Goal: Task Accomplishment & Management: Use online tool/utility

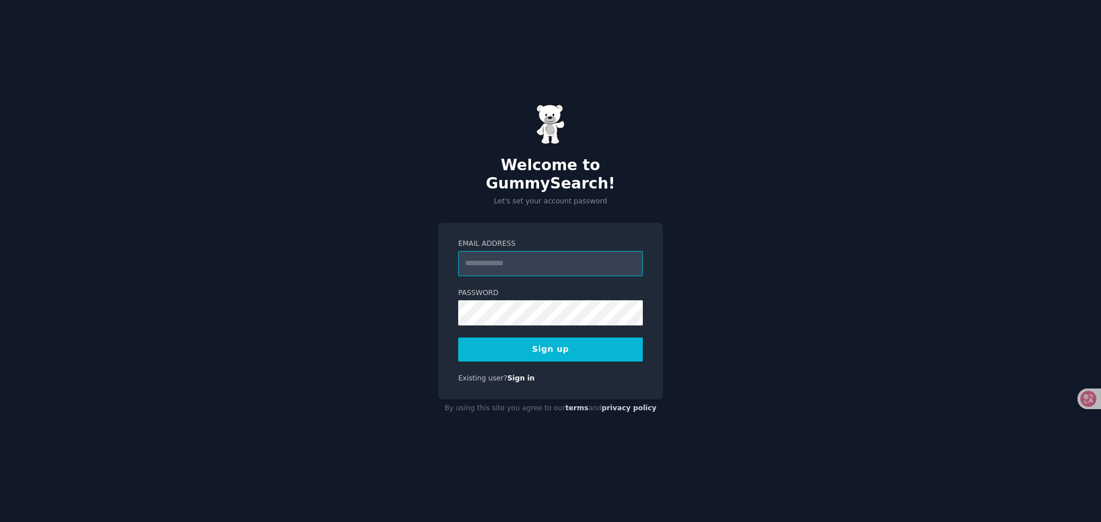
click at [531, 256] on input "Email Address" at bounding box center [550, 263] width 185 height 25
type input "**********"
drag, startPoint x: 304, startPoint y: 362, endPoint x: 362, endPoint y: 345, distance: 59.9
click at [313, 360] on div "**********" at bounding box center [550, 261] width 1101 height 522
click at [559, 341] on button "Sign up" at bounding box center [550, 350] width 185 height 24
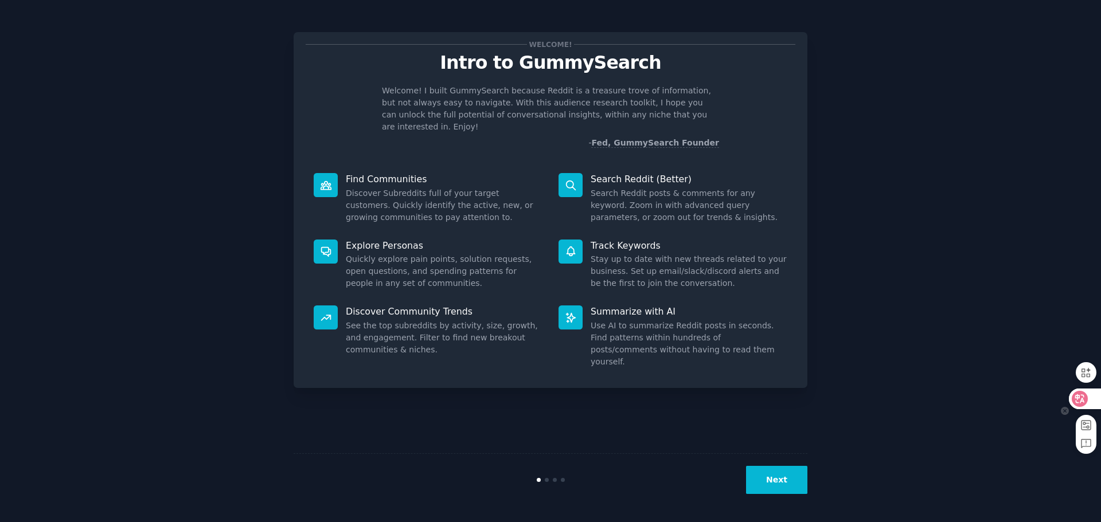
click at [1084, 402] on icon at bounding box center [1080, 398] width 10 height 9
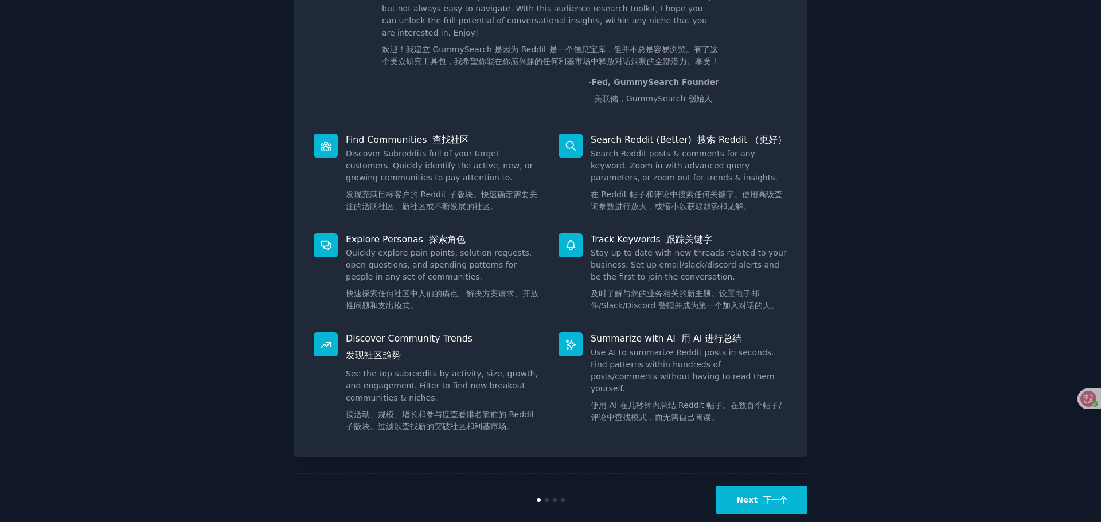
scroll to position [114, 0]
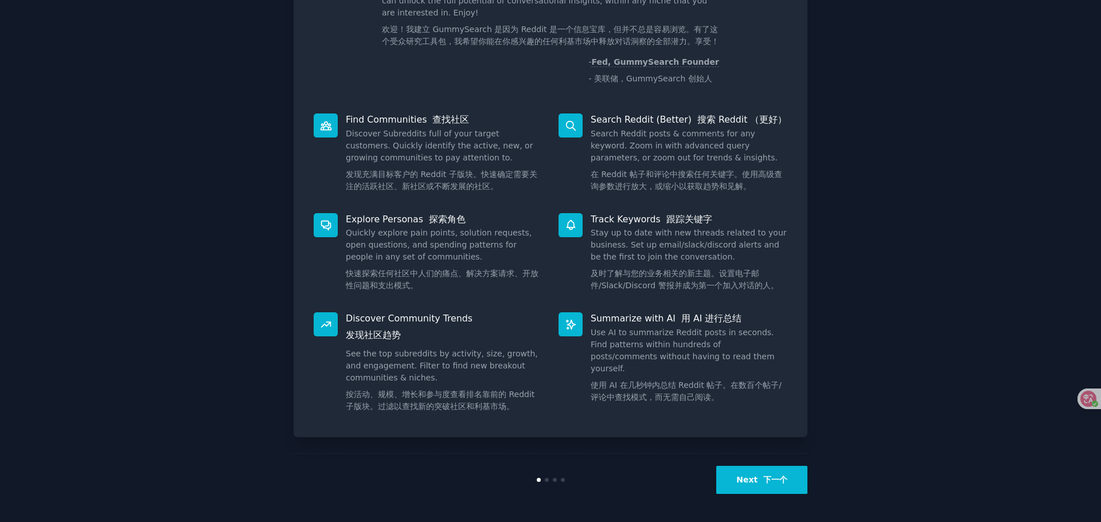
click at [769, 477] on font "下一个" at bounding box center [775, 479] width 24 height 9
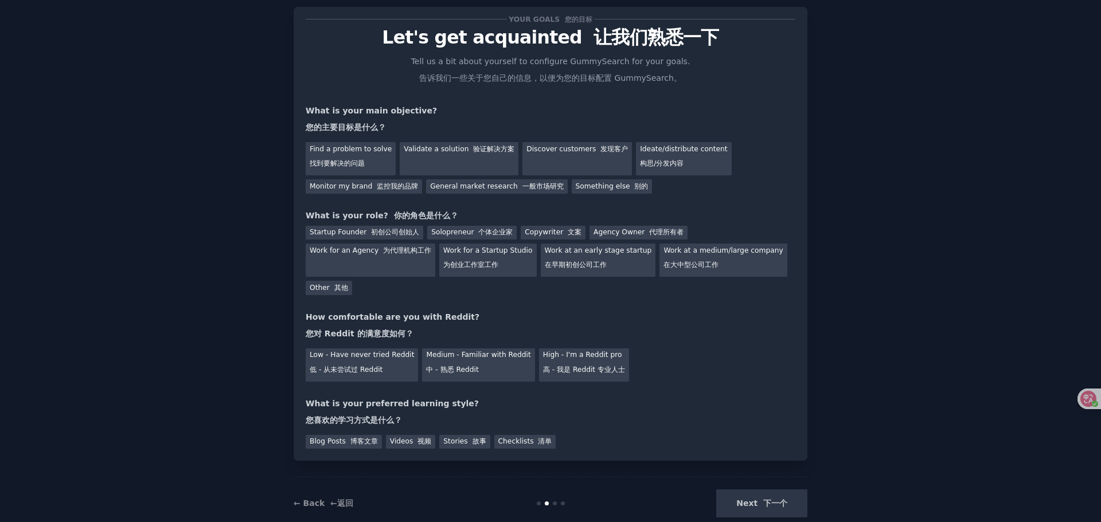
scroll to position [49, 0]
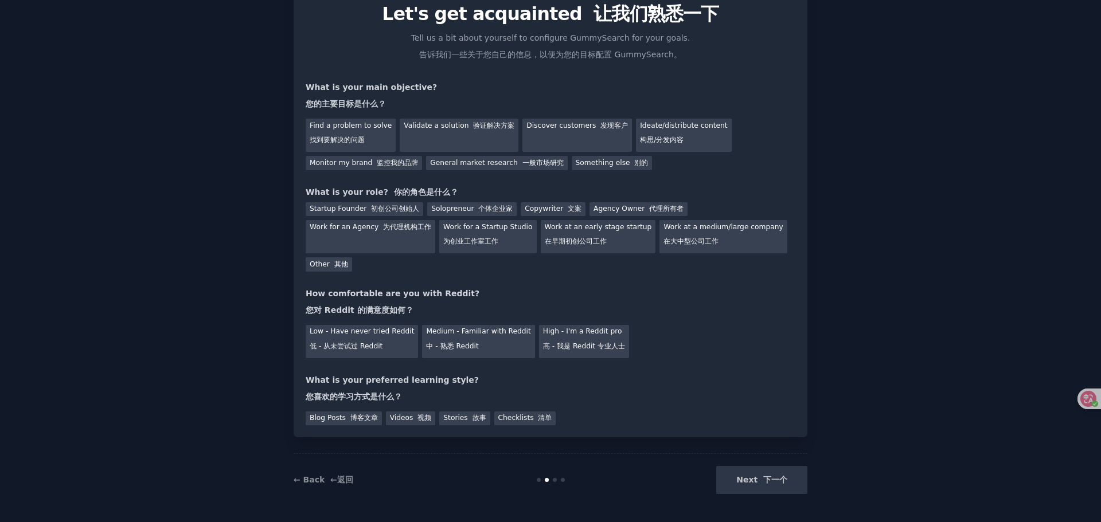
click at [781, 482] on div "Next 下一个" at bounding box center [721, 480] width 171 height 28
click at [342, 144] on font "找到要解决的问题" at bounding box center [337, 140] width 55 height 8
click at [439, 144] on div "Validate a solution 验证解决方案" at bounding box center [459, 135] width 119 height 33
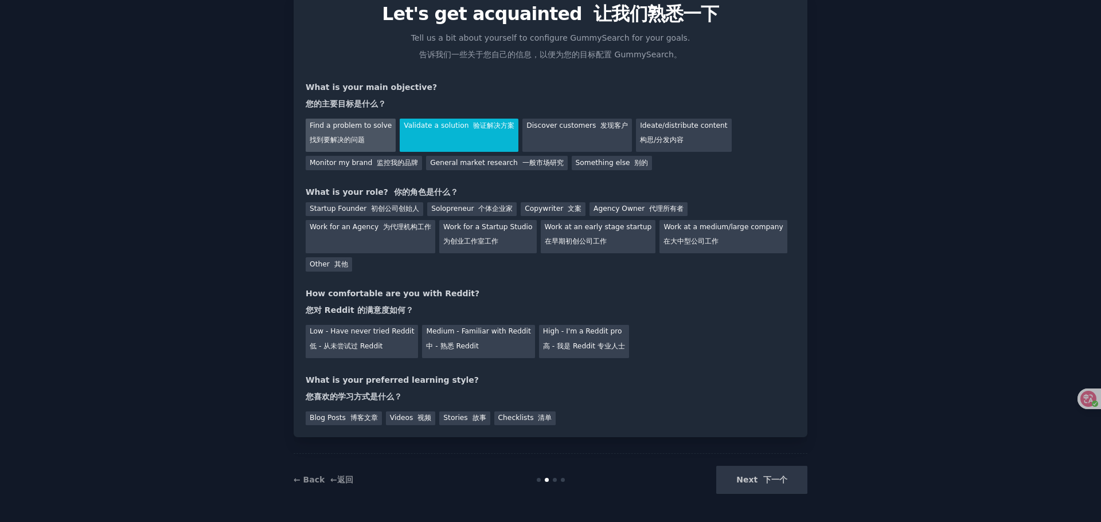
click at [350, 139] on font "找到要解决的问题" at bounding box center [337, 140] width 55 height 8
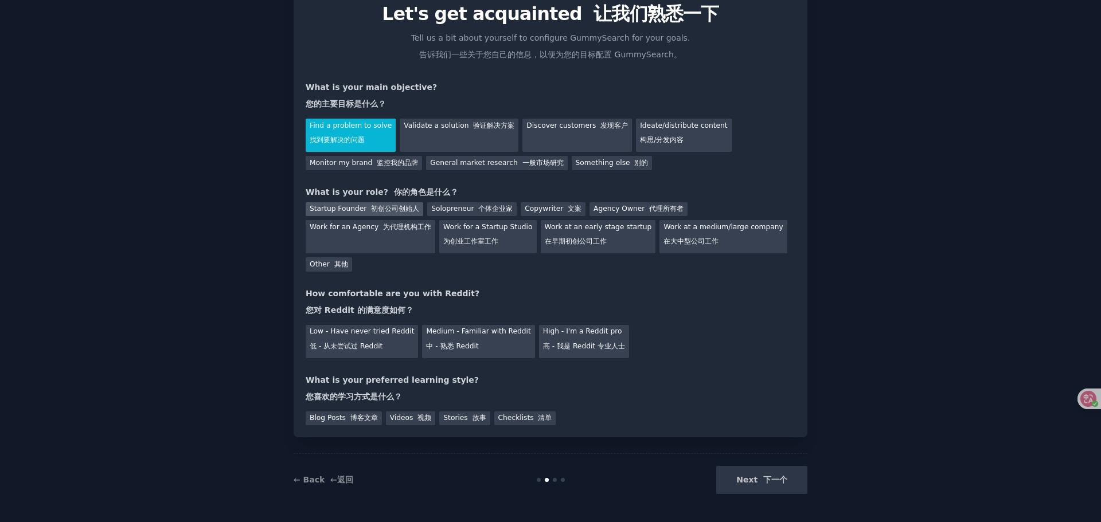
click at [366, 212] on font at bounding box center [368, 209] width 5 height 8
click at [366, 349] on font "低 - 从未尝试过 Reddit" at bounding box center [346, 346] width 73 height 8
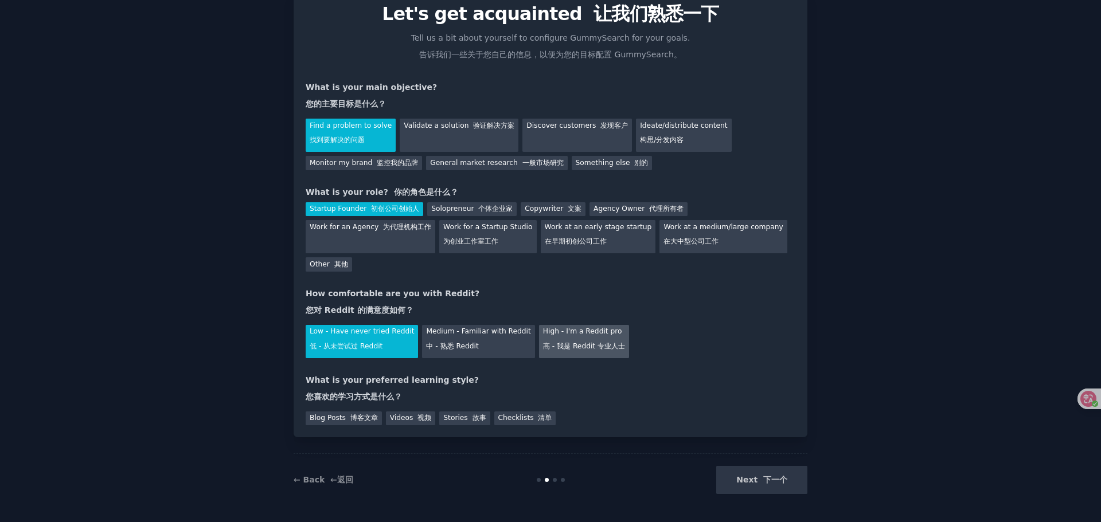
click at [592, 342] on font "高 - 我是 Reddit 专业人士" at bounding box center [584, 346] width 82 height 8
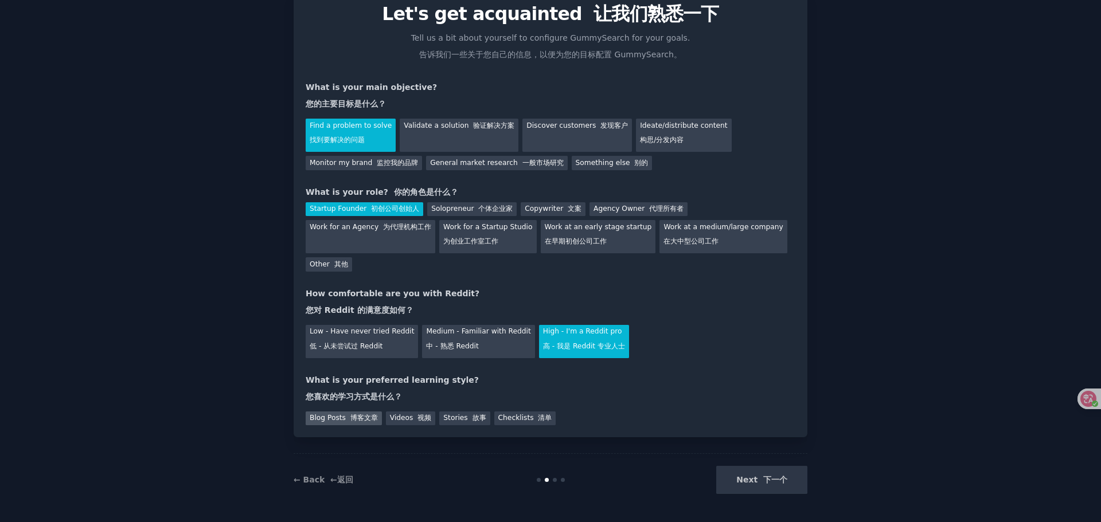
click at [355, 420] on font "博客文章" at bounding box center [364, 418] width 28 height 8
click at [506, 413] on div "Checklists 清单" at bounding box center [525, 419] width 62 height 14
click at [354, 415] on font "博客文章" at bounding box center [364, 418] width 28 height 8
click at [534, 422] on font at bounding box center [536, 418] width 5 height 8
click at [756, 483] on button "Next 下一个" at bounding box center [761, 480] width 91 height 28
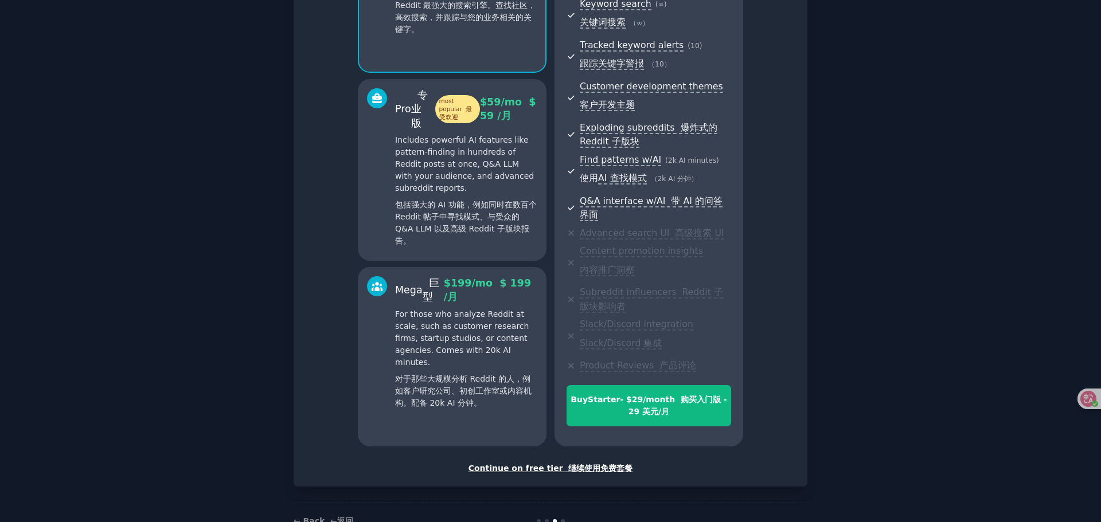
scroll to position [287, 0]
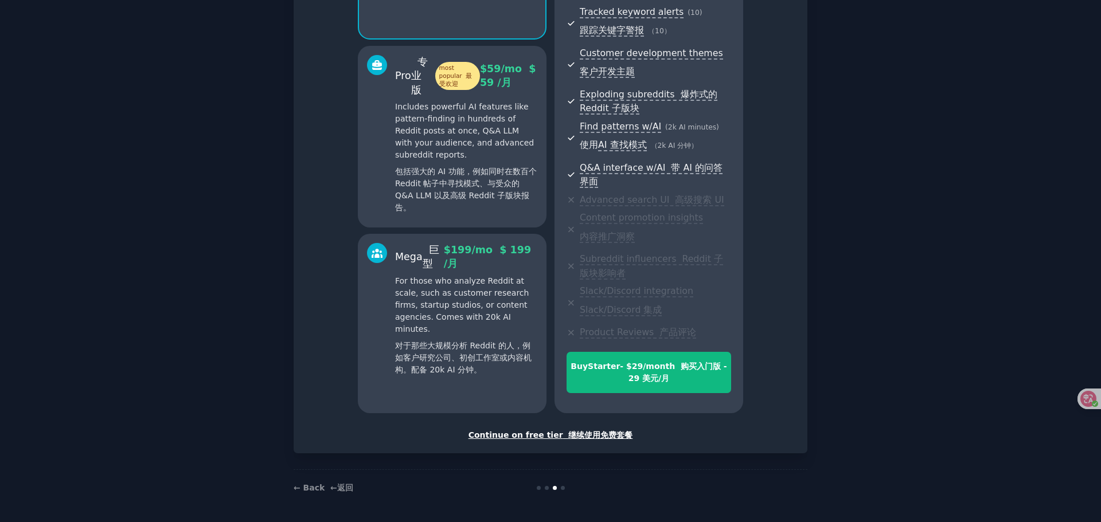
click at [459, 272] on div "Mega 巨型 $ 199 /mo $ 199 /月 For those who analyze Reddit at scale, such as custo…" at bounding box center [466, 312] width 142 height 138
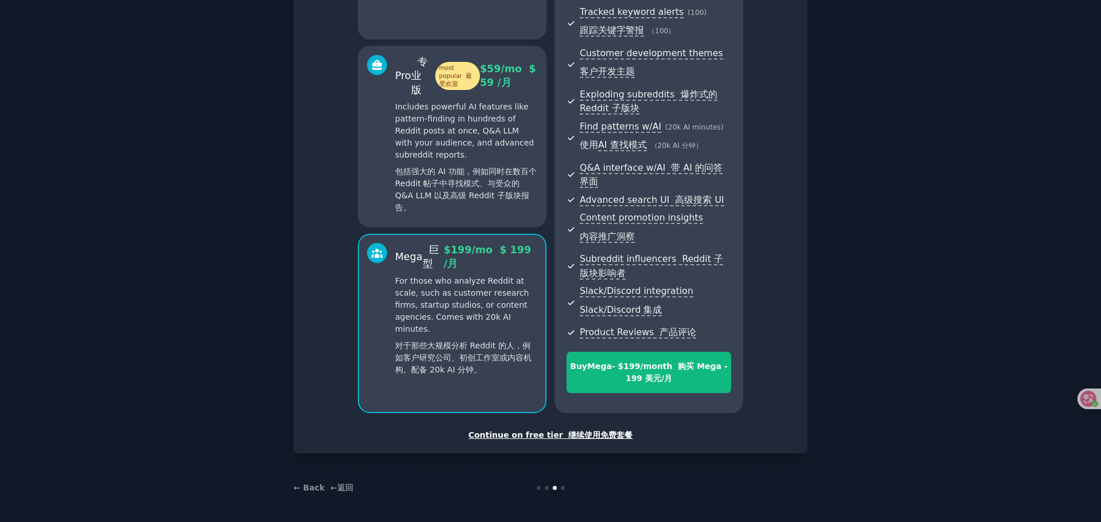
click at [563, 432] on font at bounding box center [566, 435] width 6 height 9
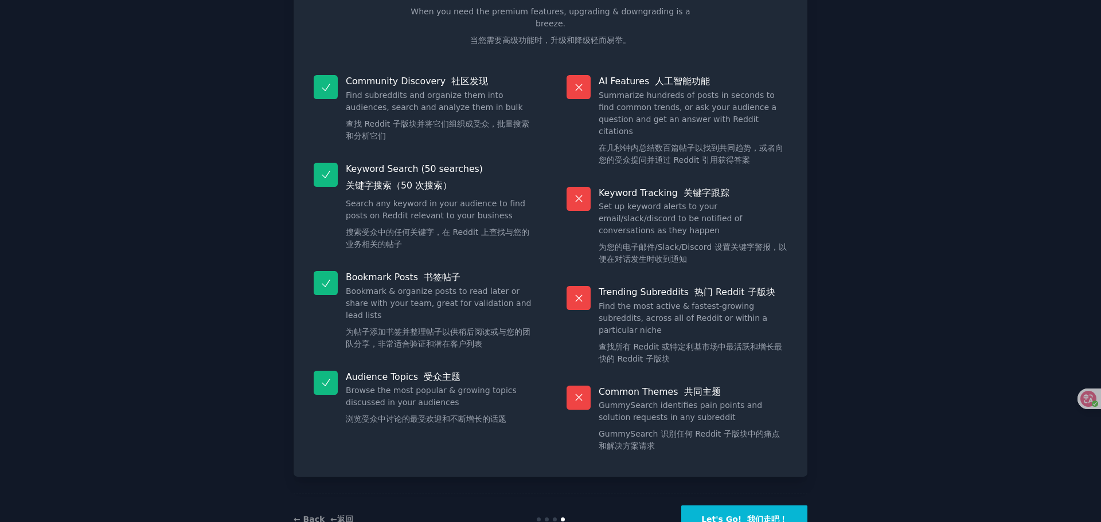
scroll to position [165, 0]
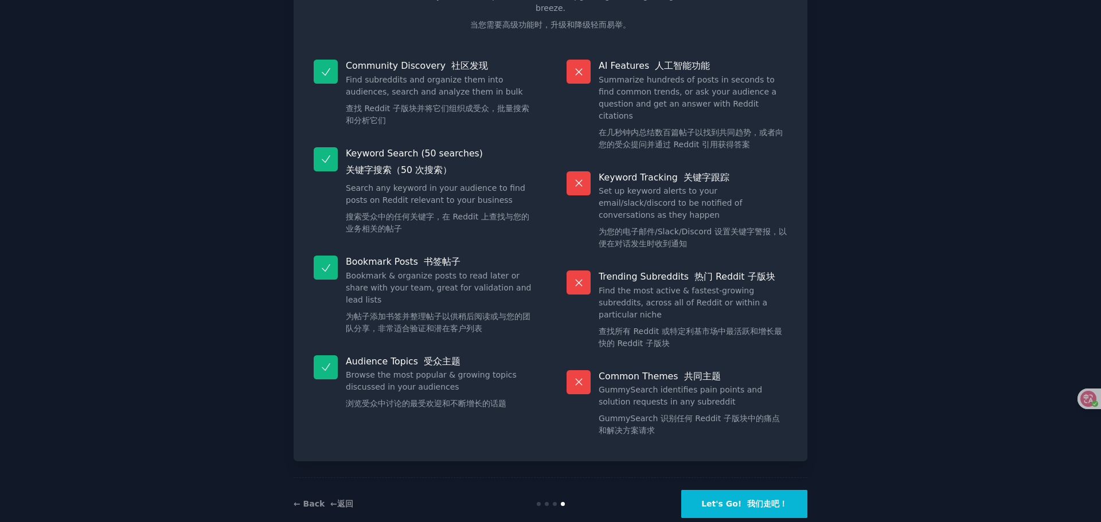
click at [747, 499] on font "我们走吧！" at bounding box center [767, 503] width 40 height 9
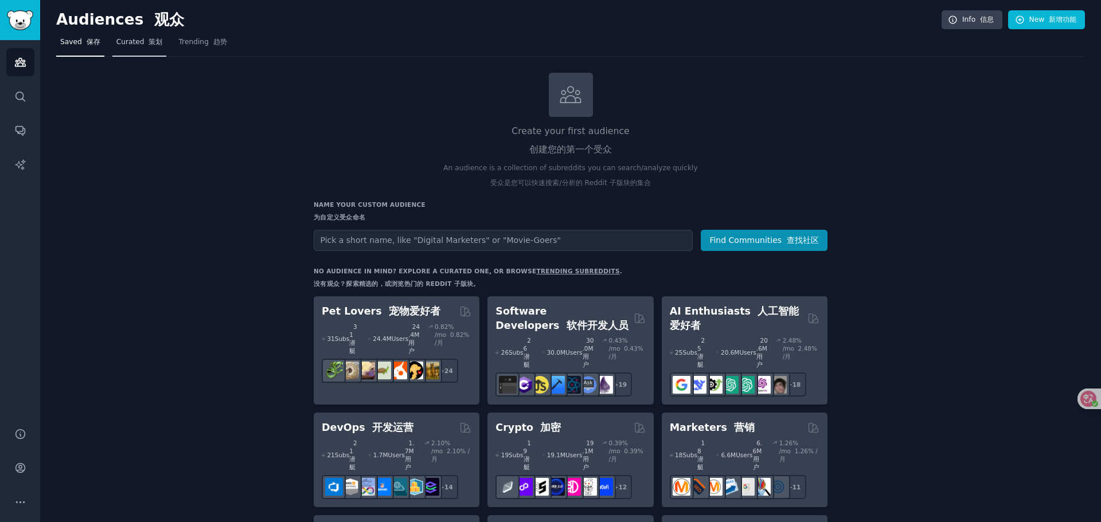
click at [136, 48] on link "Curated 策划" at bounding box center [139, 45] width 54 height 24
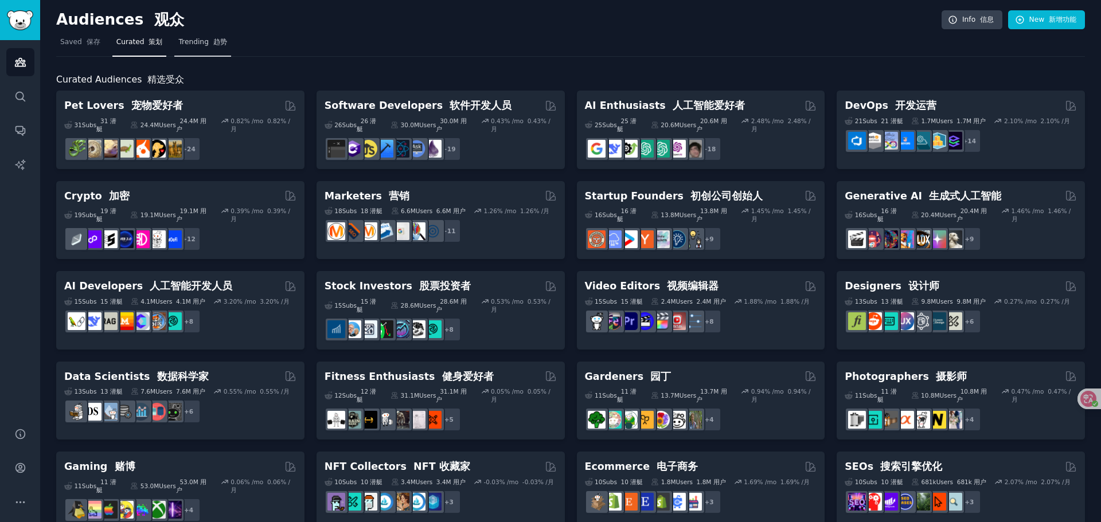
click at [184, 48] on link "Trending 趋势" at bounding box center [202, 45] width 56 height 24
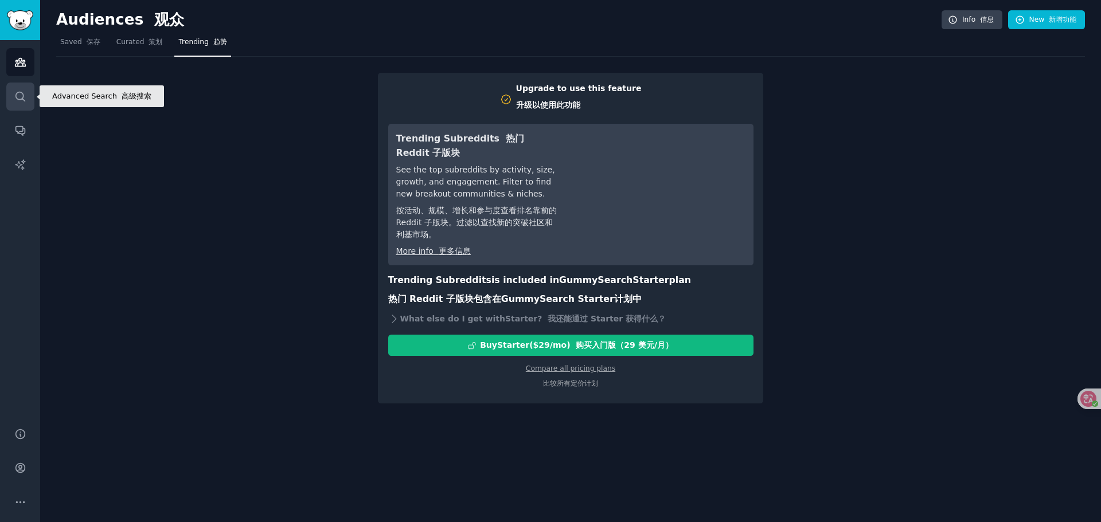
click at [21, 91] on icon "Sidebar" at bounding box center [20, 97] width 12 height 12
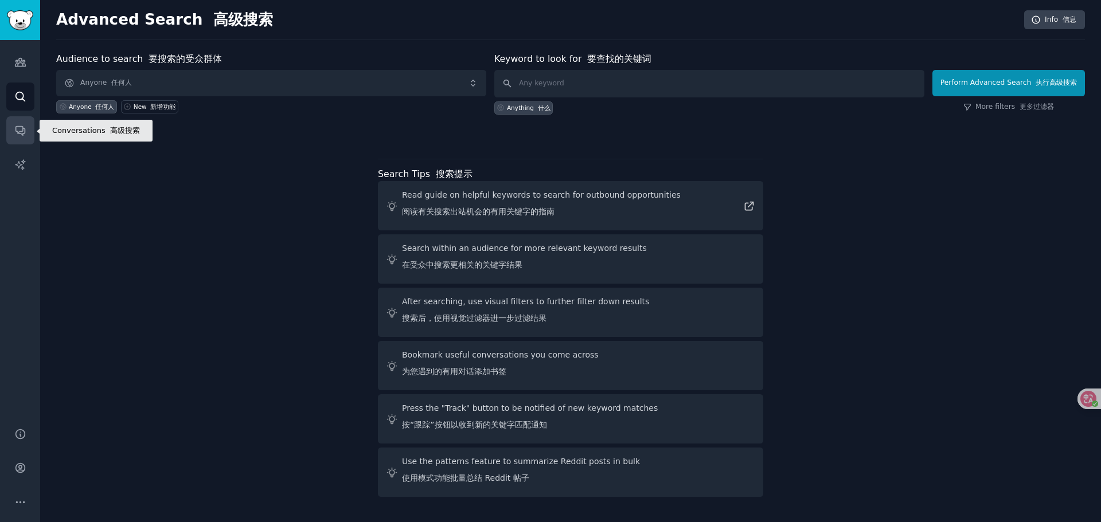
click at [22, 130] on icon "Sidebar" at bounding box center [19, 131] width 9 height 9
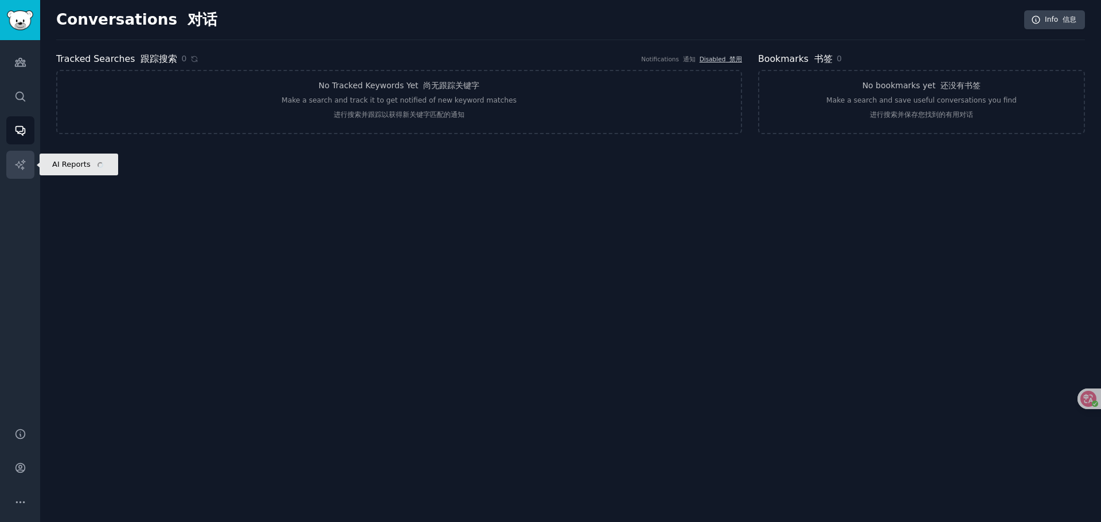
click at [21, 171] on link "AI Reports" at bounding box center [20, 165] width 28 height 28
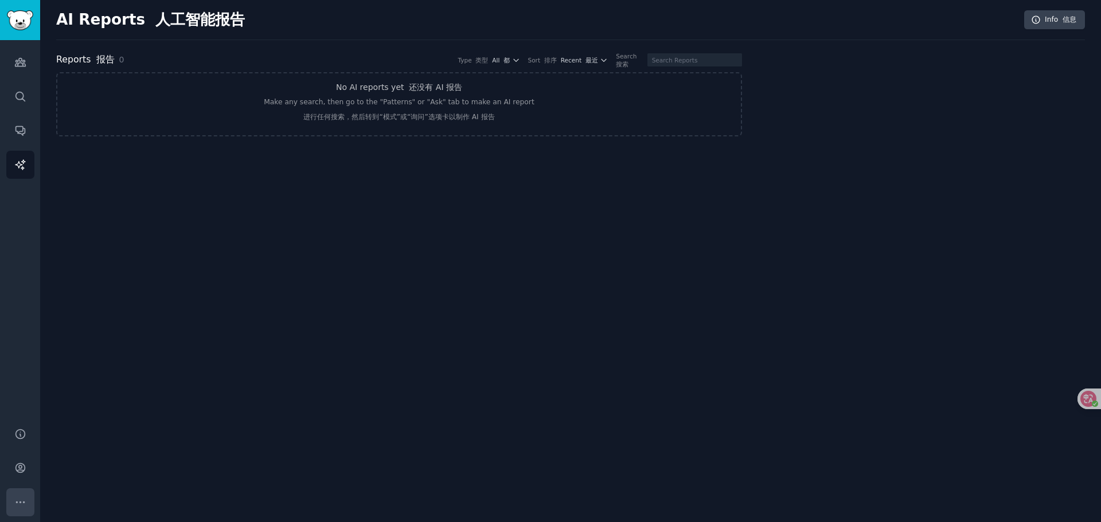
click at [19, 494] on button "More" at bounding box center [20, 502] width 28 height 28
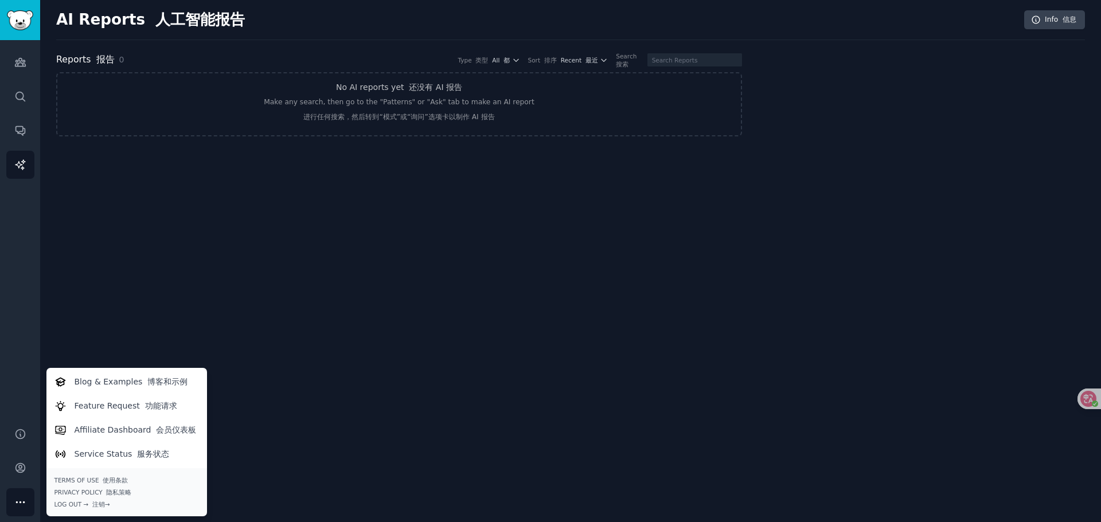
click at [125, 297] on div "AI Reports 人工智能报告 Info 信息 Reports 报告 0 Type 类型 All 都 Sort 排序 Recent 最近 Search 搜…" at bounding box center [570, 261] width 1061 height 522
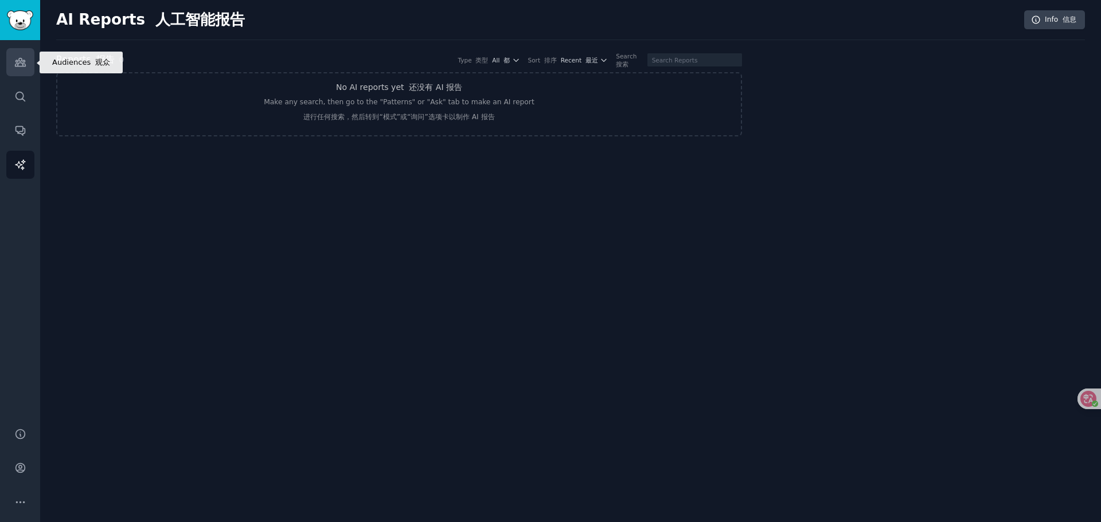
click at [22, 64] on icon "Sidebar" at bounding box center [20, 62] width 10 height 8
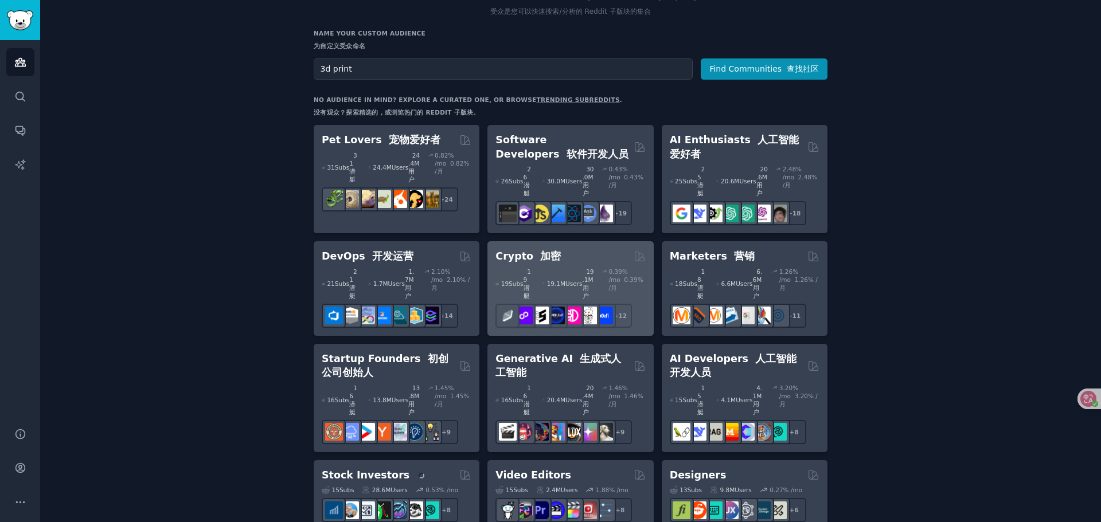
scroll to position [172, 0]
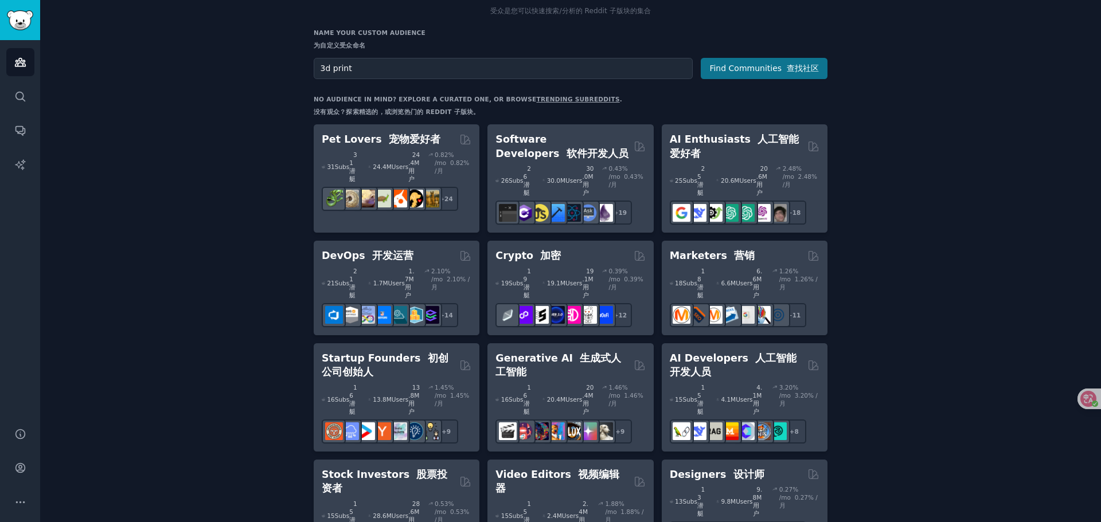
type input "3d print"
click at [770, 64] on button "Find Communities 查找社区" at bounding box center [764, 68] width 127 height 21
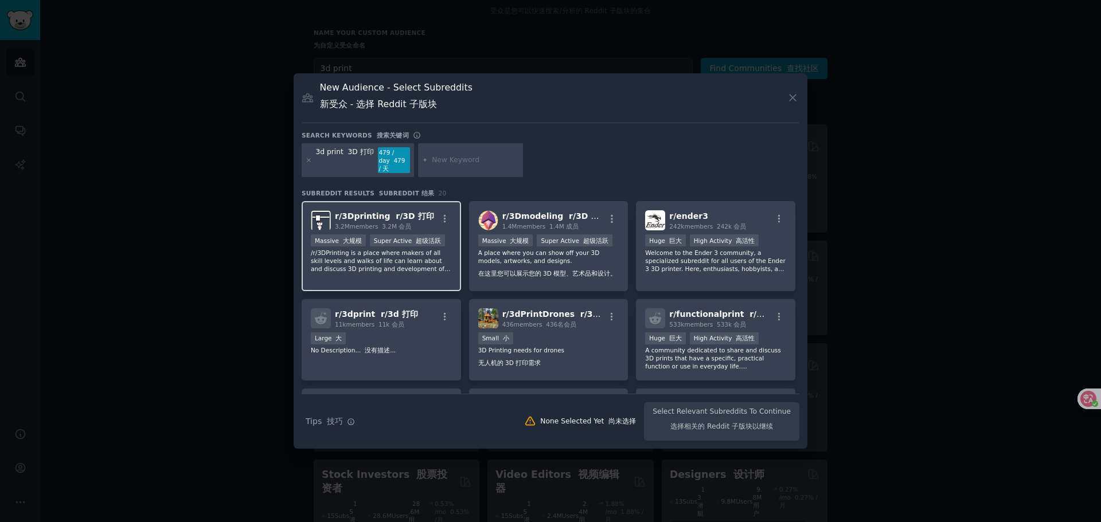
click at [394, 257] on p "/r/3DPrinting is a place where makers of all skill levels and walks of life can…" at bounding box center [381, 261] width 141 height 24
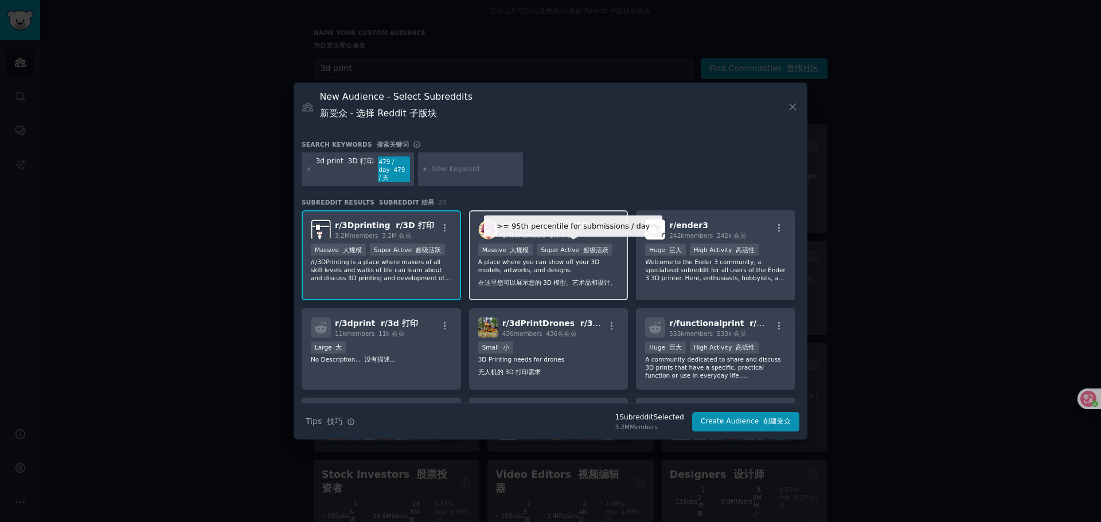
click at [541, 246] on div "Super Active 超级活跃" at bounding box center [574, 250] width 75 height 12
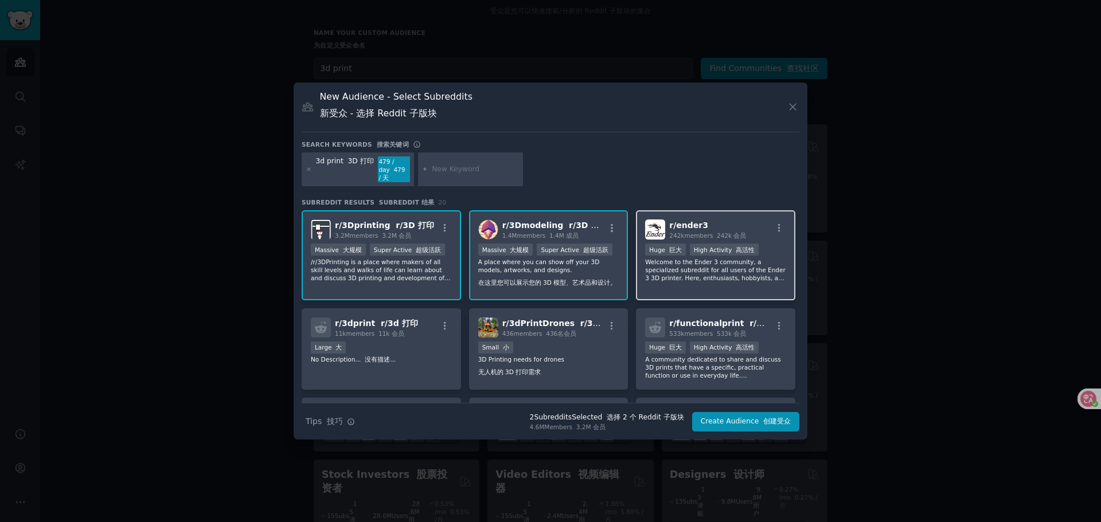
click at [710, 272] on p "Welcome to the Ender 3 community, a specialized subreddit for all users of the …" at bounding box center [715, 270] width 141 height 24
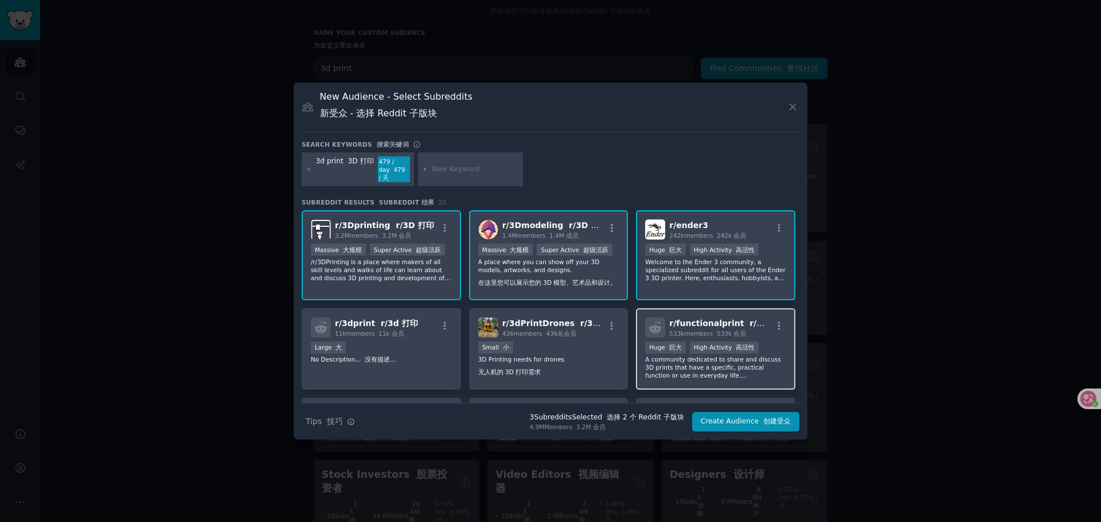
click at [713, 331] on font at bounding box center [715, 333] width 4 height 7
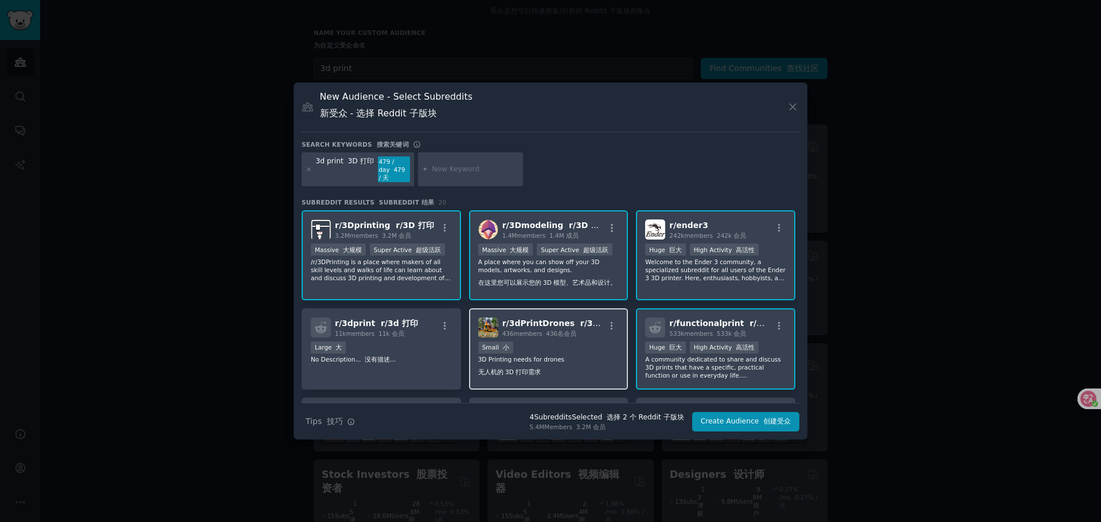
click at [562, 340] on div "r/ 3dPrintDrones r/3d 打印无人机 436 members 436名会员 Small 小 3D Printing needs for dr…" at bounding box center [548, 349] width 159 height 82
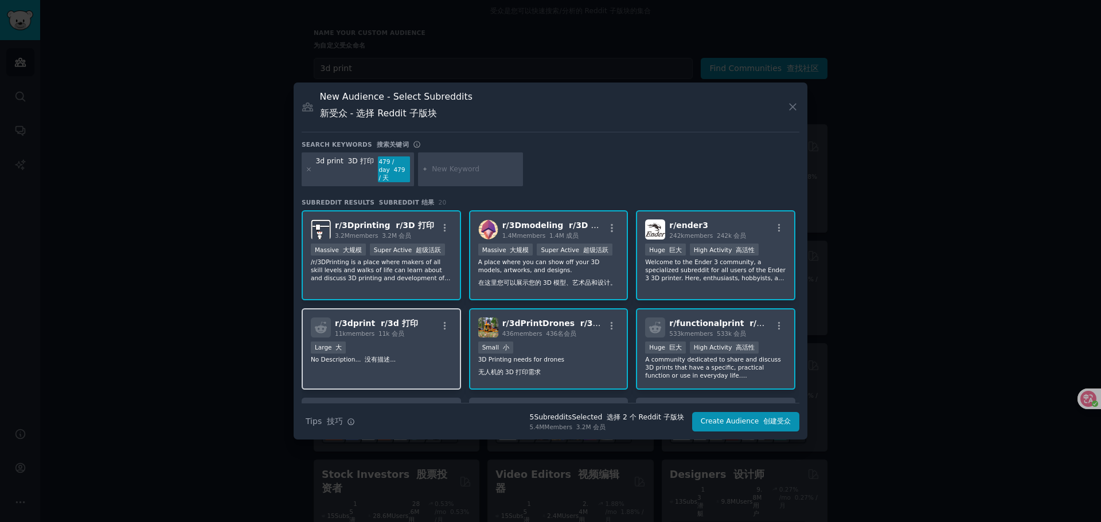
click at [379, 333] on font "11k 会员" at bounding box center [391, 333] width 26 height 7
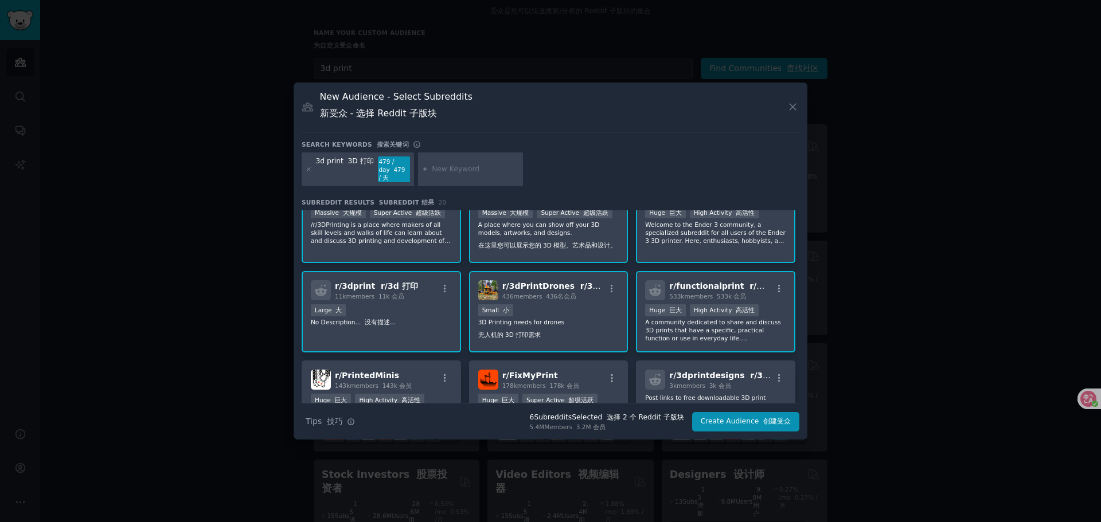
scroll to position [57, 0]
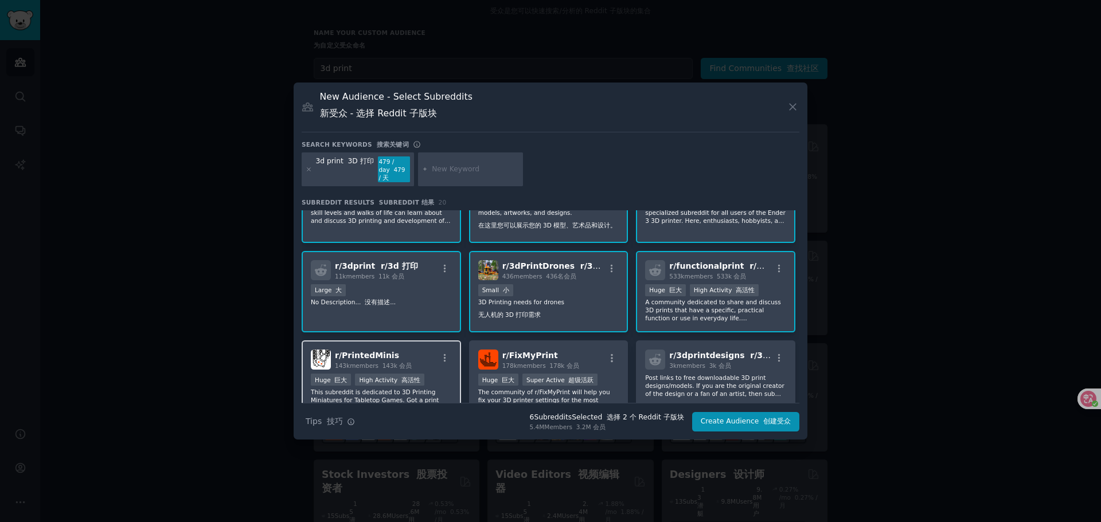
click at [385, 361] on h2 "r/ PrintedMinis 143k members 143k 会员" at bounding box center [373, 360] width 77 height 20
click at [542, 373] on div "r/ FixMyPrint 178k members 178k 会员 >= 95th percentile for submissions / day >= …" at bounding box center [548, 381] width 159 height 81
click at [703, 374] on p "Post links to free downloadable 3D print designs/models. If you are the origina…" at bounding box center [715, 386] width 141 height 24
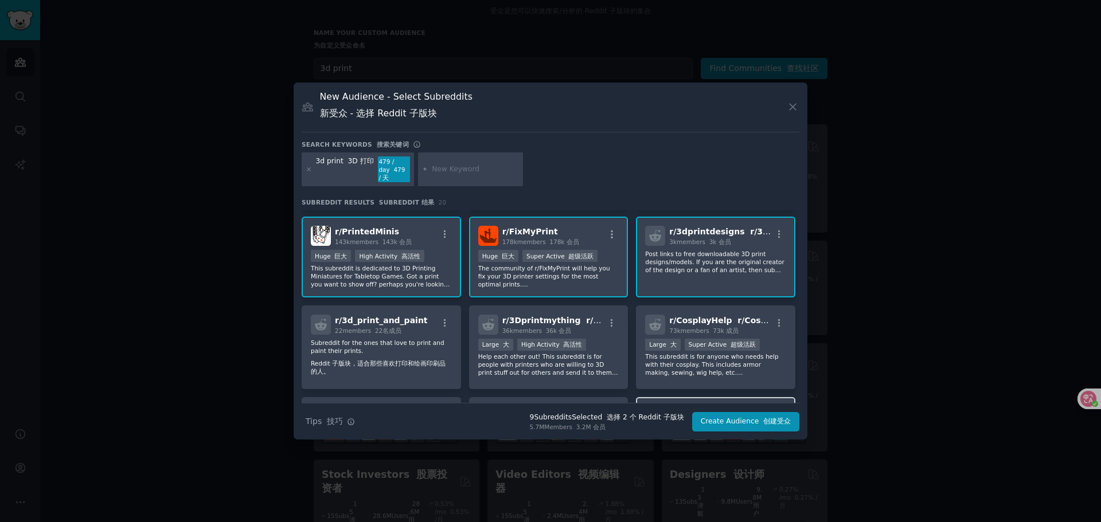
scroll to position [172, 0]
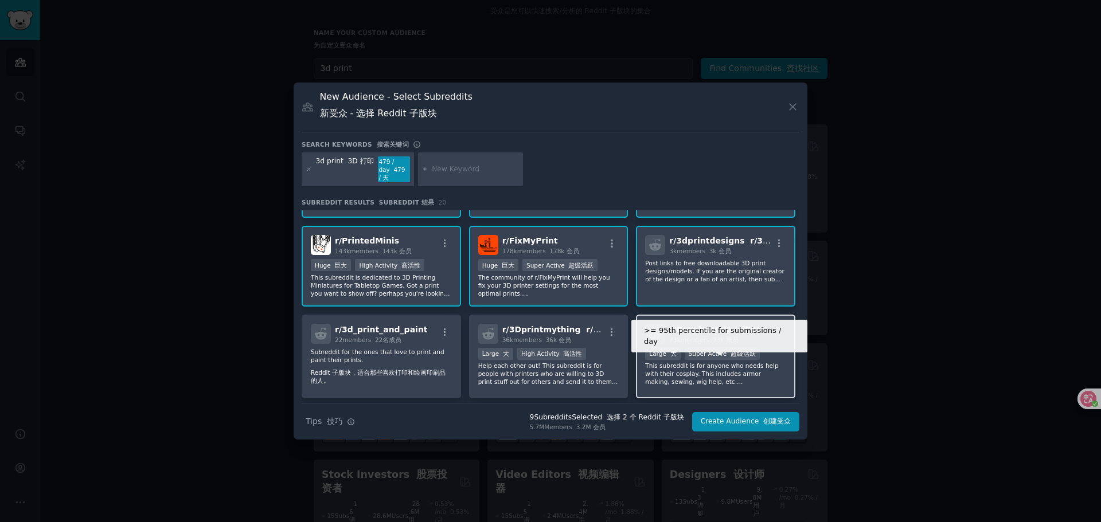
click at [698, 352] on div "Super Active 超级活跃" at bounding box center [721, 354] width 75 height 12
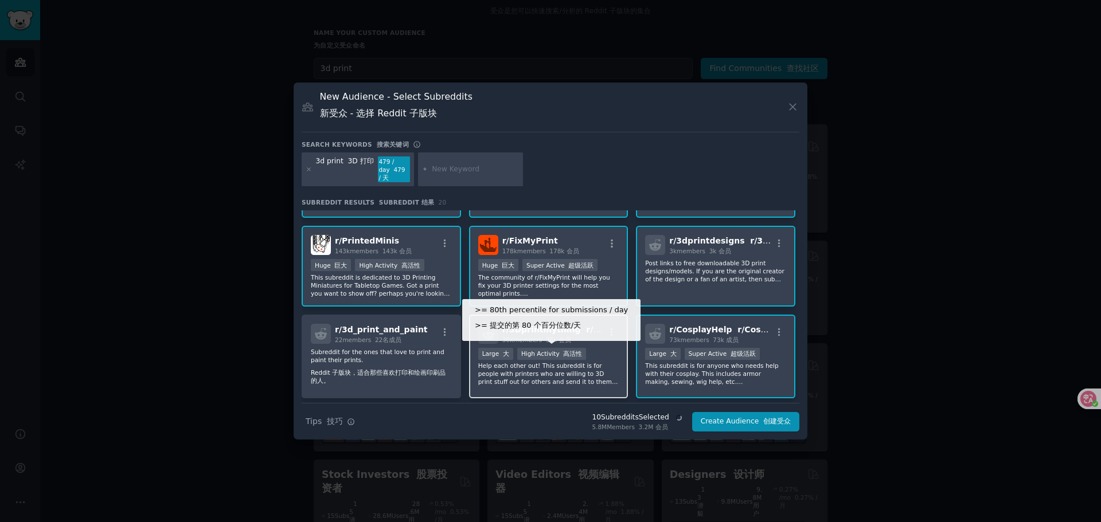
click at [572, 354] on font "高活性" at bounding box center [572, 353] width 19 height 7
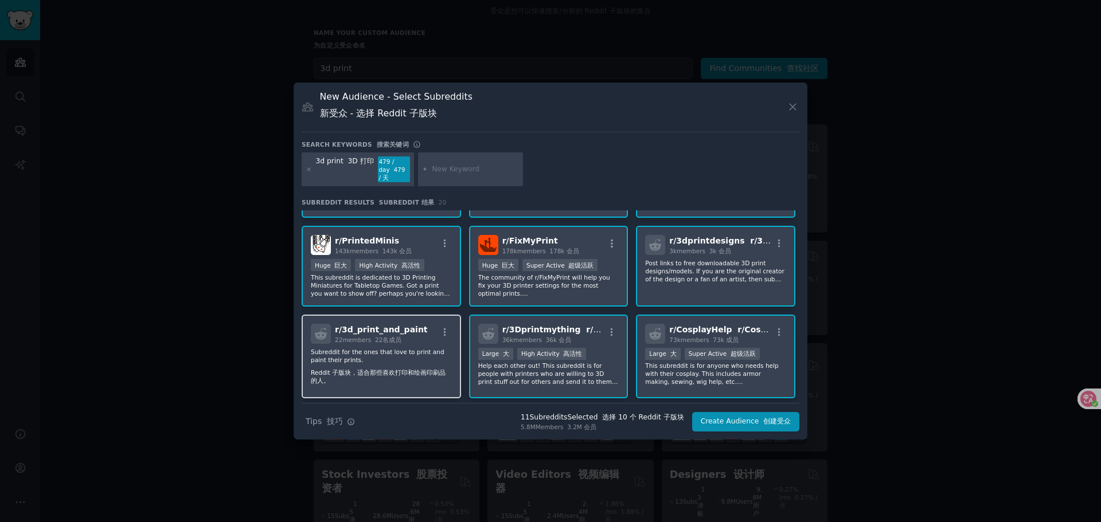
click at [394, 350] on p "Subreddit for the ones that love to print and paint their prints. Reddit 子版块，适合…" at bounding box center [381, 368] width 141 height 41
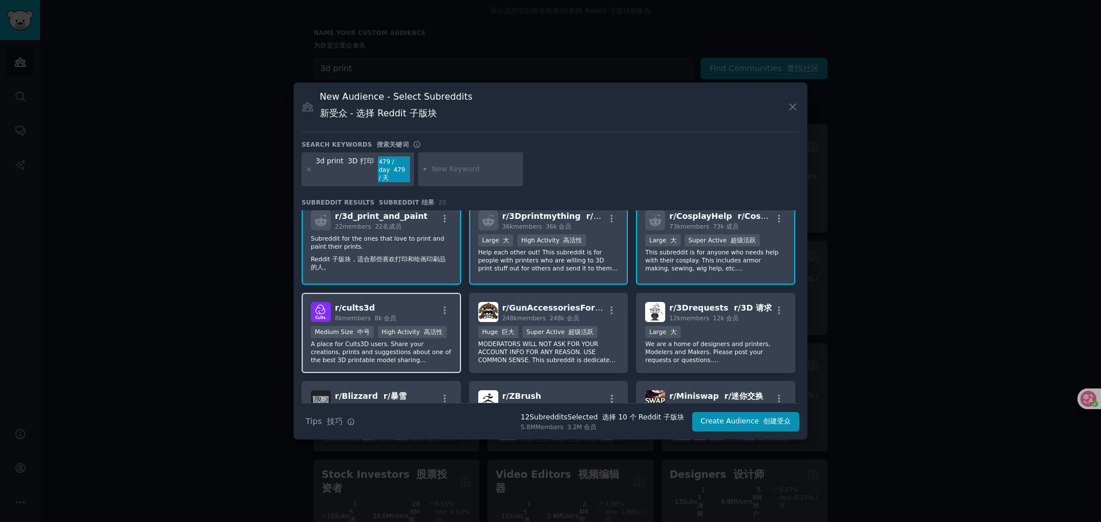
scroll to position [287, 0]
click at [400, 320] on div "r/ cults3d 8k members 8k 会员" at bounding box center [381, 311] width 141 height 20
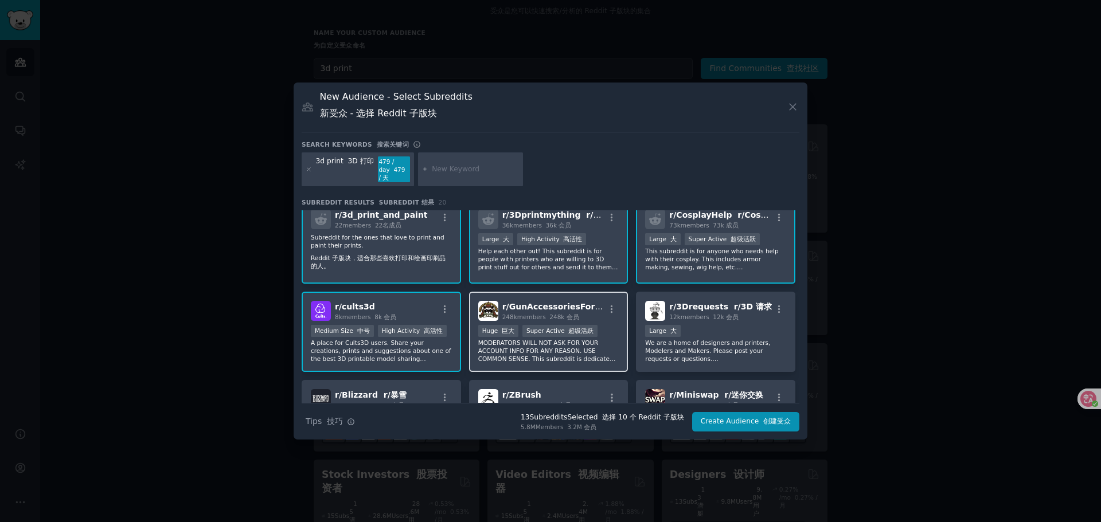
click at [605, 329] on div ">= 95th percentile for submissions / day >= 提交的第 95 个百分位数/天 Huge 巨大 Super Activ…" at bounding box center [548, 332] width 141 height 14
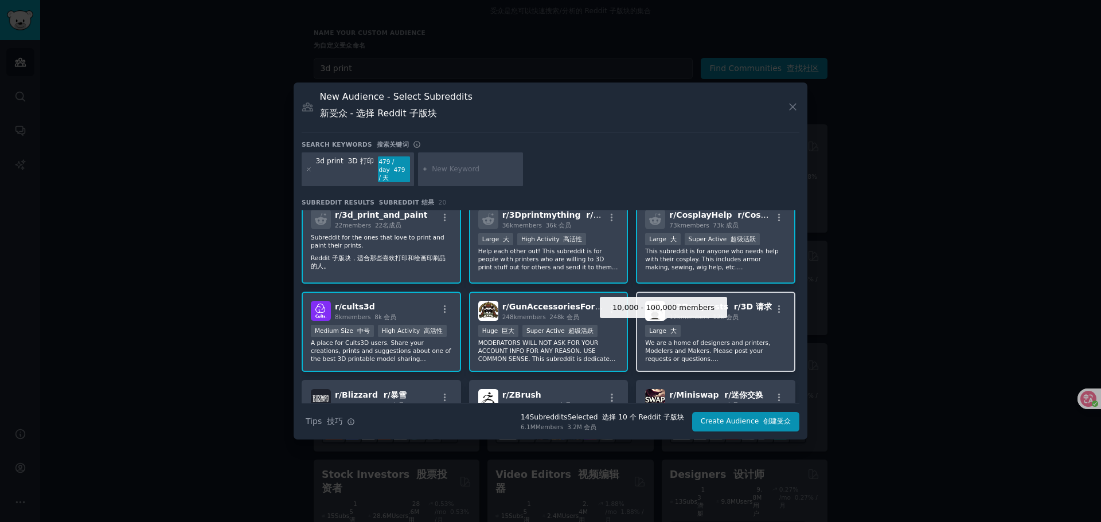
click at [715, 330] on div "10,000 - 100,000 members Large 大" at bounding box center [715, 332] width 141 height 14
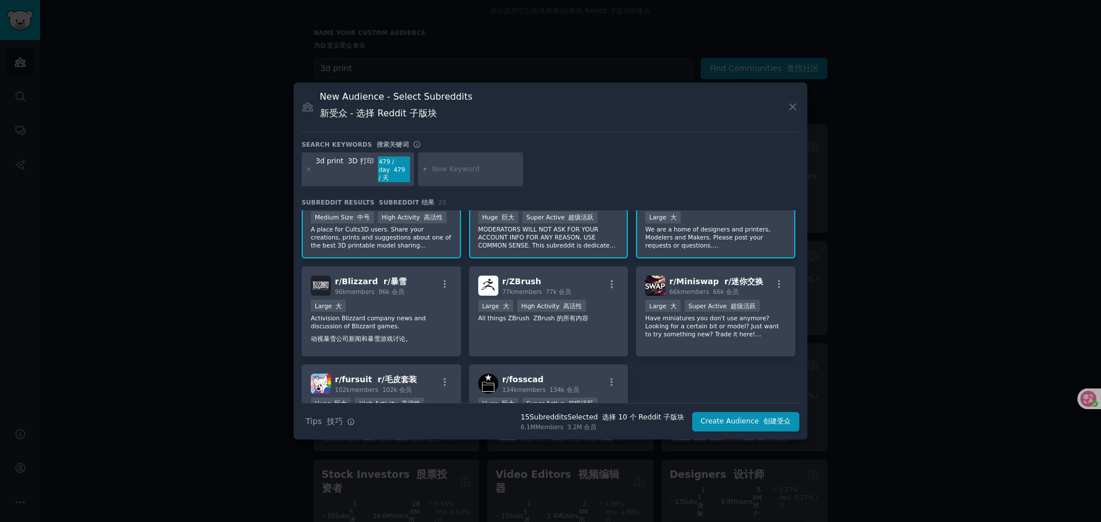
scroll to position [401, 0]
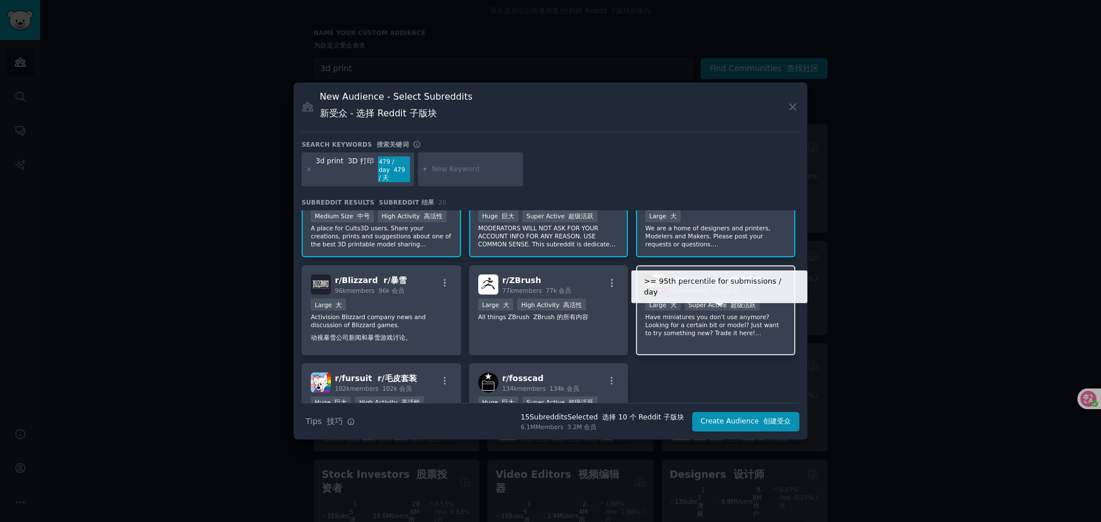
click at [701, 309] on div "Super Active 超级活跃" at bounding box center [721, 305] width 75 height 12
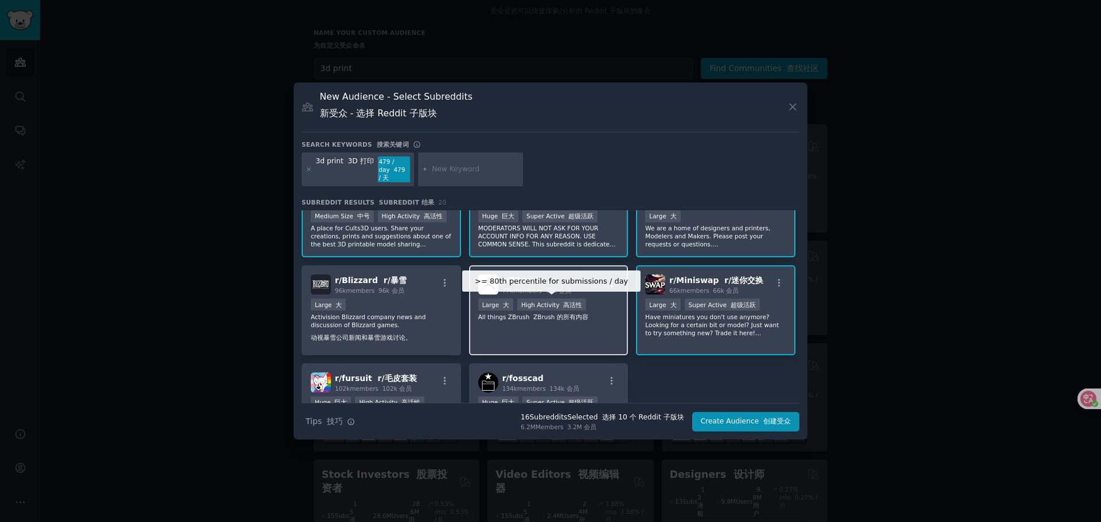
click at [538, 307] on div "High Activity 高活性" at bounding box center [551, 305] width 69 height 12
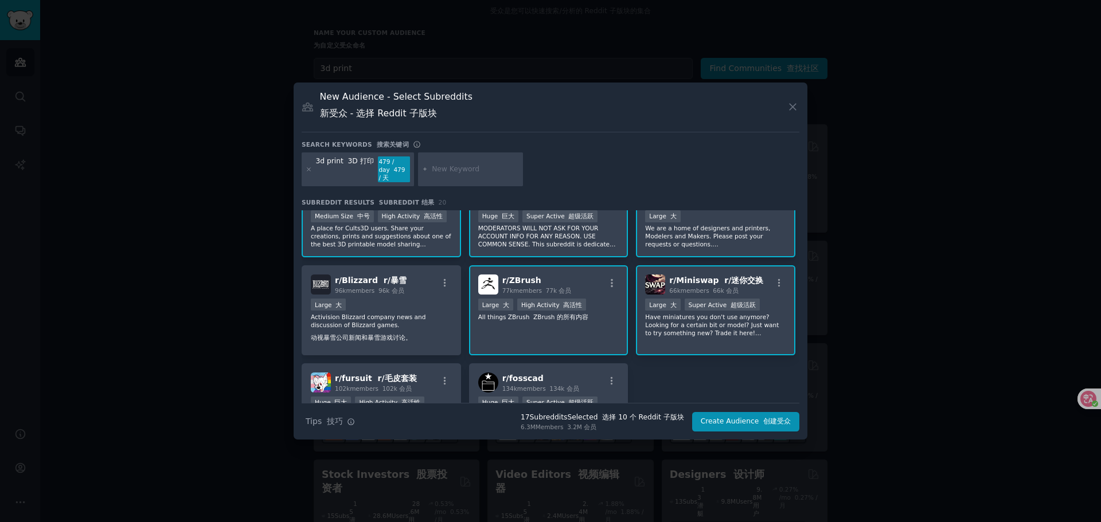
click at [527, 361] on div "r/ 3Dprinting r/3D 打印 3.2M members 3.2M 会员 >= 95th percentile for submissions /…" at bounding box center [551, 126] width 498 height 635
click at [429, 309] on div "Large 大" at bounding box center [381, 306] width 141 height 14
click at [405, 374] on font "r/毛皮套装" at bounding box center [397, 378] width 39 height 9
click at [546, 387] on font at bounding box center [548, 388] width 4 height 7
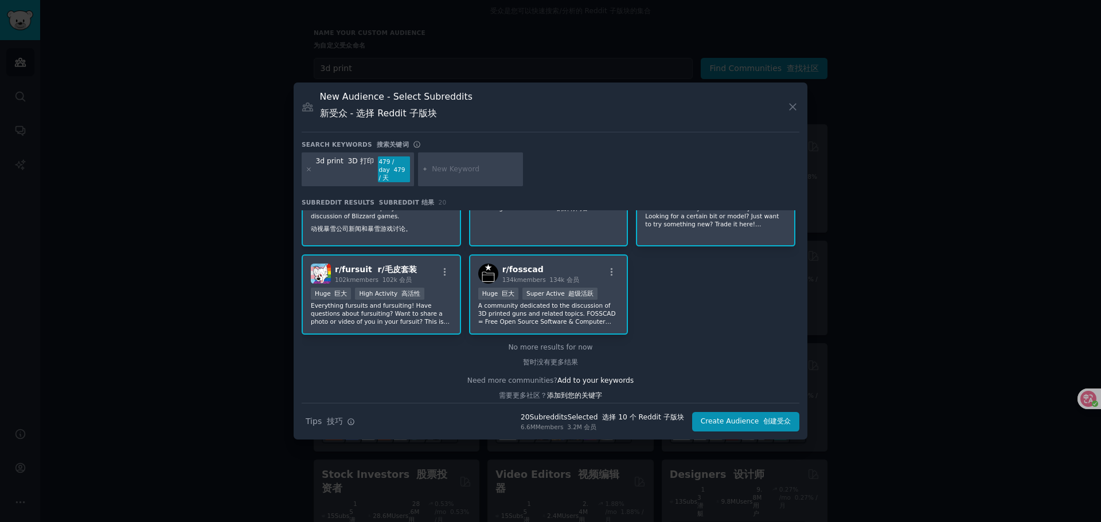
scroll to position [521, 0]
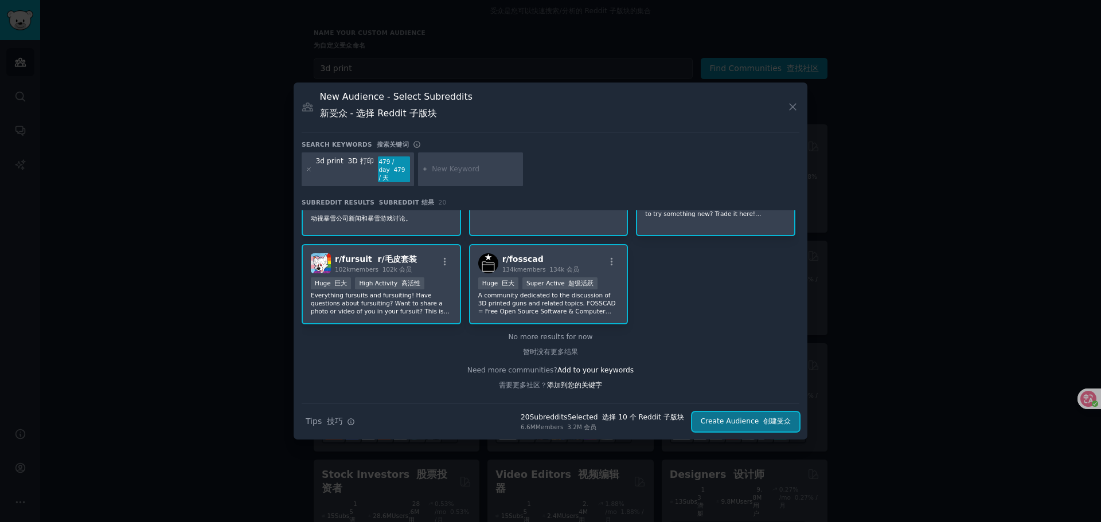
click at [740, 418] on button "Create Audience 创建受众" at bounding box center [745, 421] width 107 height 19
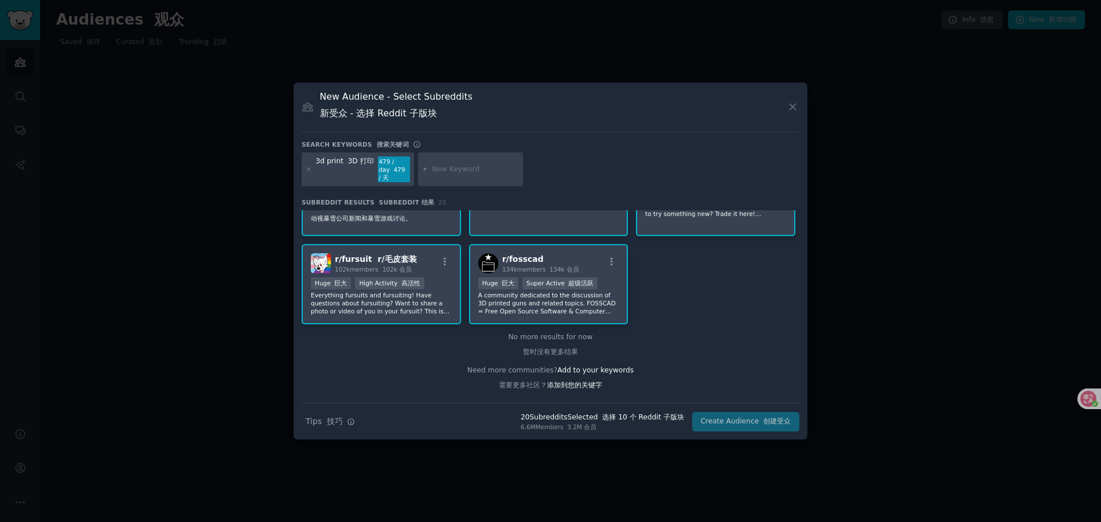
scroll to position [0, 0]
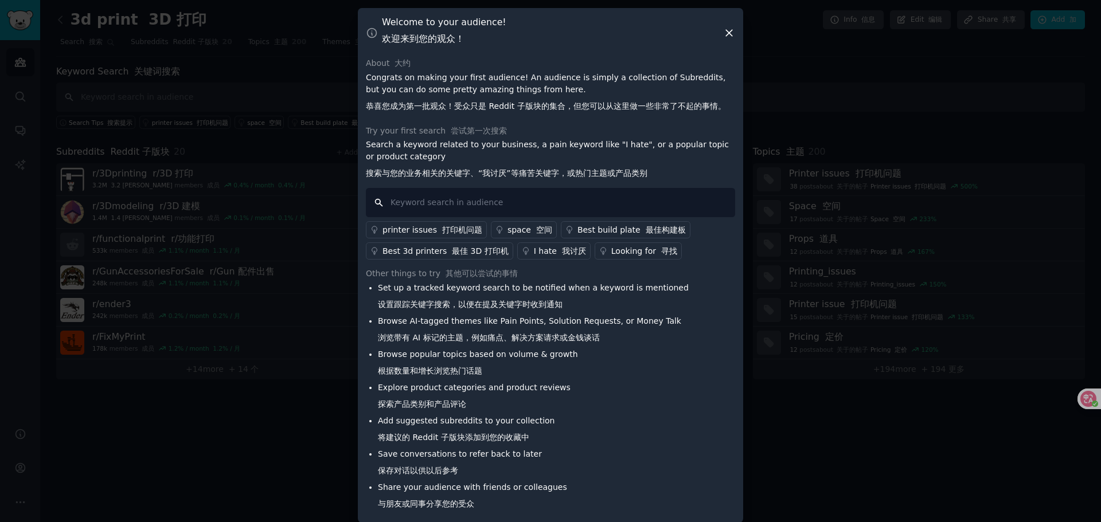
click at [433, 208] on input "text" at bounding box center [550, 202] width 369 height 29
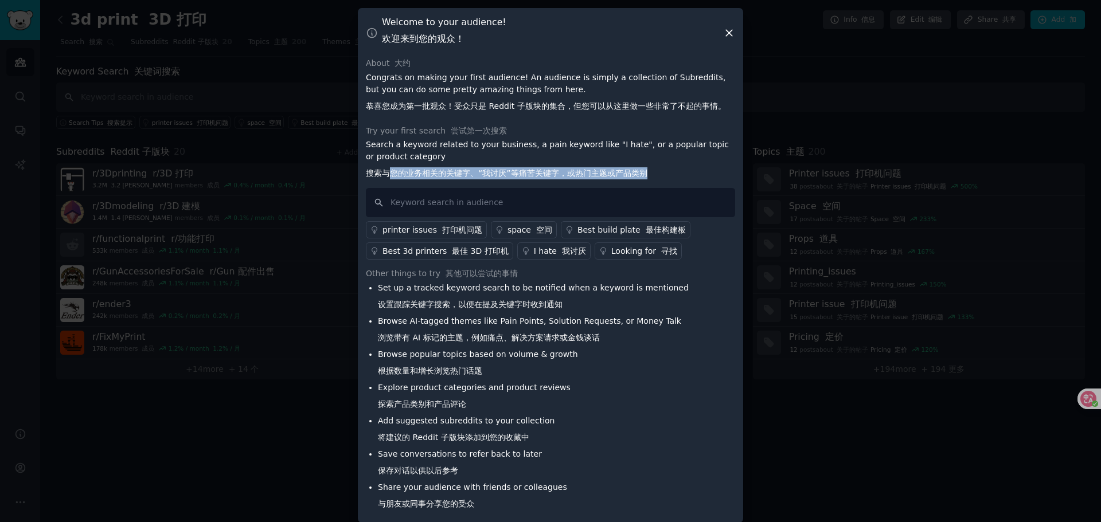
drag, startPoint x: 389, startPoint y: 173, endPoint x: 655, endPoint y: 166, distance: 266.1
click at [655, 166] on p "Search a keyword related to your business, a pain keyword like "I hate", or a p…" at bounding box center [550, 161] width 369 height 45
click at [521, 170] on font "搜索与您的业务相关的关键字、“我讨厌”等痛苦关键字，或热门主题或产品类别" at bounding box center [506, 173] width 281 height 9
drag, startPoint x: 565, startPoint y: 172, endPoint x: 644, endPoint y: 176, distance: 79.8
click at [644, 176] on p "Search a keyword related to your business, a pain keyword like "I hate", or a p…" at bounding box center [550, 161] width 369 height 45
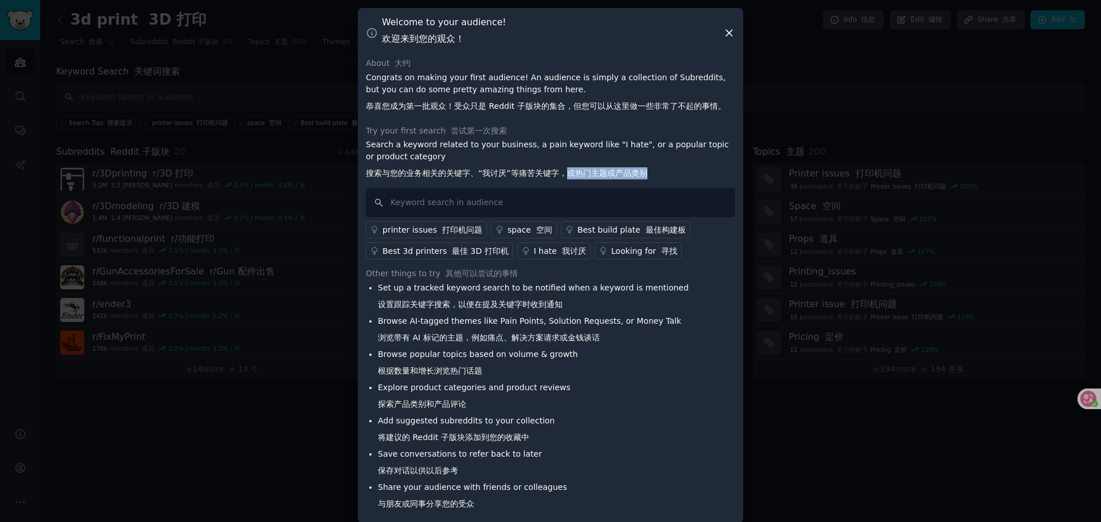
click at [560, 175] on font "搜索与您的业务相关的关键字、“我讨厌”等痛苦关键字，或热门主题或产品类别" at bounding box center [506, 173] width 281 height 9
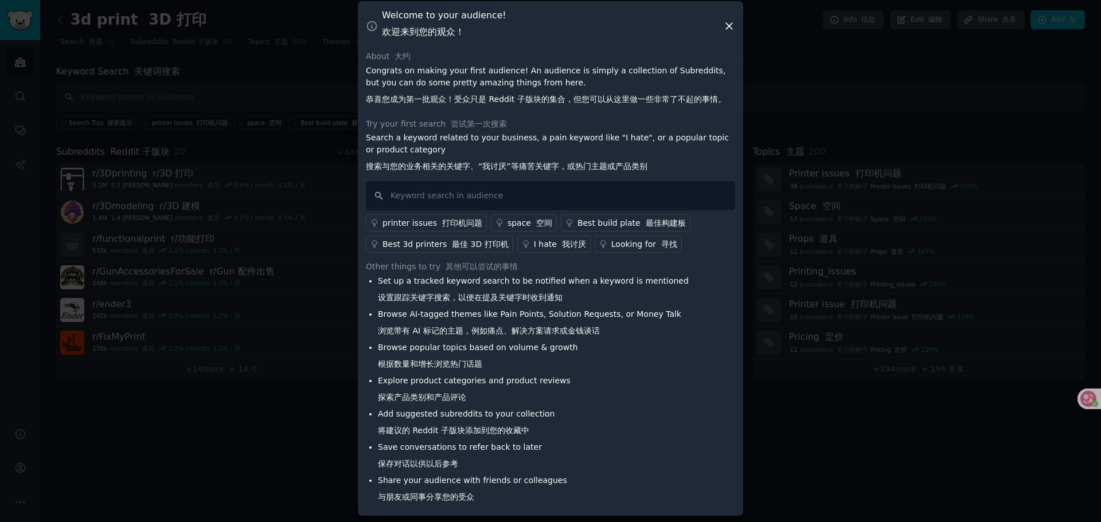
scroll to position [9, 0]
click at [729, 20] on icon at bounding box center [729, 24] width 12 height 12
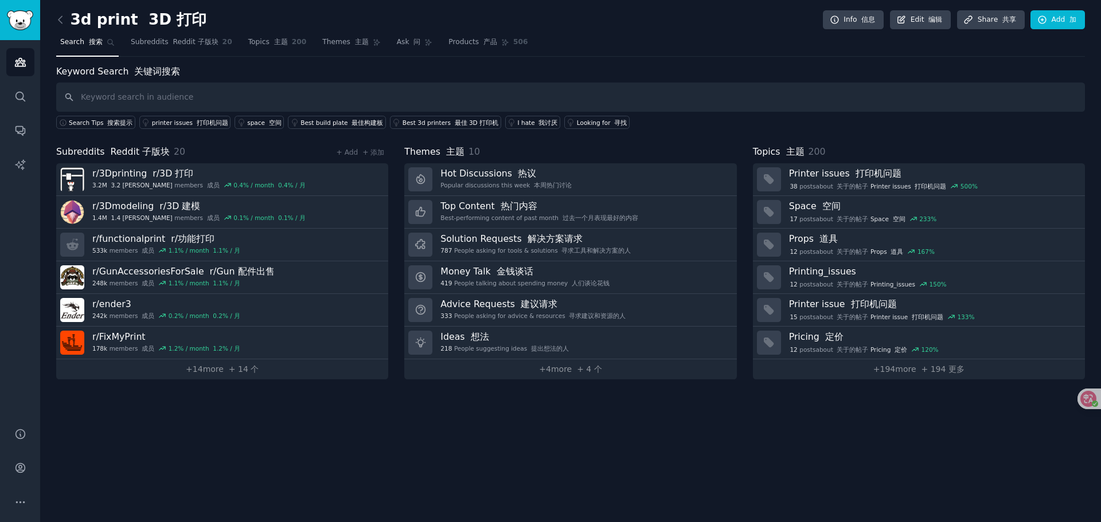
click at [66, 17] on link at bounding box center [63, 20] width 14 height 18
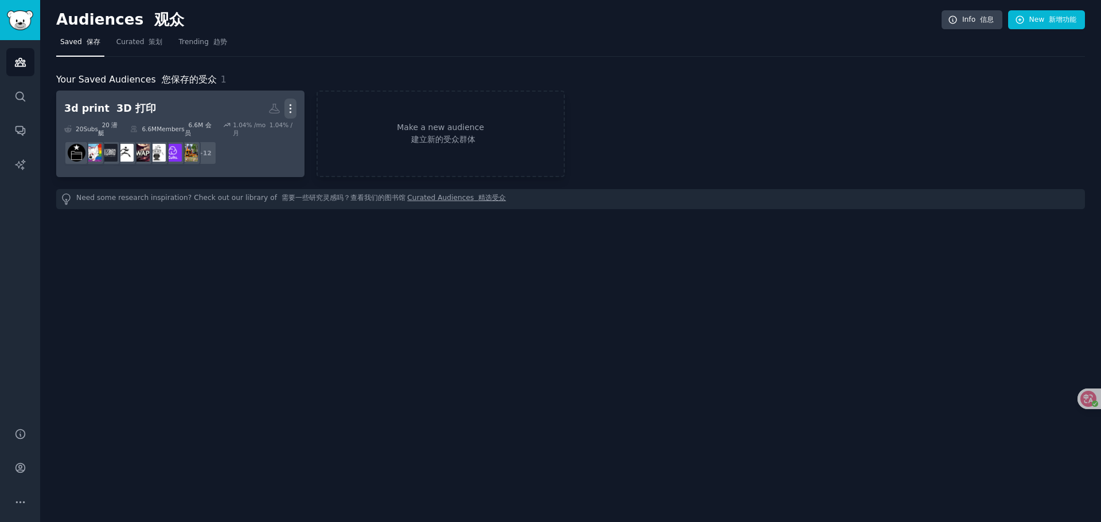
click at [288, 106] on icon "button" at bounding box center [290, 109] width 12 height 12
click at [177, 103] on h2 "3d print 3D 打印 More" at bounding box center [180, 109] width 232 height 20
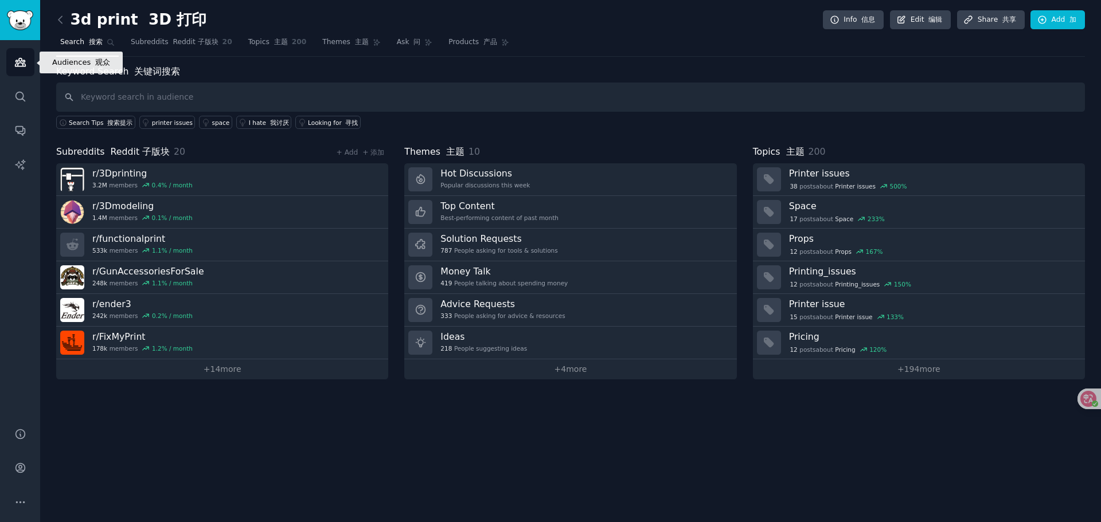
click at [11, 64] on link "Audiences" at bounding box center [20, 62] width 28 height 28
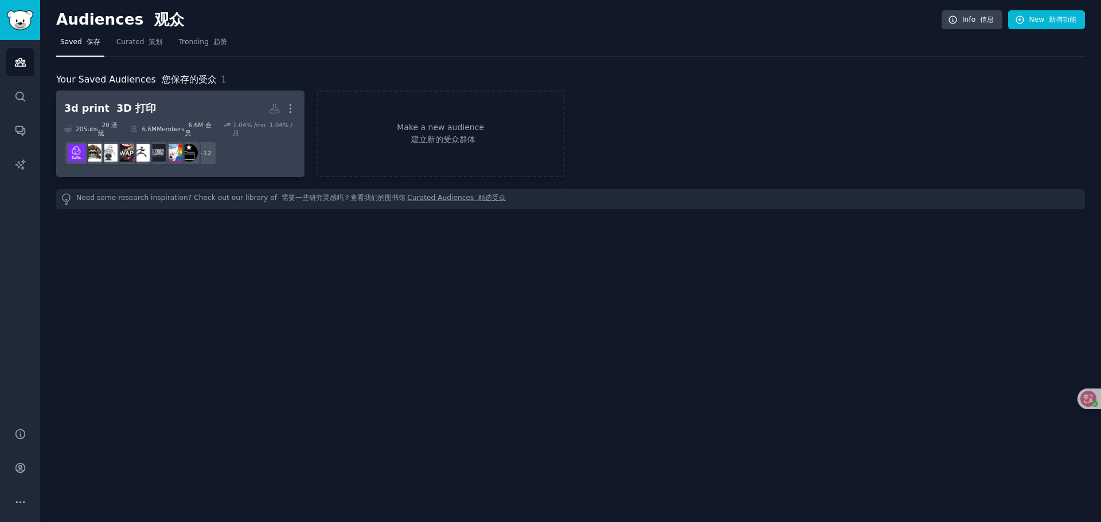
click at [156, 106] on h2 "3d print 3D 打印 More" at bounding box center [180, 109] width 232 height 20
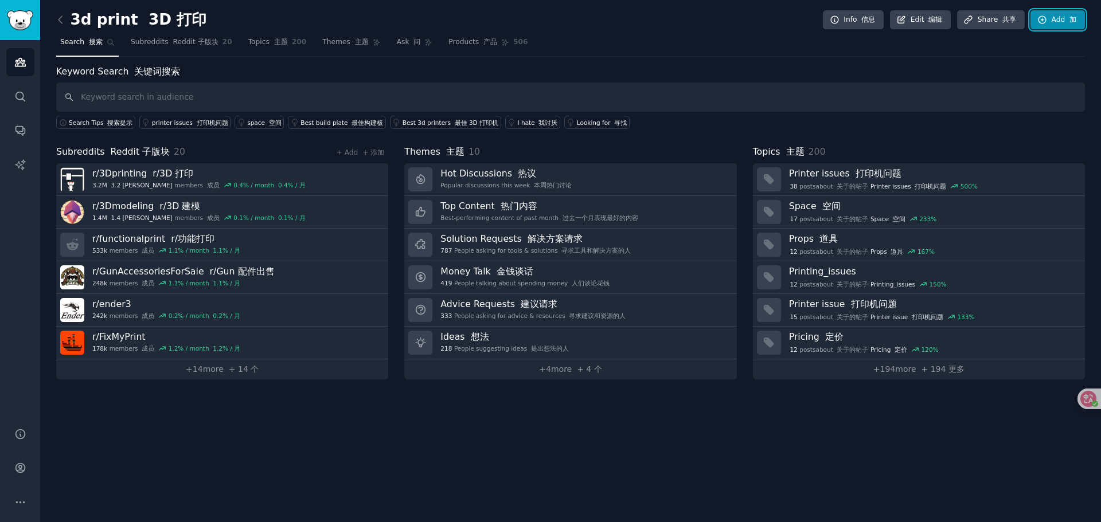
click at [1070, 24] on font "加" at bounding box center [1072, 19] width 7 height 8
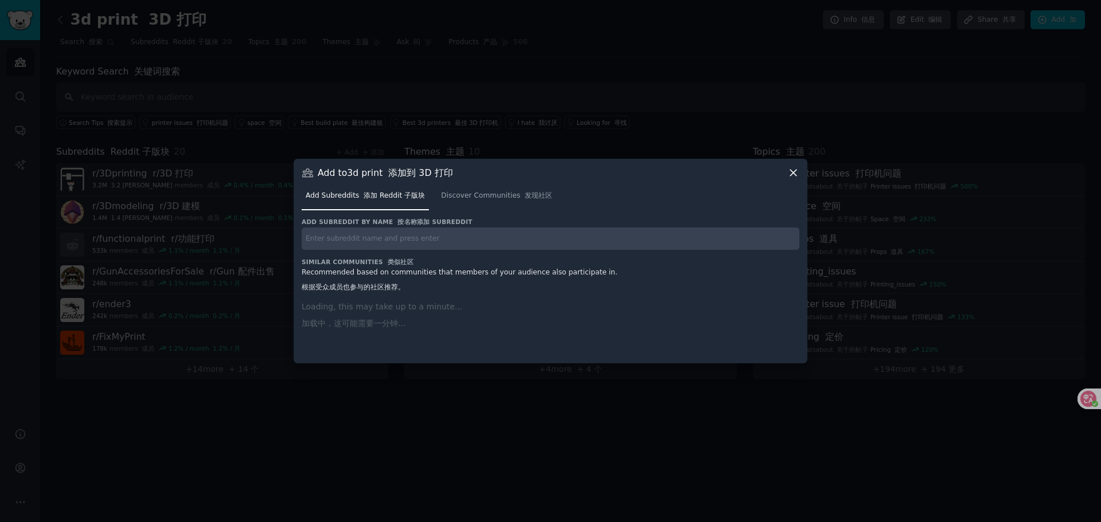
click at [418, 252] on div "Add subreddit by name 按名称添加 SUBREDDIT Similar Communities 类似社区 Recommended base…" at bounding box center [551, 284] width 498 height 132
click at [422, 238] on input "text" at bounding box center [551, 239] width 498 height 22
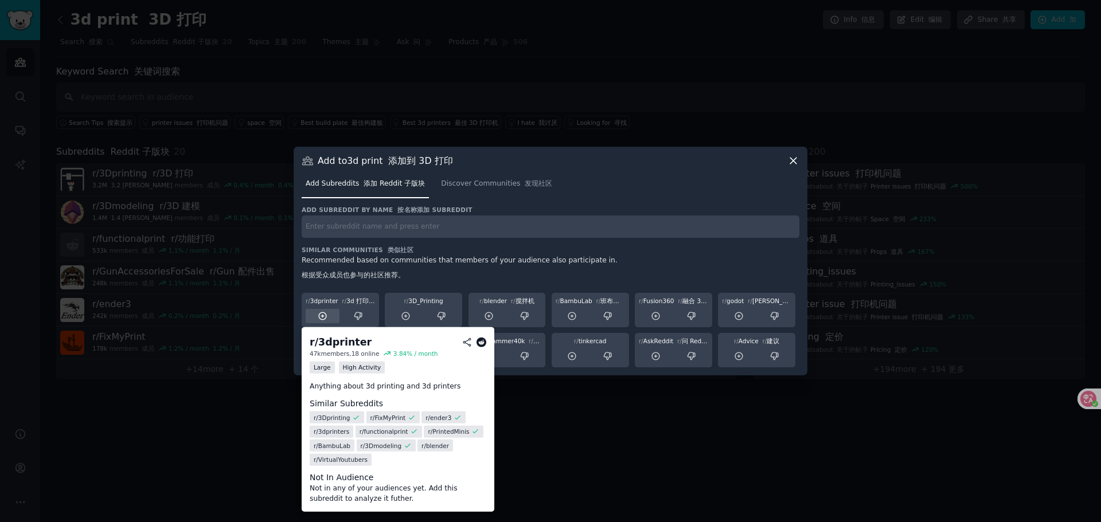
click at [324, 314] on icon at bounding box center [323, 316] width 10 height 10
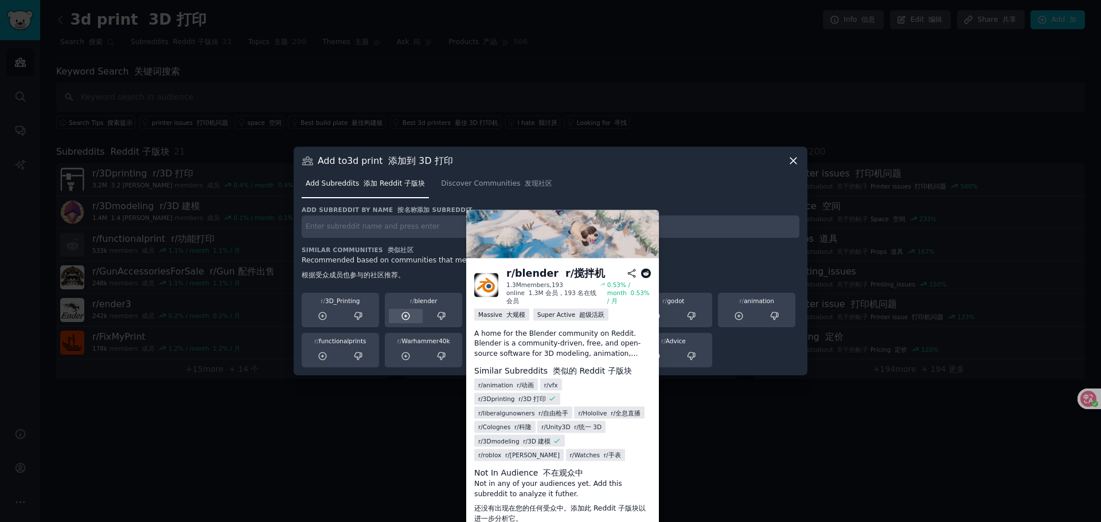
click at [402, 318] on icon at bounding box center [405, 315] width 7 height 7
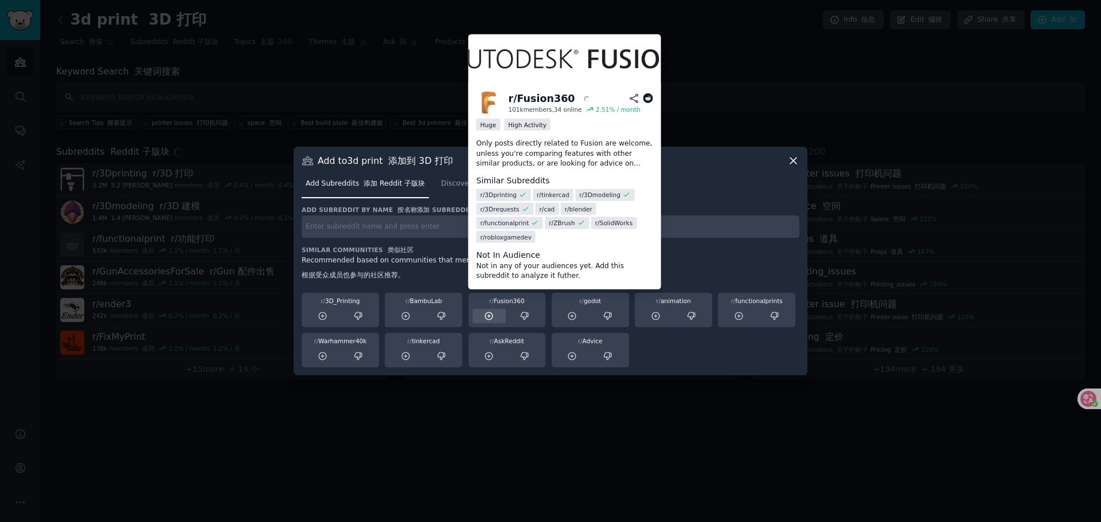
click at [491, 319] on icon at bounding box center [488, 315] width 7 height 7
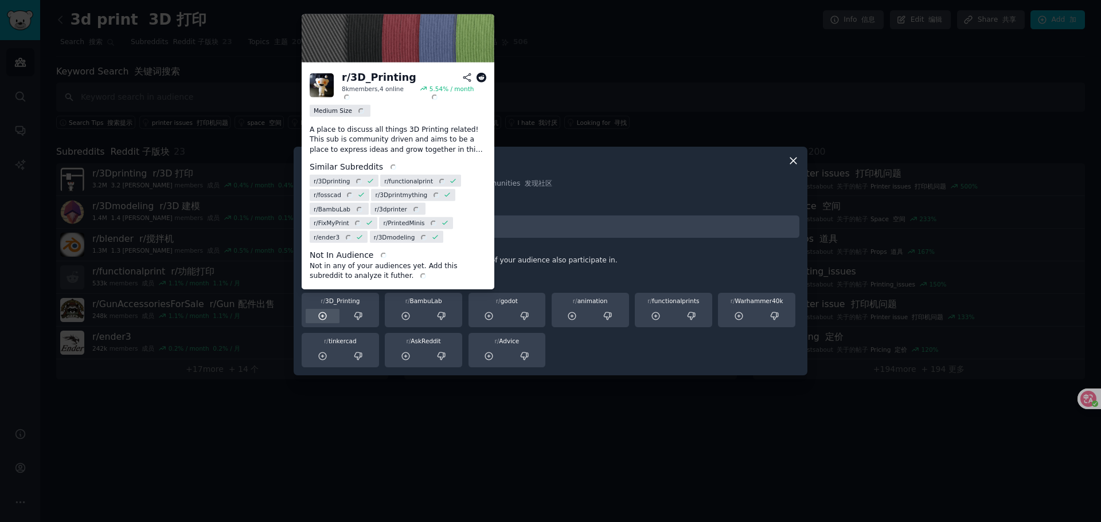
click at [319, 315] on icon at bounding box center [322, 315] width 7 height 7
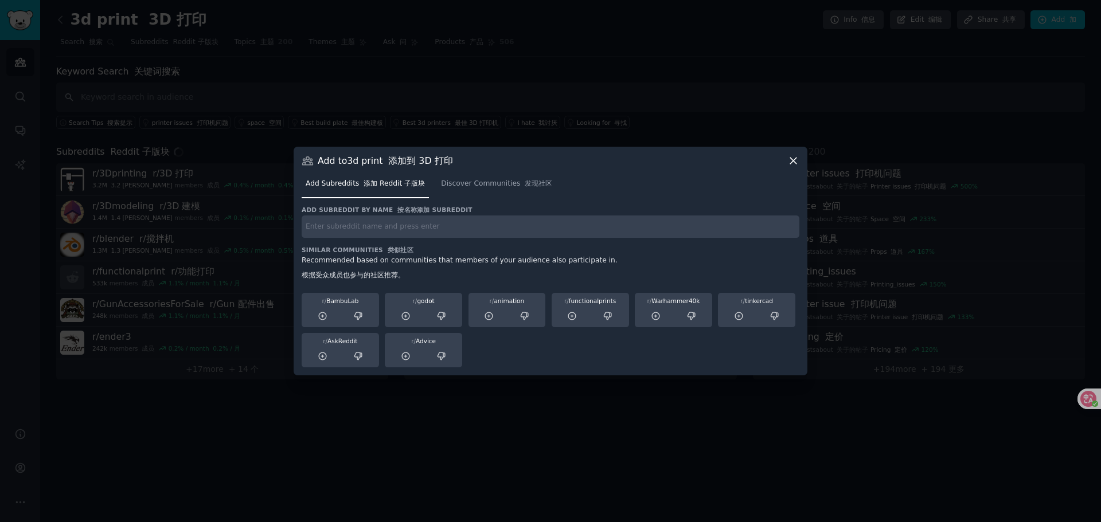
click at [319, 315] on icon at bounding box center [322, 315] width 7 height 7
click at [319, 316] on icon at bounding box center [323, 316] width 10 height 10
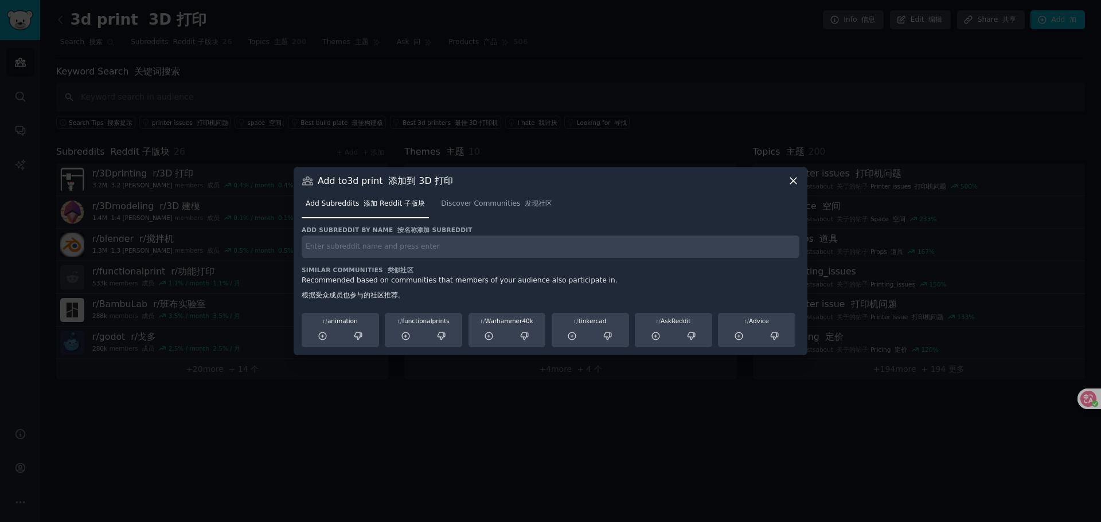
click at [505, 252] on input "text" at bounding box center [551, 247] width 498 height 22
type input "bambulab"
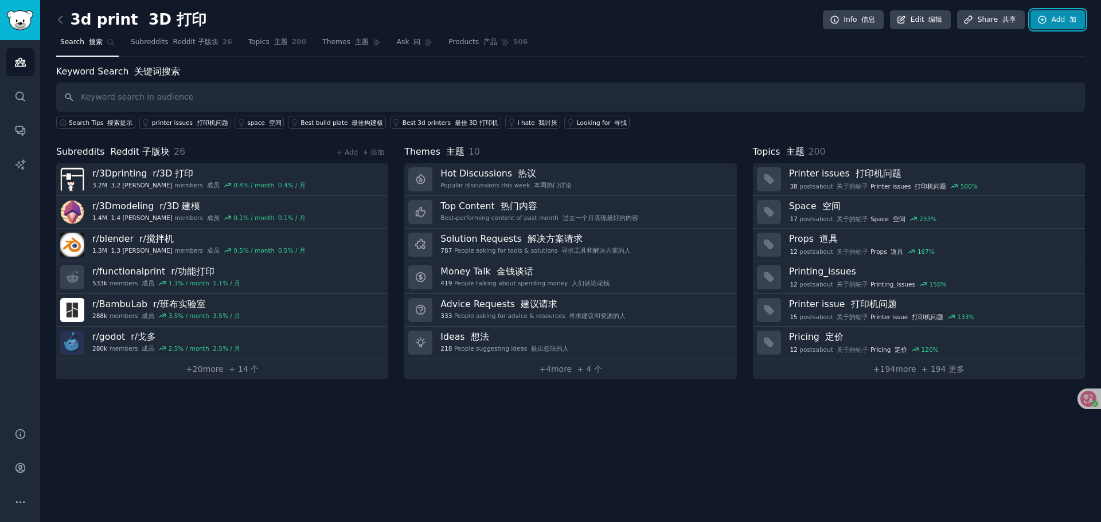
click at [1067, 18] on font at bounding box center [1067, 19] width 5 height 8
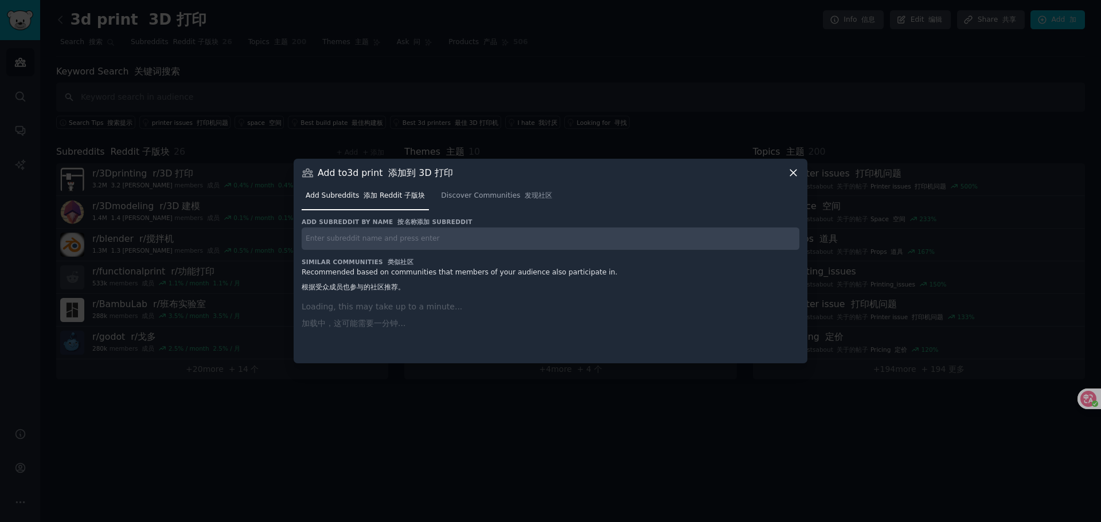
click at [405, 242] on input "text" at bounding box center [551, 239] width 498 height 22
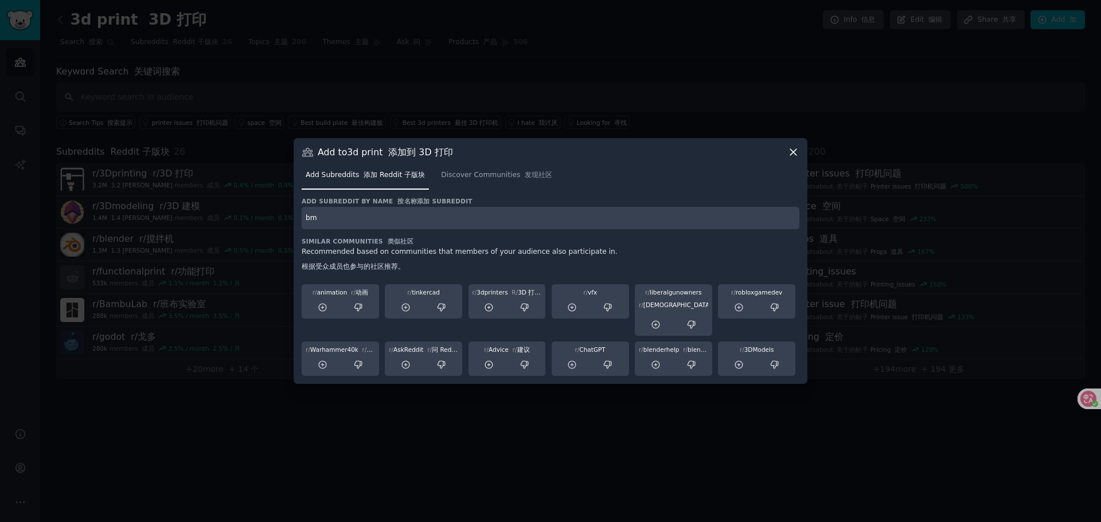
type input "b"
click at [382, 217] on input "bambulab" at bounding box center [551, 218] width 498 height 22
click at [396, 214] on input "bambulab" at bounding box center [551, 218] width 498 height 22
type input "bambulab"
click at [474, 174] on span "Discover Communities 发现社区" at bounding box center [496, 175] width 111 height 10
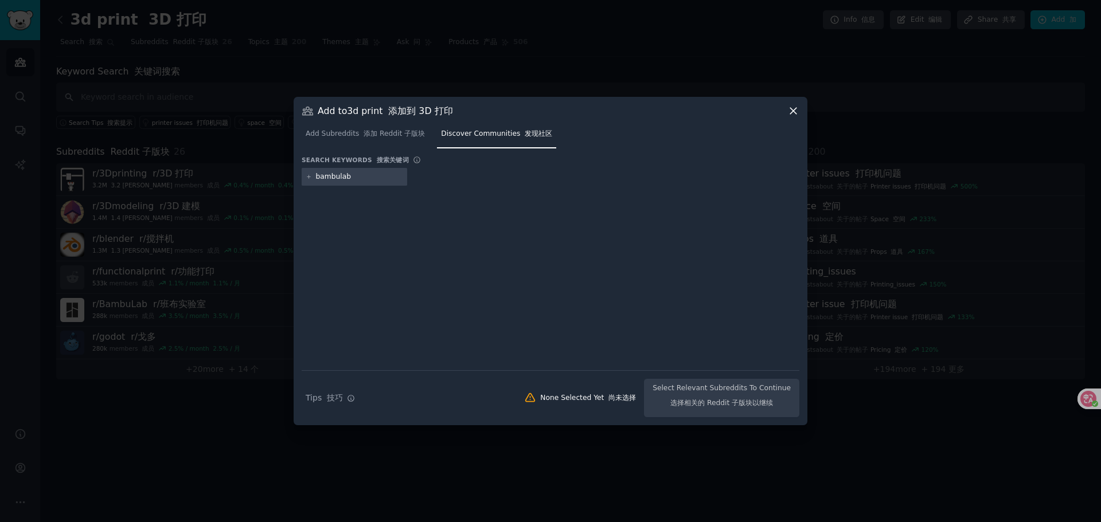
click at [370, 176] on input "bambulab" at bounding box center [359, 177] width 87 height 10
type input "bambulab"
click at [307, 177] on icon at bounding box center [309, 177] width 6 height 6
click at [307, 174] on icon at bounding box center [309, 177] width 6 height 6
click at [350, 173] on input "bambulab" at bounding box center [359, 177] width 87 height 10
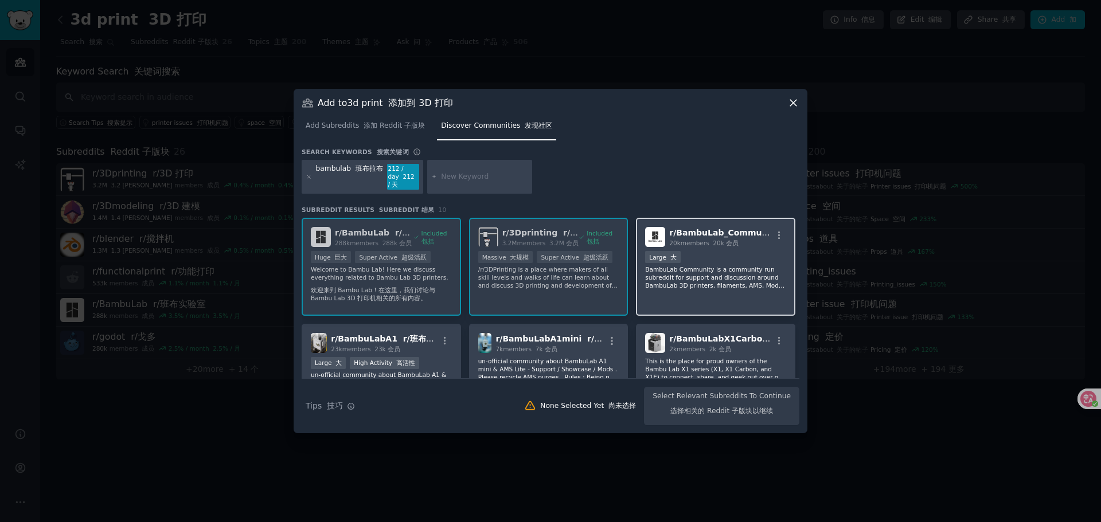
click at [730, 289] on p "BambuLab Community is a community run subreddit for support and discussion arou…" at bounding box center [715, 277] width 141 height 24
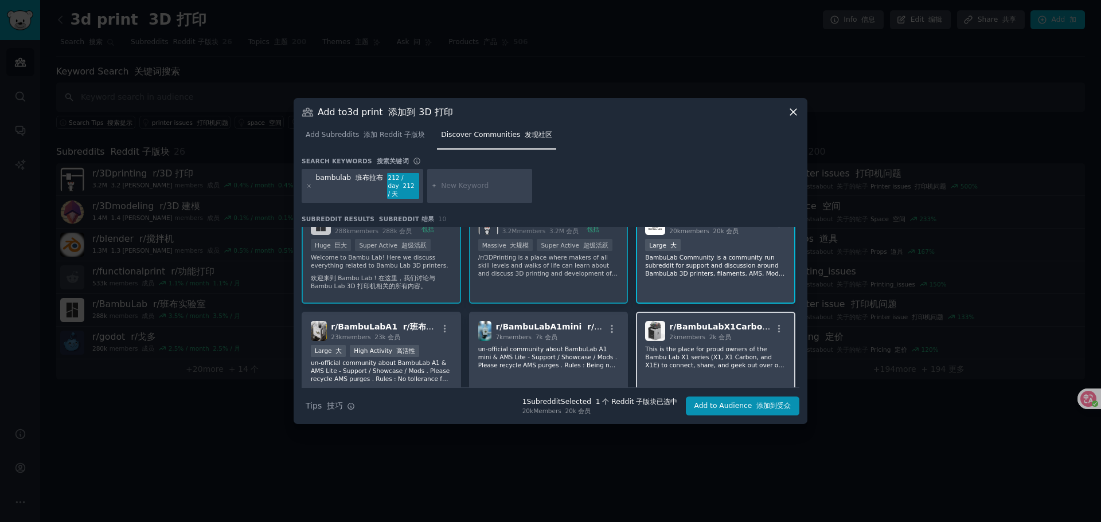
scroll to position [57, 0]
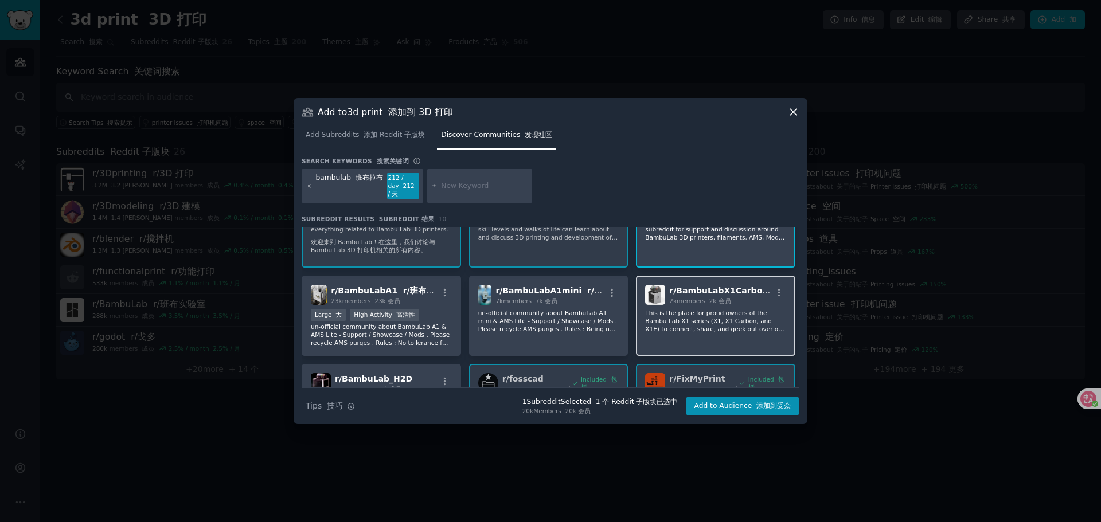
click at [709, 312] on p "This is the place for proud owners of the Bambu Lab X1 series (X1, X1 Carbon, a…" at bounding box center [715, 321] width 141 height 24
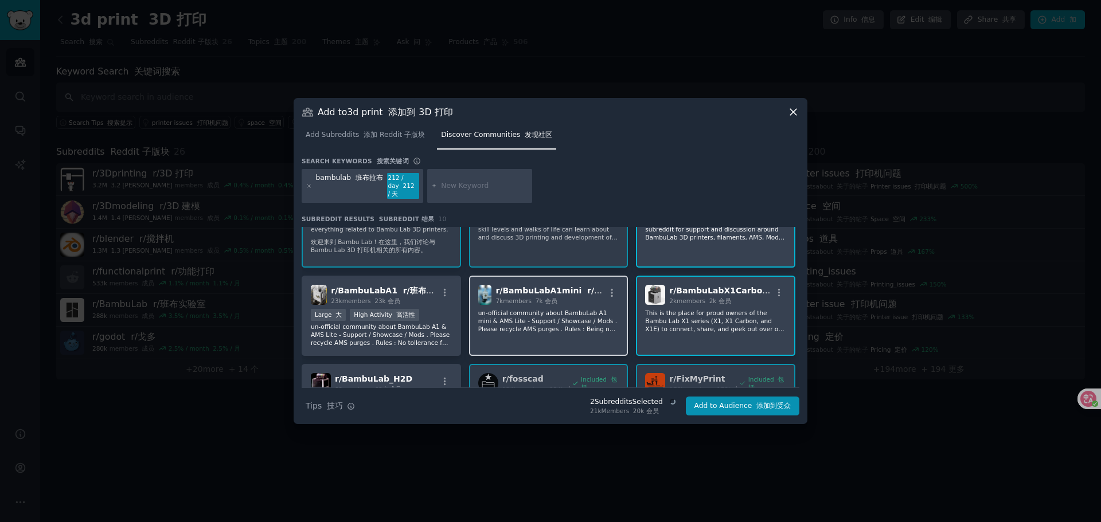
click at [572, 319] on p "un-official community about BambuLab A1 mini & AMS Lite - Support / Showcase / …" at bounding box center [548, 321] width 141 height 24
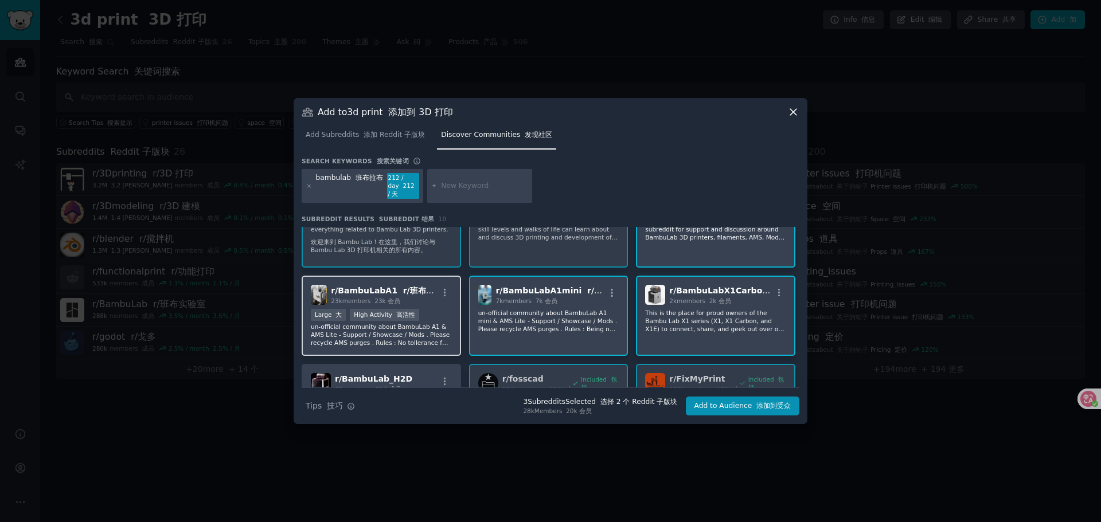
click at [441, 323] on p "un-official community about BambuLab A1 & AMS Lite - Support / Showcase / Mods …" at bounding box center [381, 335] width 141 height 24
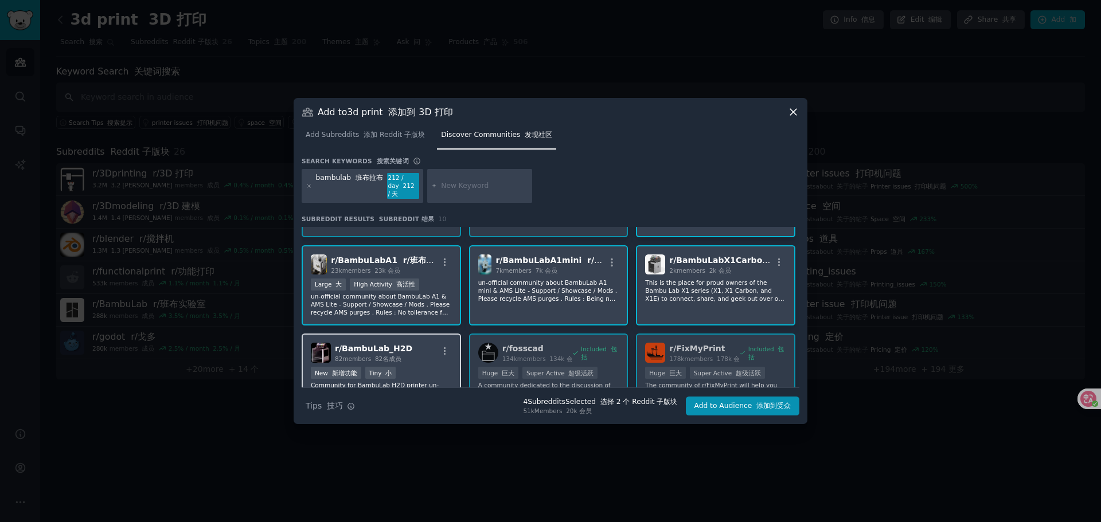
scroll to position [115, 0]
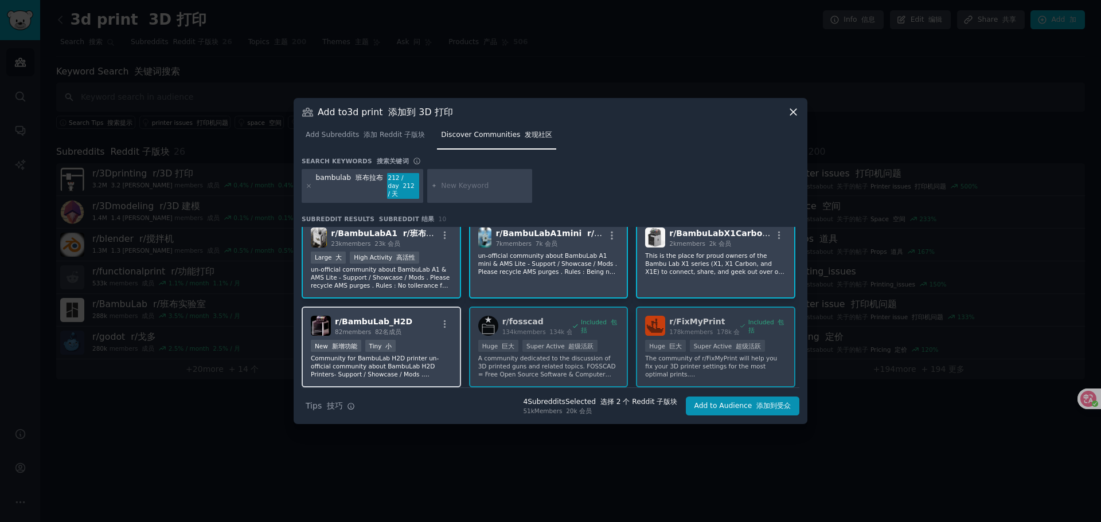
click at [425, 328] on div "r/ BambuLab_H2D 82 members 82名成员" at bounding box center [381, 326] width 141 height 20
click at [561, 348] on div "r/ BambuLab r/班布实验室 288k members 288k 会员 Included 包括 Huge 巨大 Super Active 超级活跃 …" at bounding box center [551, 294] width 498 height 365
click at [699, 348] on div "r/ BambuLab r/班布实验室 288k members 288k 会员 Included 包括 Huge 巨大 Super Active 超级活跃 …" at bounding box center [551, 294] width 498 height 365
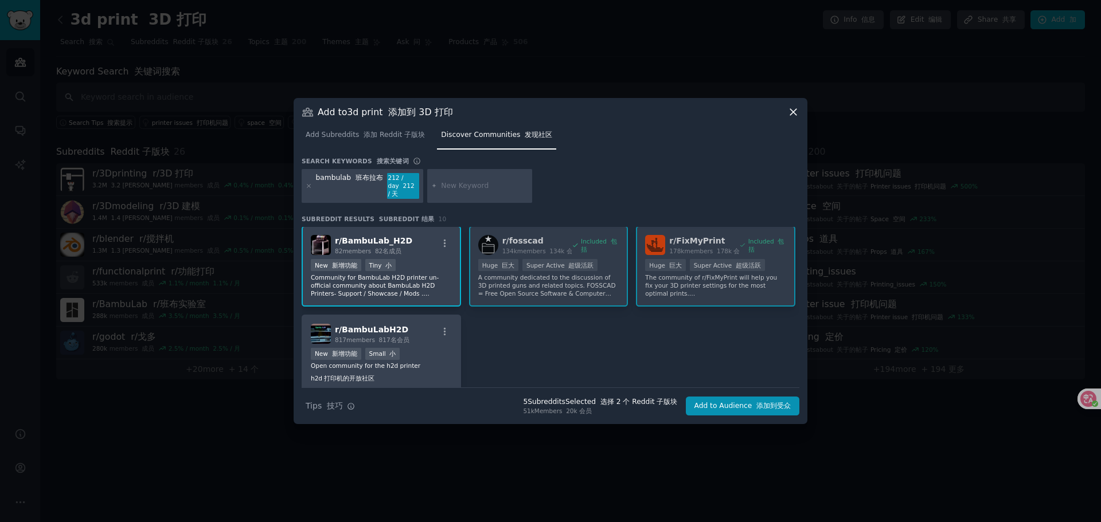
scroll to position [229, 0]
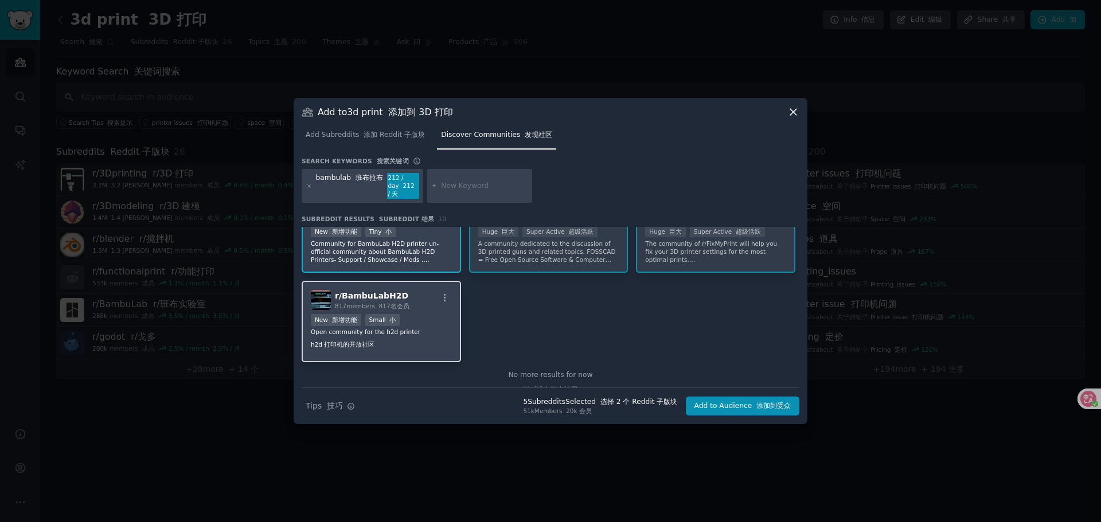
click at [416, 327] on div "New 新增功能 Small 小" at bounding box center [381, 321] width 141 height 14
click at [754, 402] on font "submit" at bounding box center [754, 406] width 5 height 8
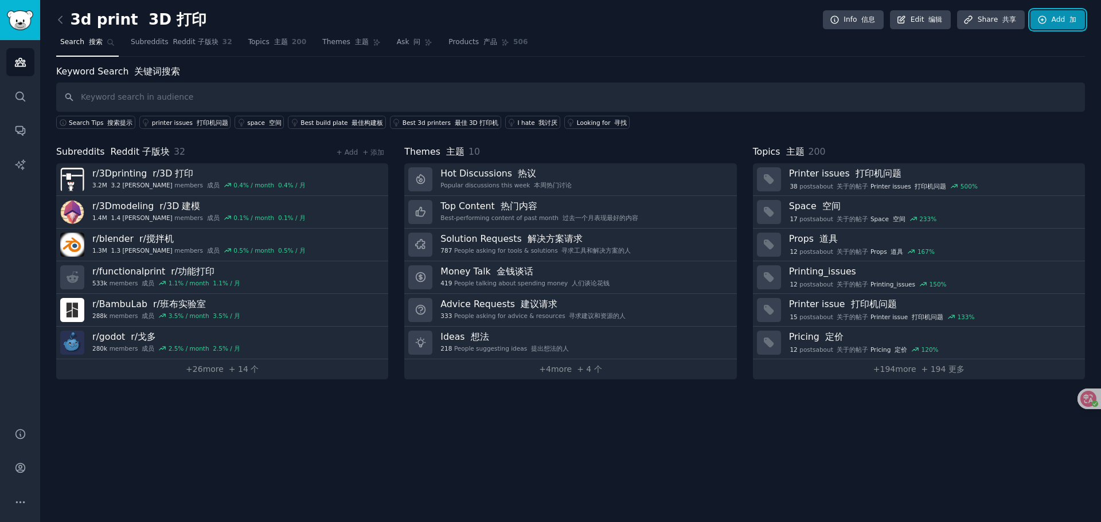
click at [1059, 17] on link "Add 加" at bounding box center [1057, 19] width 54 height 19
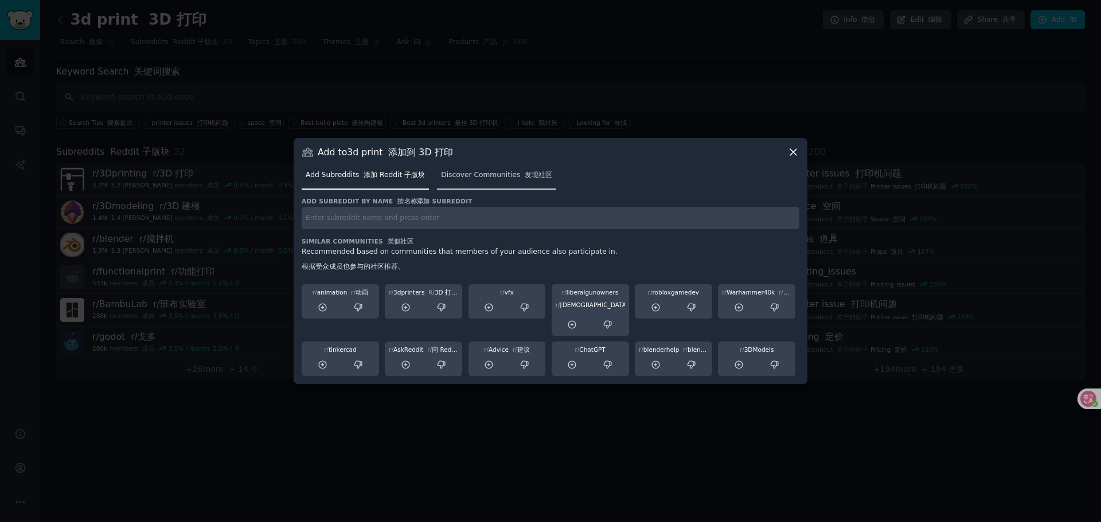
click at [501, 180] on span "Discover Communities 发现社区" at bounding box center [496, 175] width 111 height 10
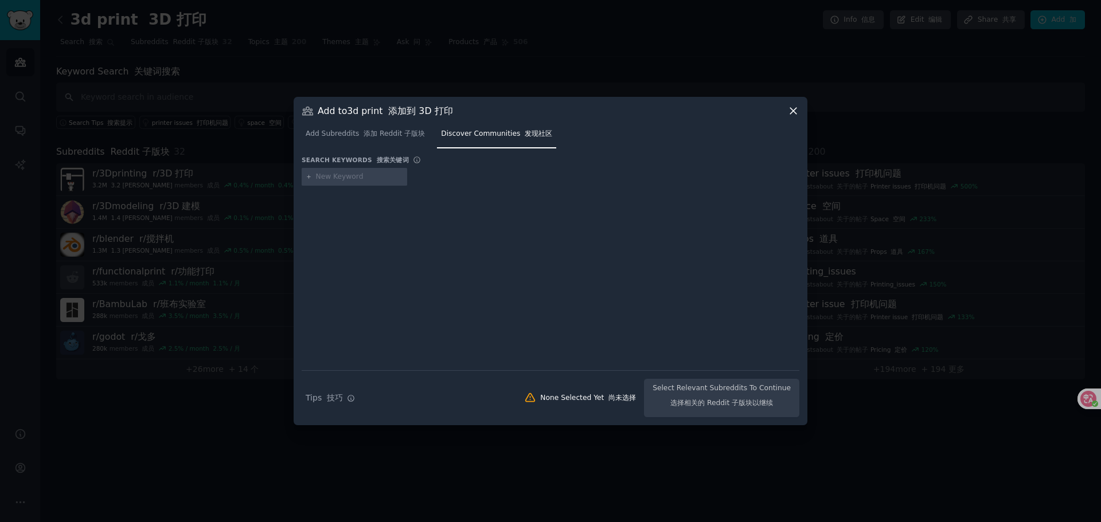
click at [347, 179] on input "text" at bounding box center [359, 177] width 87 height 10
type input "p1s"
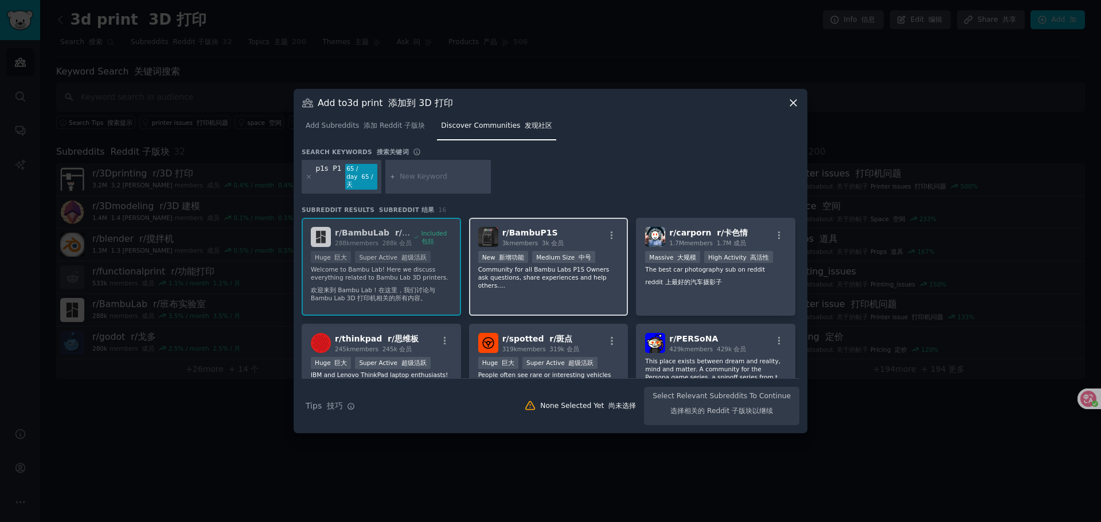
click at [568, 295] on font "面向所有 Bambu Labs P1S 所有者的社区提出问题、分享经验并帮助他人。" at bounding box center [546, 302] width 136 height 15
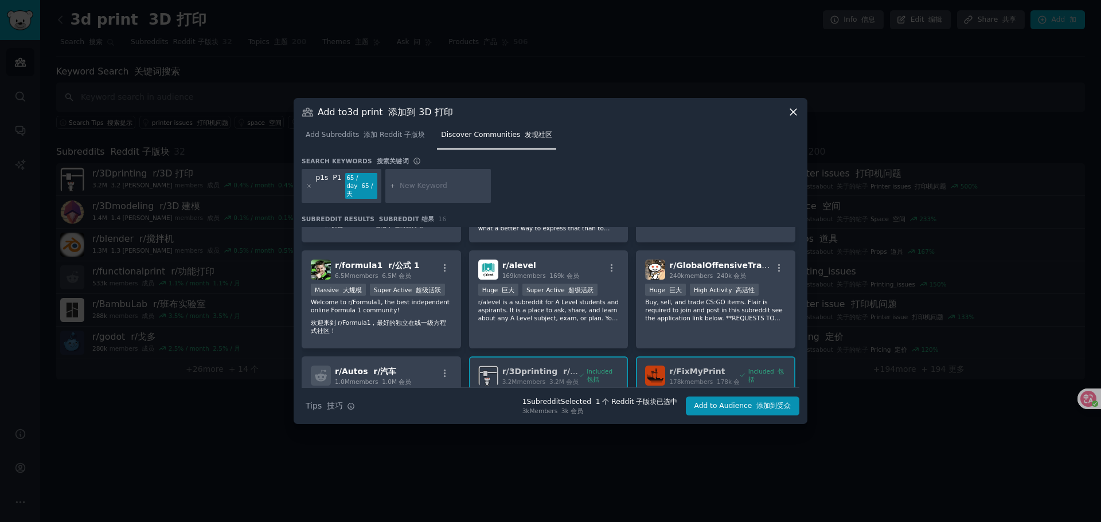
scroll to position [344, 0]
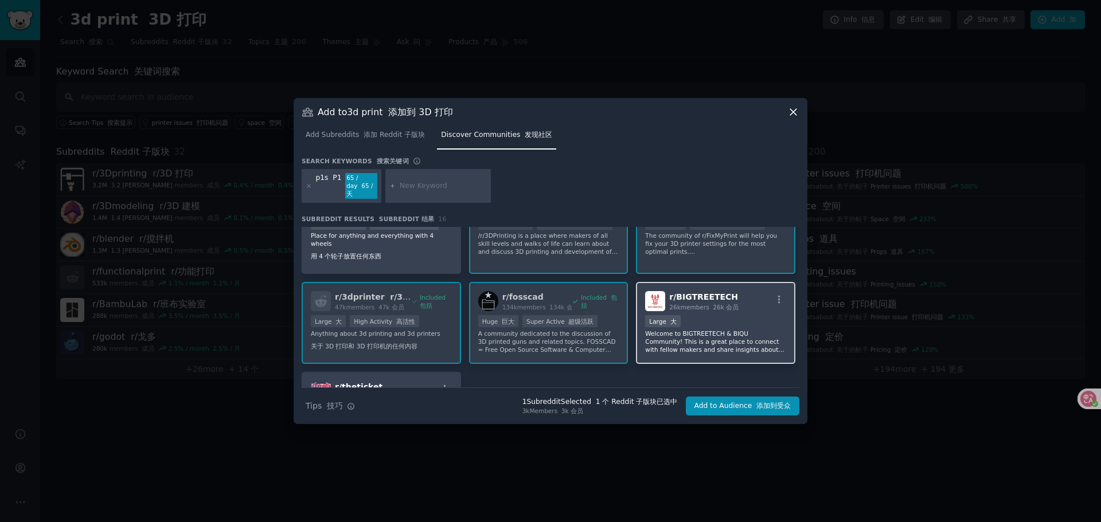
click at [727, 330] on p "Welcome to BIGTREETECH & BIQU Community! This is a great place to connect with …" at bounding box center [715, 342] width 141 height 24
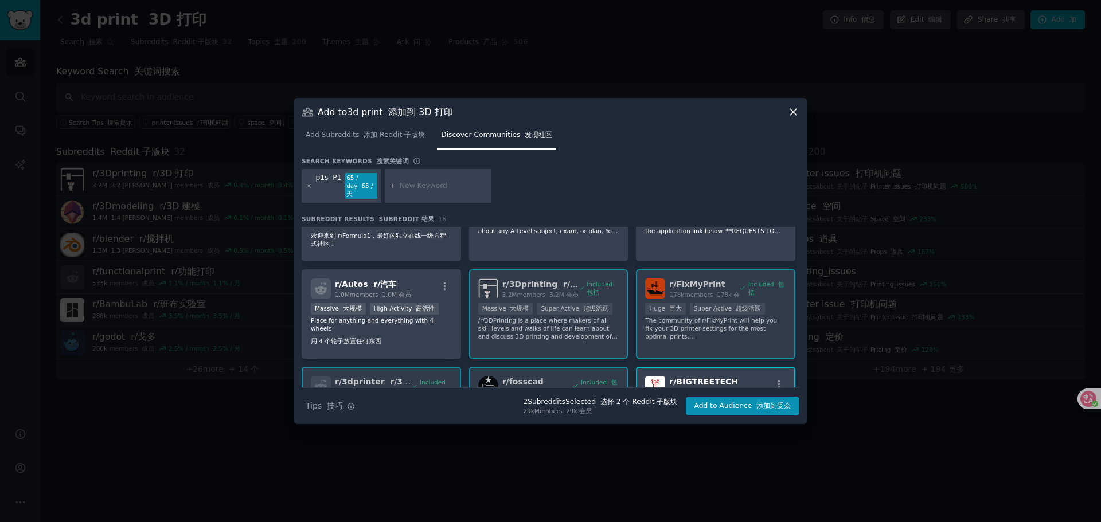
scroll to position [239, 0]
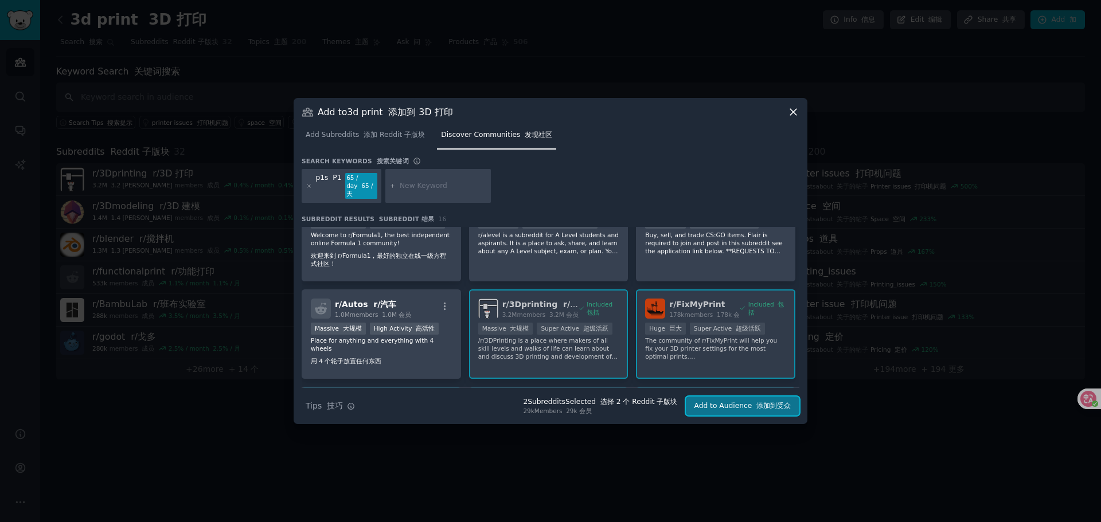
click at [763, 409] on font "添加到受众" at bounding box center [773, 406] width 34 height 8
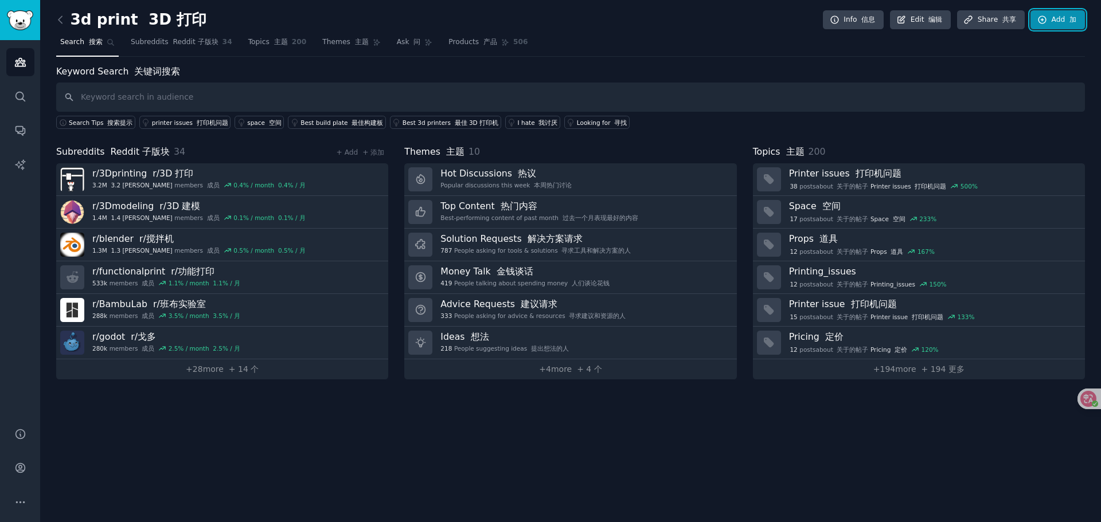
click at [1057, 15] on link "Add 加" at bounding box center [1057, 19] width 54 height 19
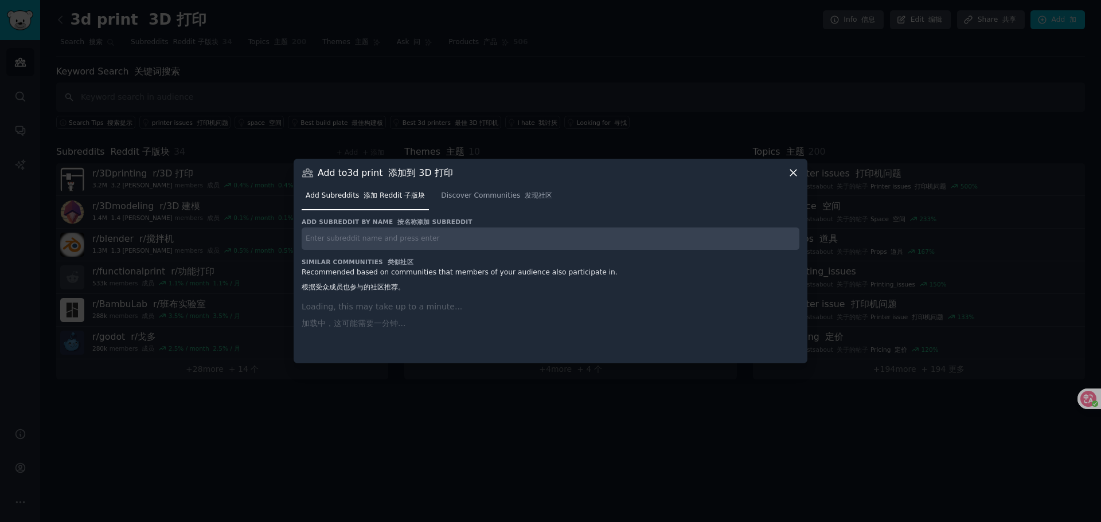
click at [394, 242] on input "text" at bounding box center [551, 239] width 498 height 22
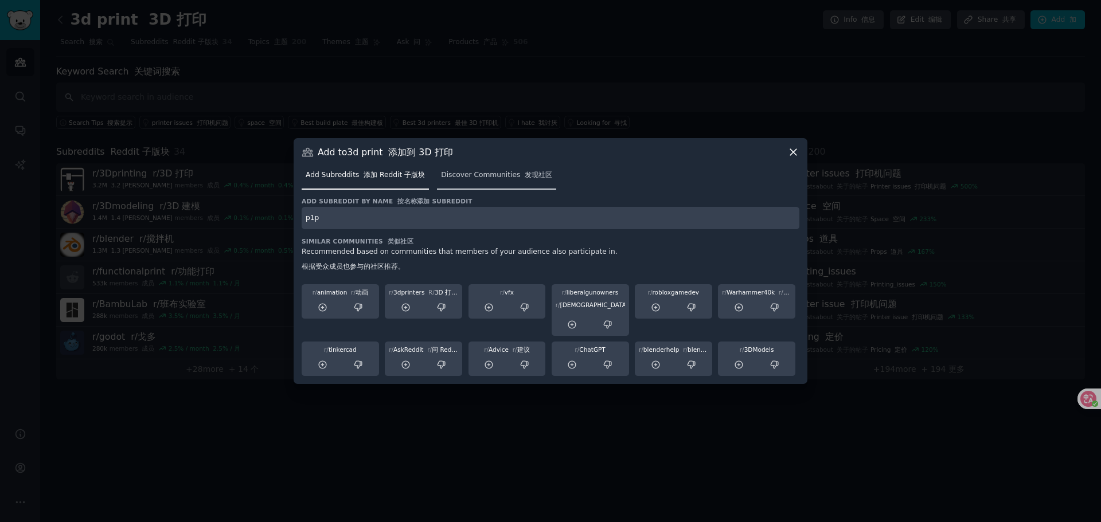
type input "p1p"
click at [474, 175] on span "Discover Communities 发现社区" at bounding box center [496, 175] width 111 height 10
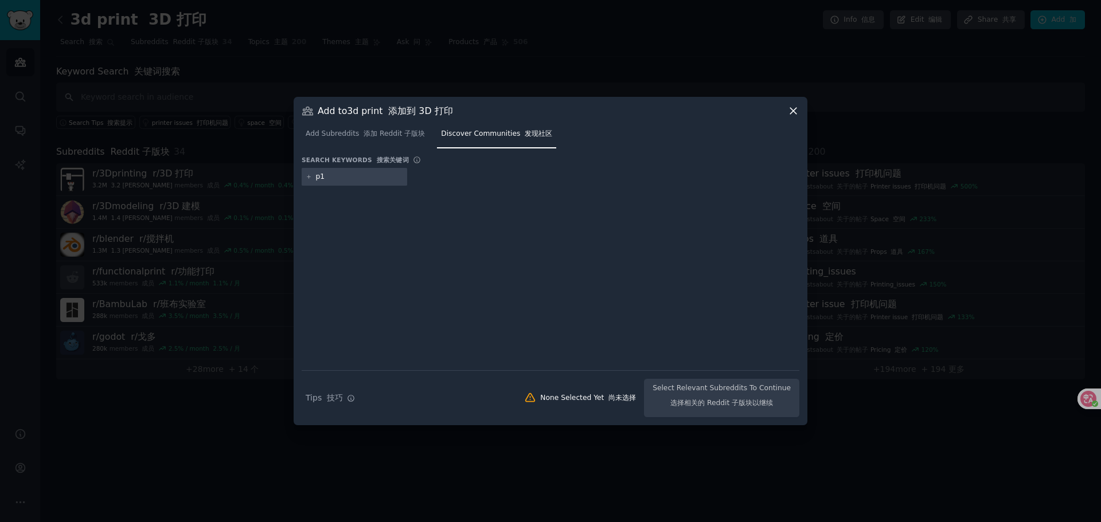
type input "p1p"
click at [343, 177] on input "p1p" at bounding box center [359, 177] width 87 height 10
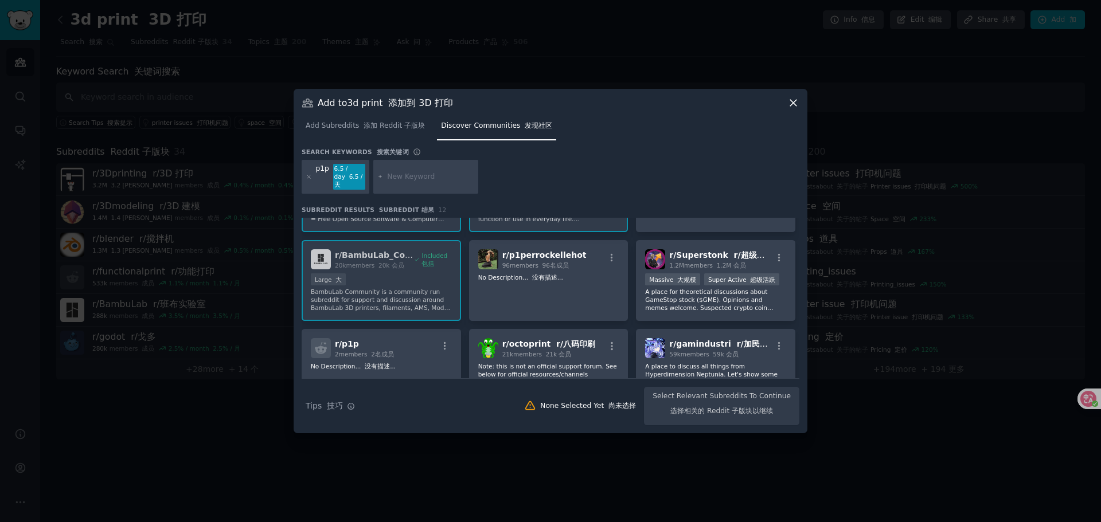
scroll to position [277, 0]
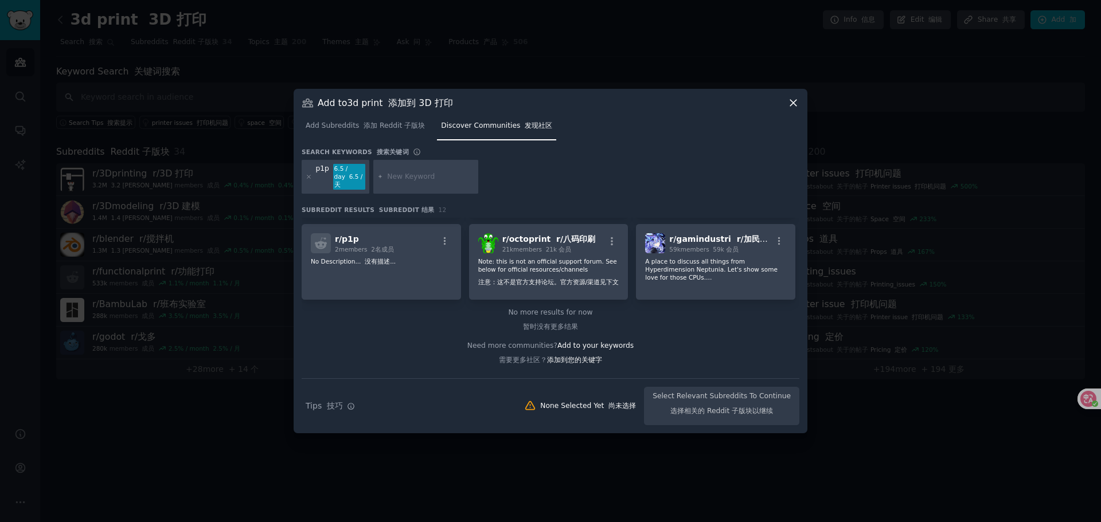
click at [308, 174] on icon at bounding box center [309, 177] width 6 height 6
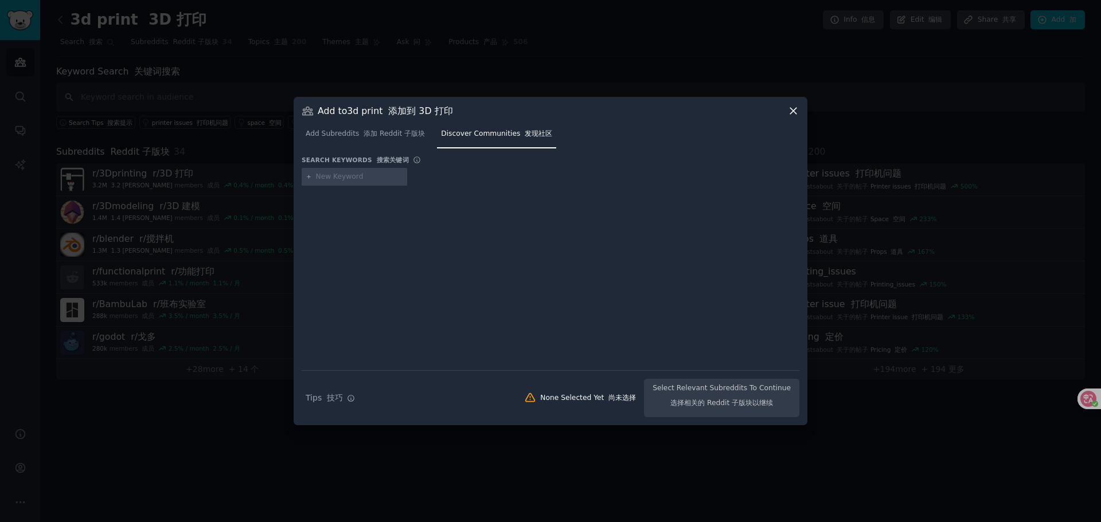
click at [350, 179] on input "text" at bounding box center [359, 177] width 87 height 10
type input "p"
type input "a1 mini"
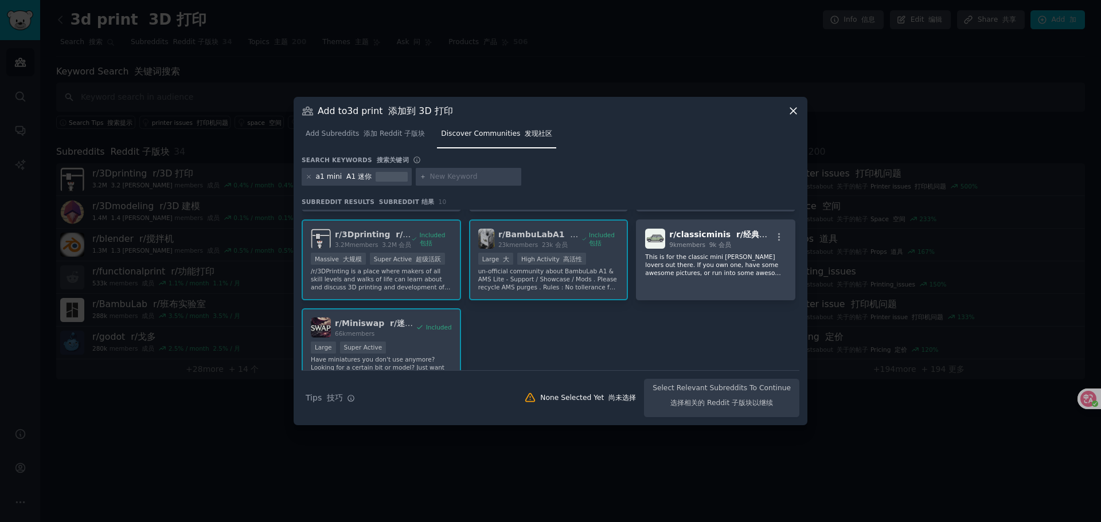
scroll to position [281, 0]
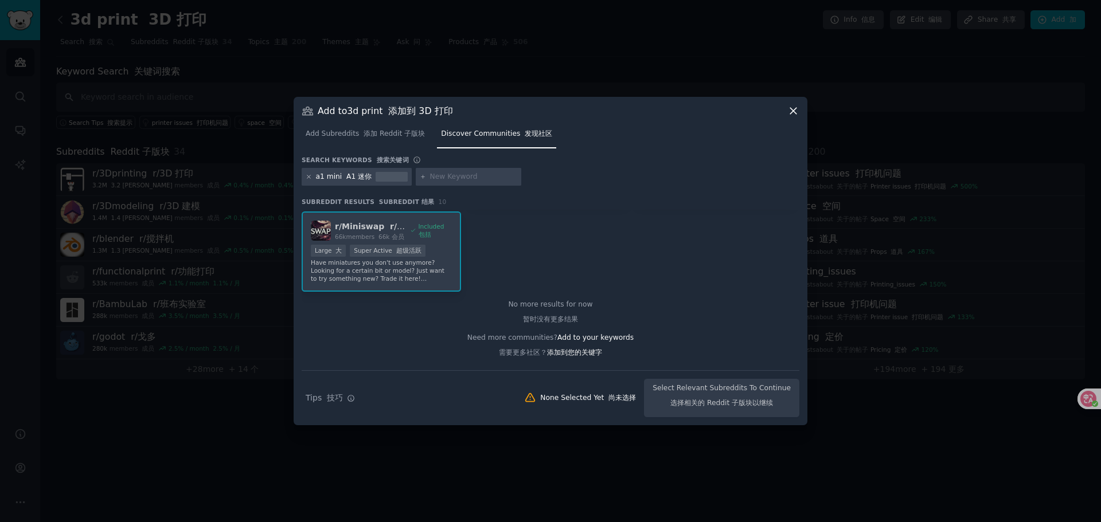
click at [310, 174] on icon at bounding box center [309, 177] width 6 height 6
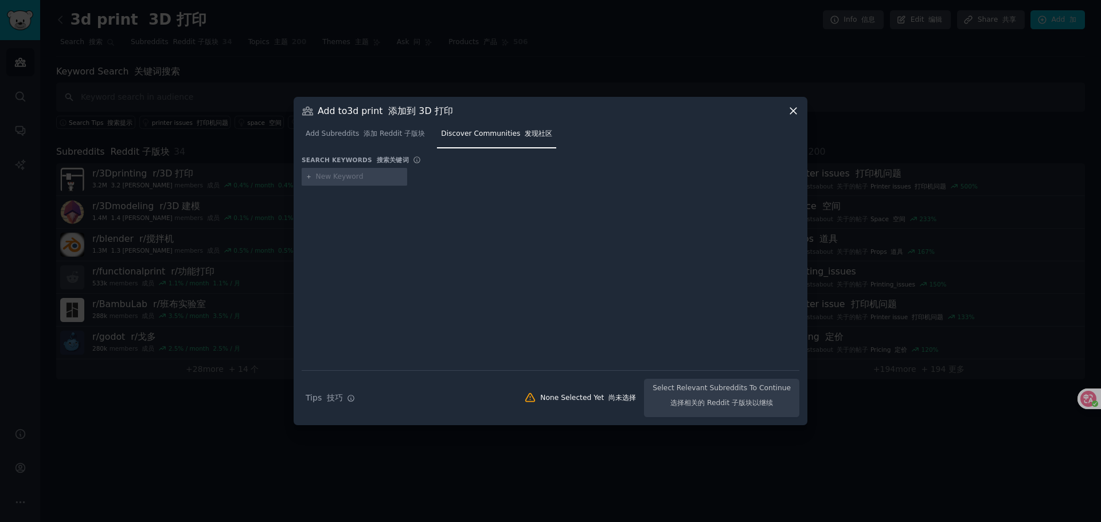
click at [327, 174] on input "text" at bounding box center [359, 177] width 87 height 10
type input "bambulab"
click at [465, 197] on div at bounding box center [551, 270] width 498 height 161
click at [406, 174] on div "bambulab" at bounding box center [551, 179] width 498 height 22
click at [306, 177] on icon at bounding box center [309, 177] width 6 height 6
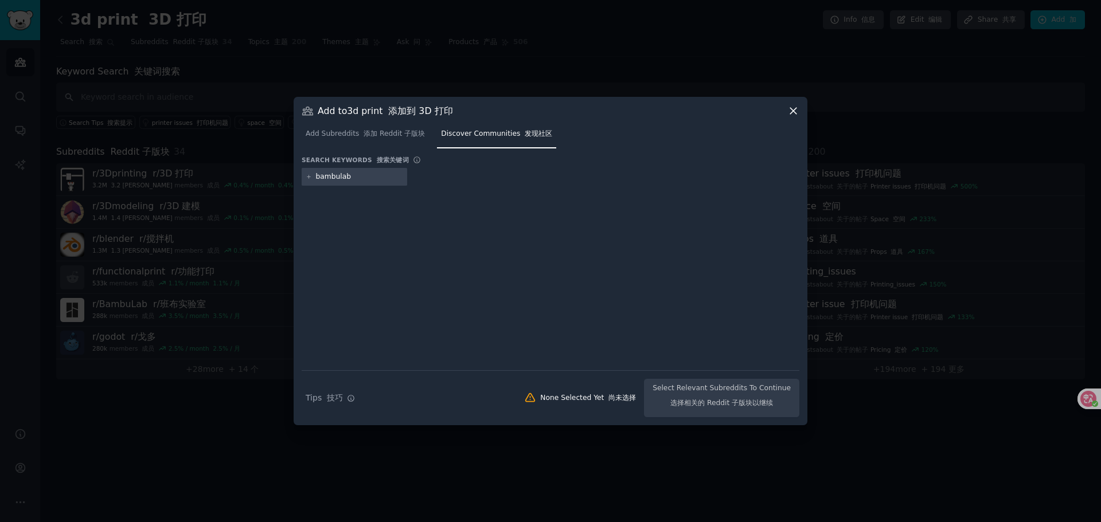
click at [339, 175] on input "bambulab" at bounding box center [359, 177] width 87 height 10
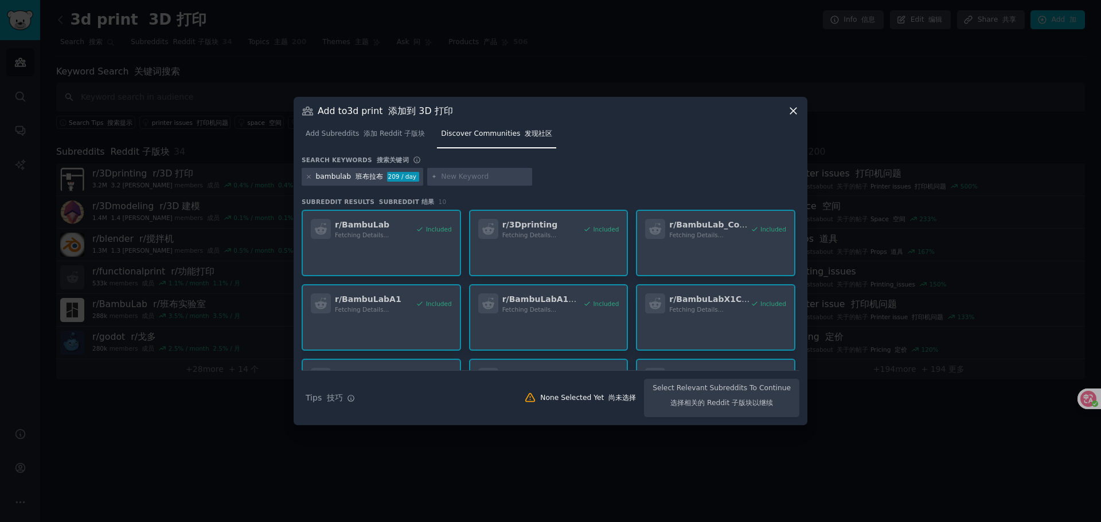
click at [461, 181] on input "text" at bounding box center [484, 177] width 87 height 10
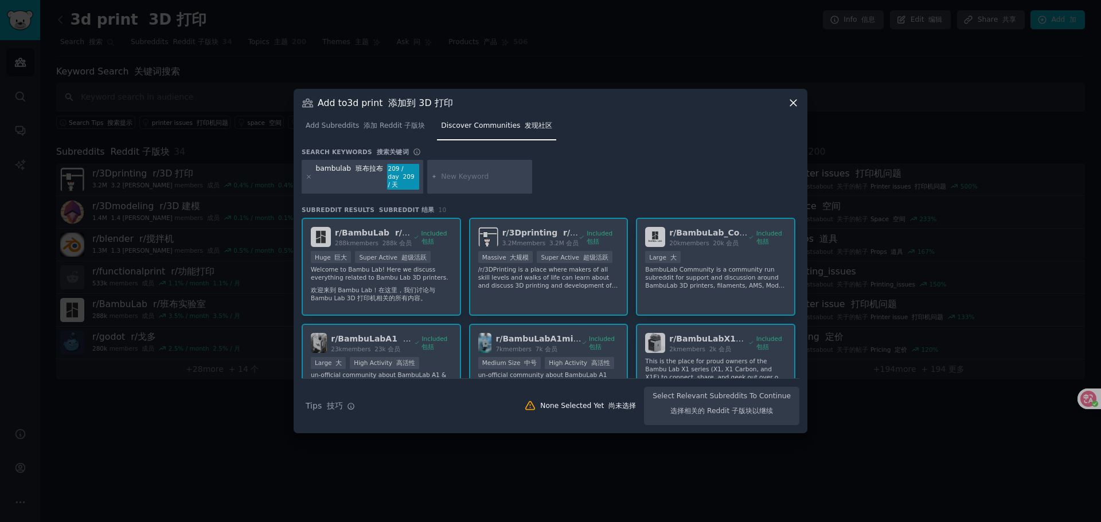
click at [468, 176] on input "text" at bounding box center [484, 177] width 87 height 10
type input "p1s"
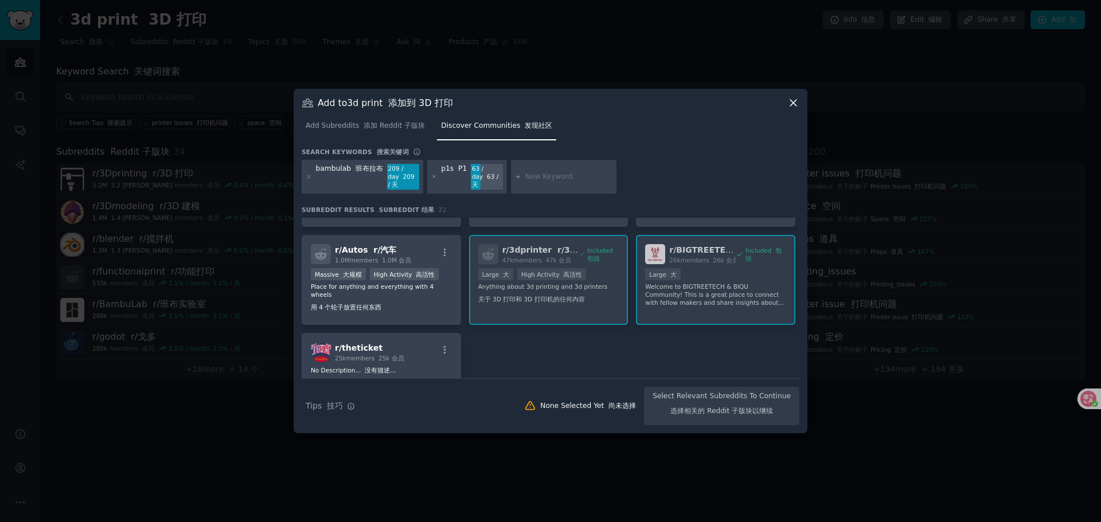
scroll to position [531, 0]
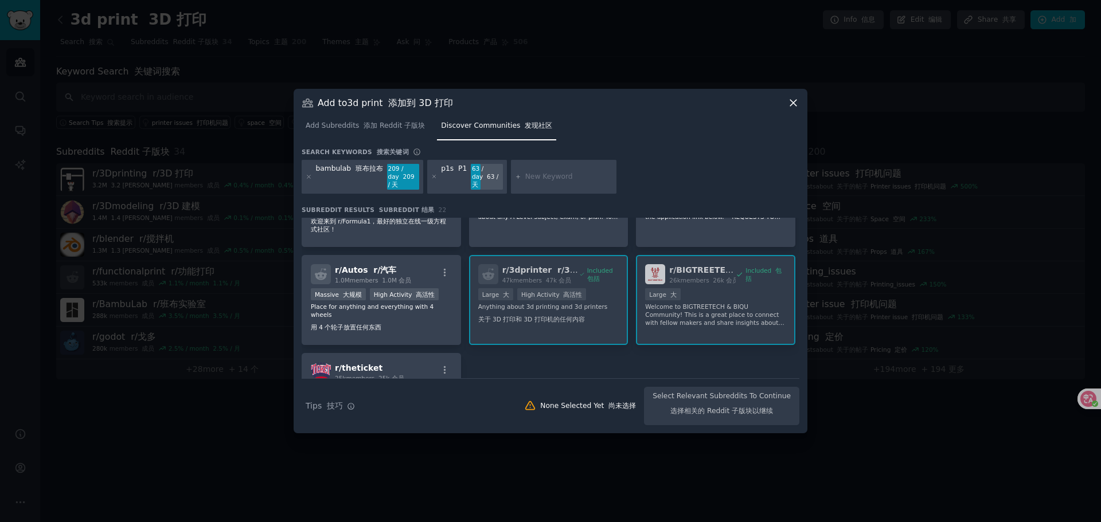
click at [444, 178] on div "p1s P1" at bounding box center [454, 177] width 26 height 26
click at [433, 175] on icon at bounding box center [434, 177] width 6 height 6
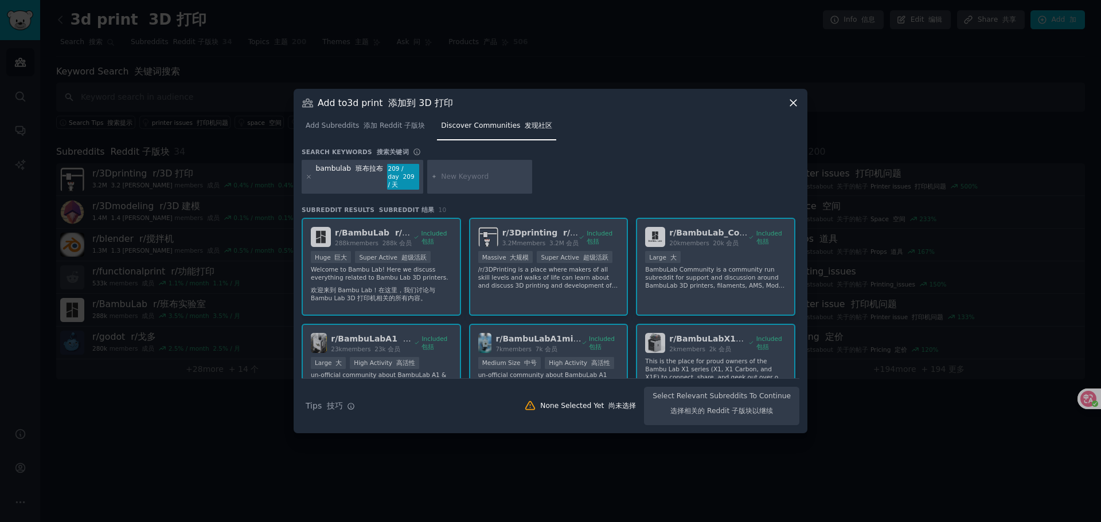
click at [454, 176] on input "text" at bounding box center [484, 177] width 87 height 10
type input "a1"
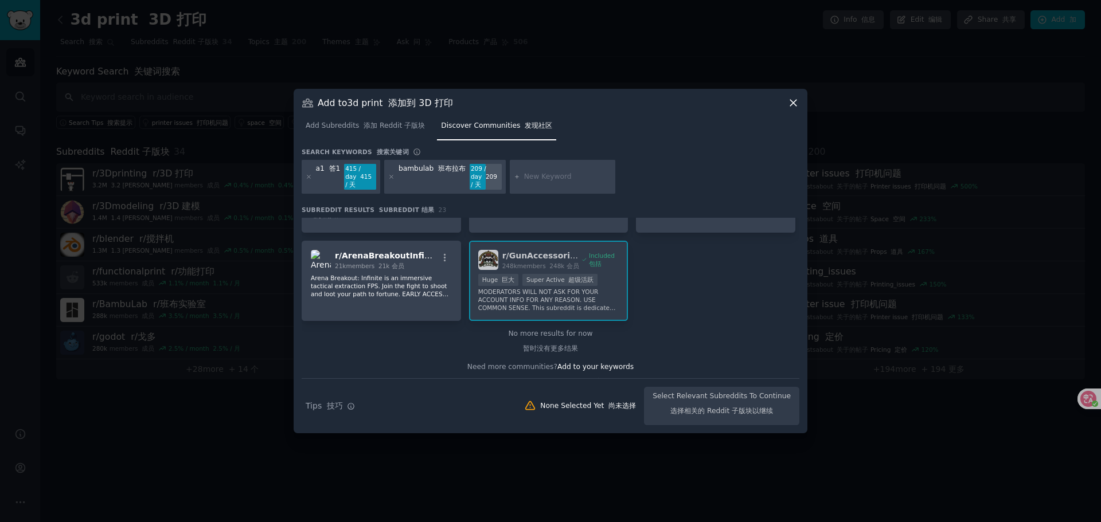
scroll to position [671, 0]
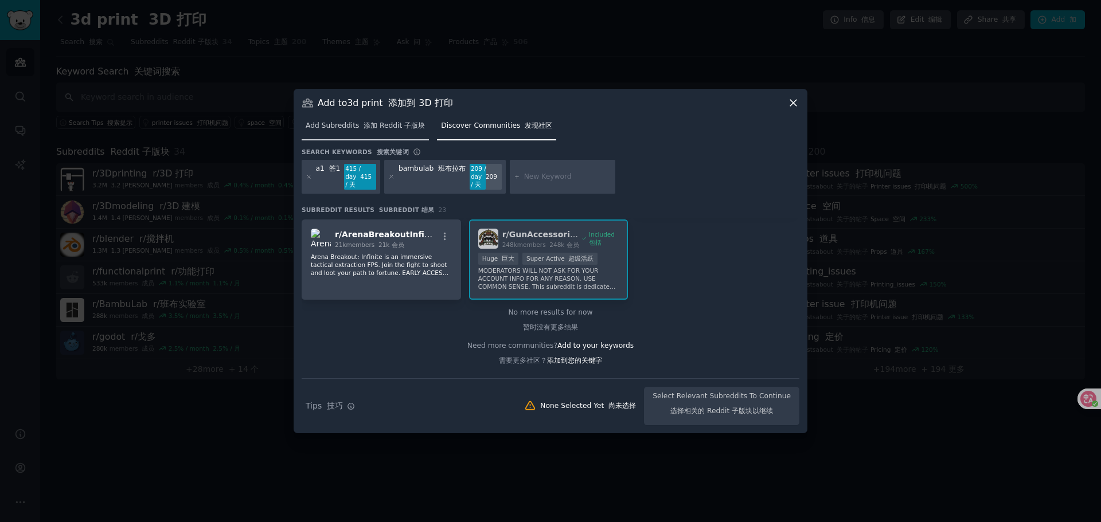
click at [386, 123] on font "添加 Reddit 子版块" at bounding box center [393, 126] width 61 height 8
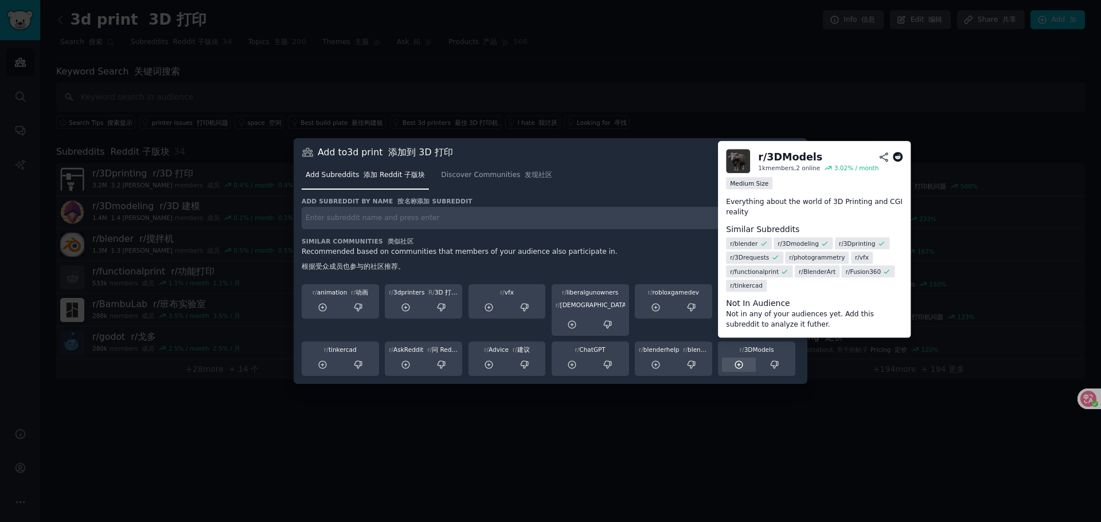
click at [734, 365] on icon at bounding box center [739, 365] width 10 height 10
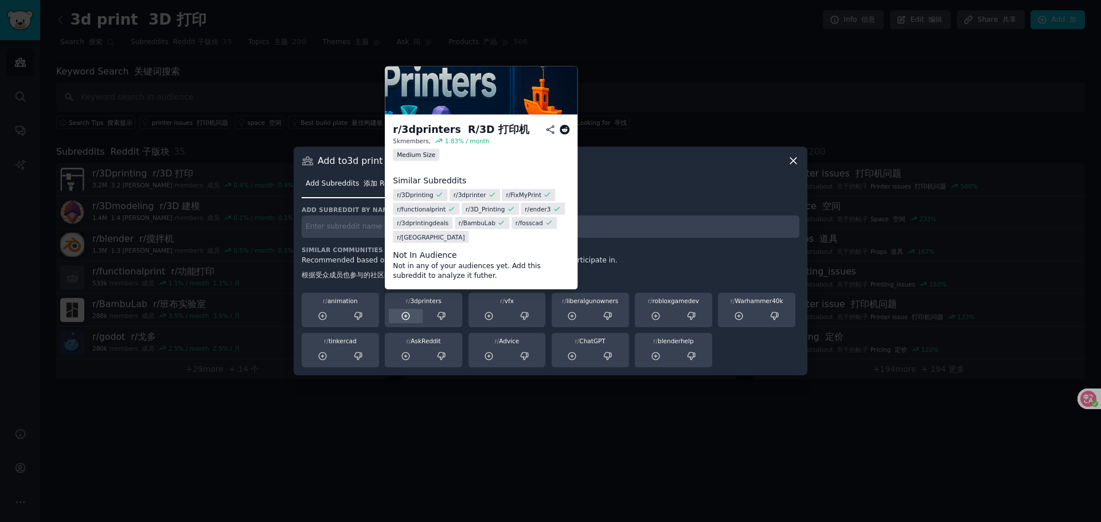
click at [408, 319] on icon at bounding box center [405, 315] width 7 height 7
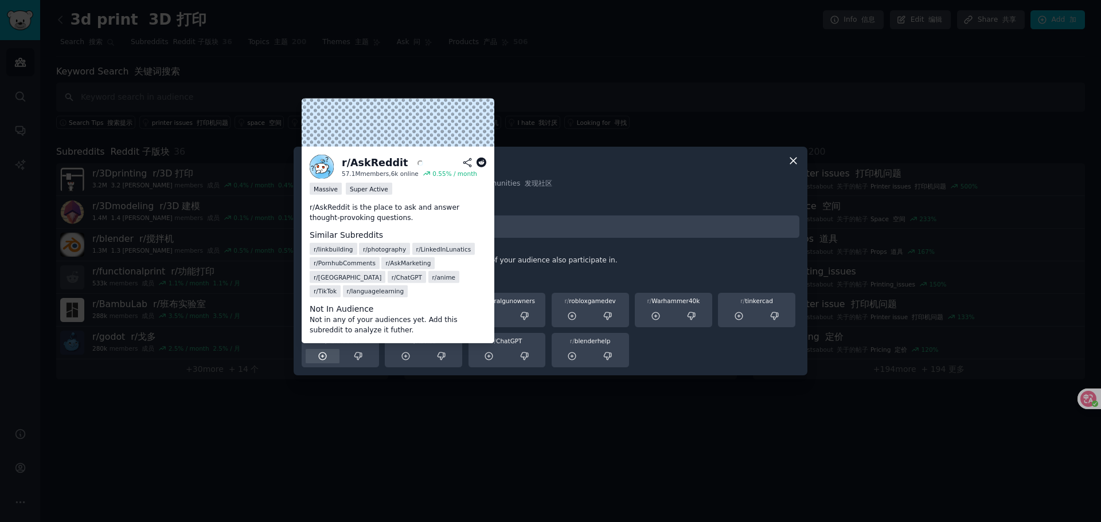
click at [322, 356] on icon at bounding box center [322, 356] width 7 height 7
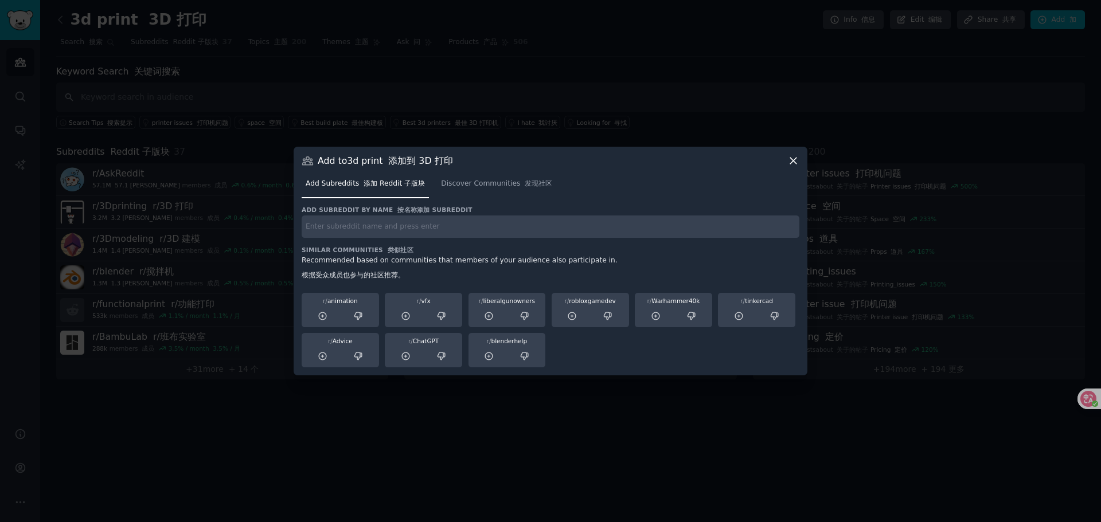
click at [792, 160] on icon at bounding box center [793, 161] width 6 height 6
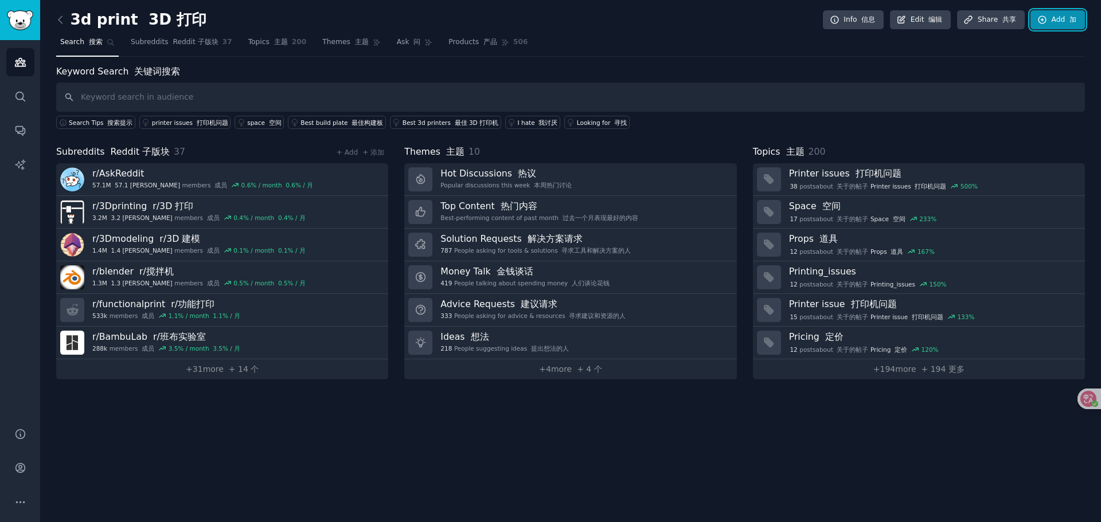
click at [1070, 22] on font "加" at bounding box center [1072, 19] width 7 height 8
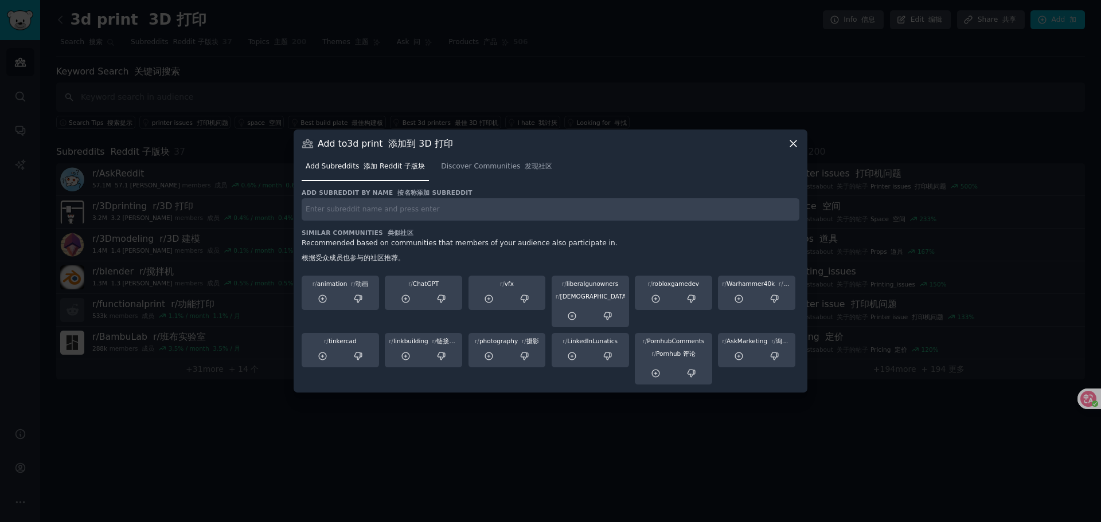
click at [795, 142] on icon at bounding box center [793, 144] width 6 height 6
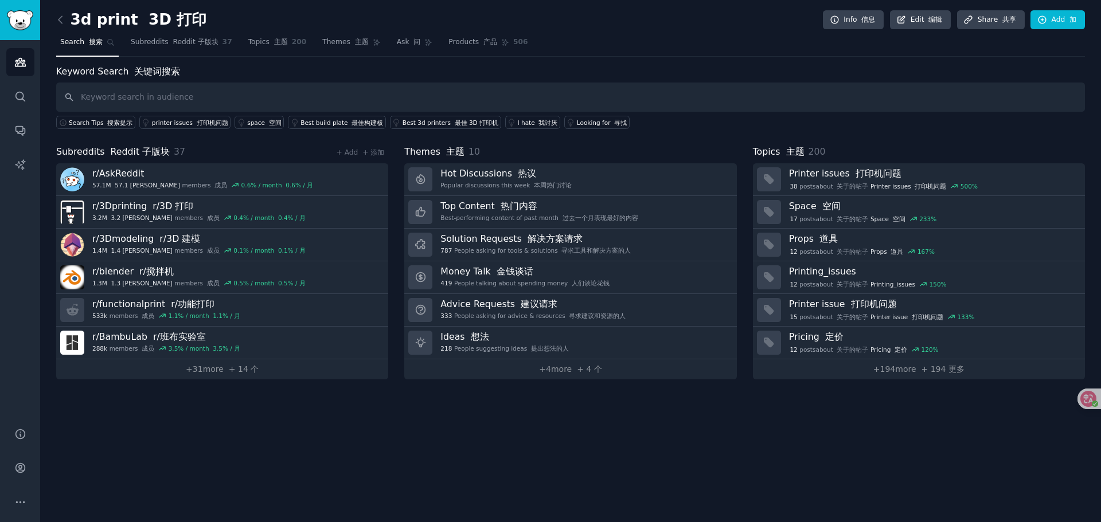
click at [257, 436] on div "3d print 3D 打印 Info 信息 Edit 编辑 Share 共享 Add 加 Search 搜索 Subreddits Reddit 子版块 3…" at bounding box center [570, 261] width 1061 height 522
click at [533, 377] on link "+ 4 more + 4 个" at bounding box center [570, 369] width 332 height 20
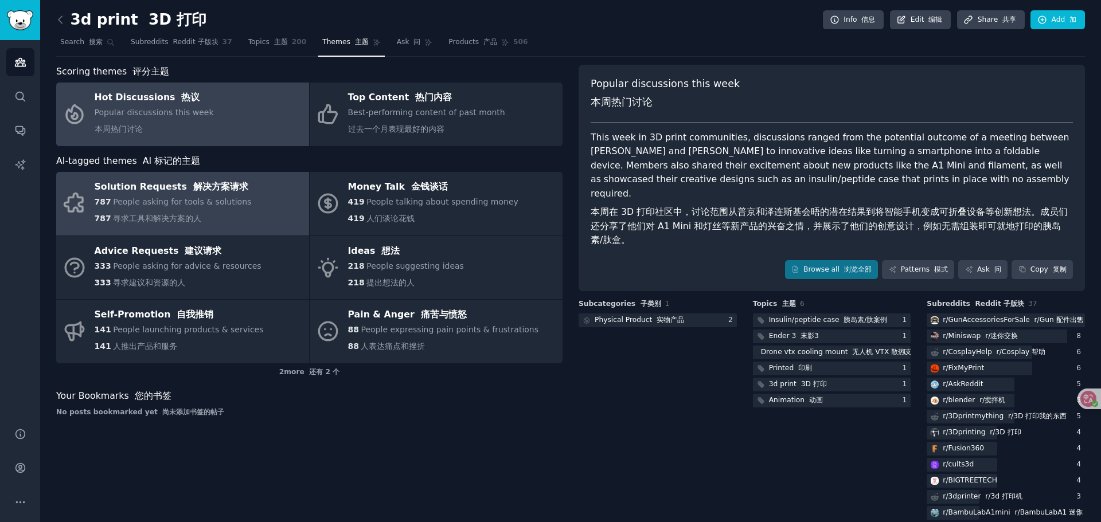
click at [253, 190] on link "Solution Requests 解决方案请求 787 People asking for tools & solutions 787 寻求工具和解决方案的人" at bounding box center [182, 204] width 253 height 64
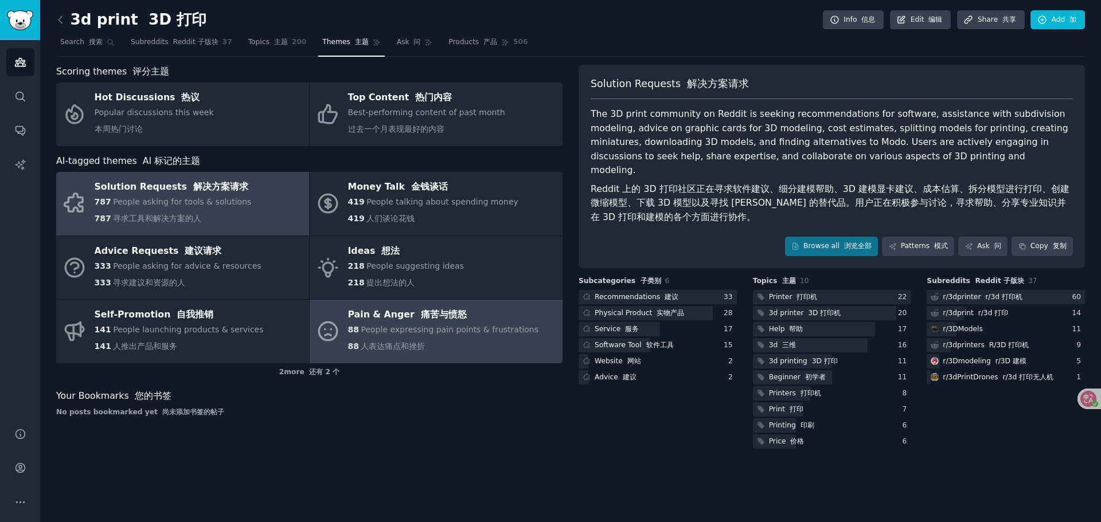
click at [466, 341] on div "88 People expressing pain points & frustrations 88 人表达痛点和挫折" at bounding box center [443, 340] width 191 height 33
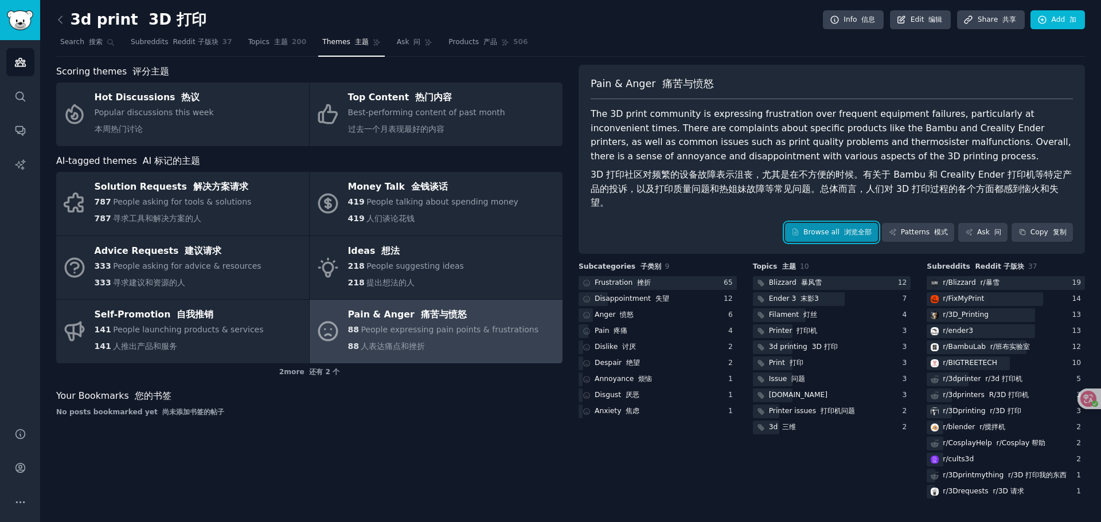
click at [849, 228] on font "浏览全部" at bounding box center [858, 232] width 28 height 8
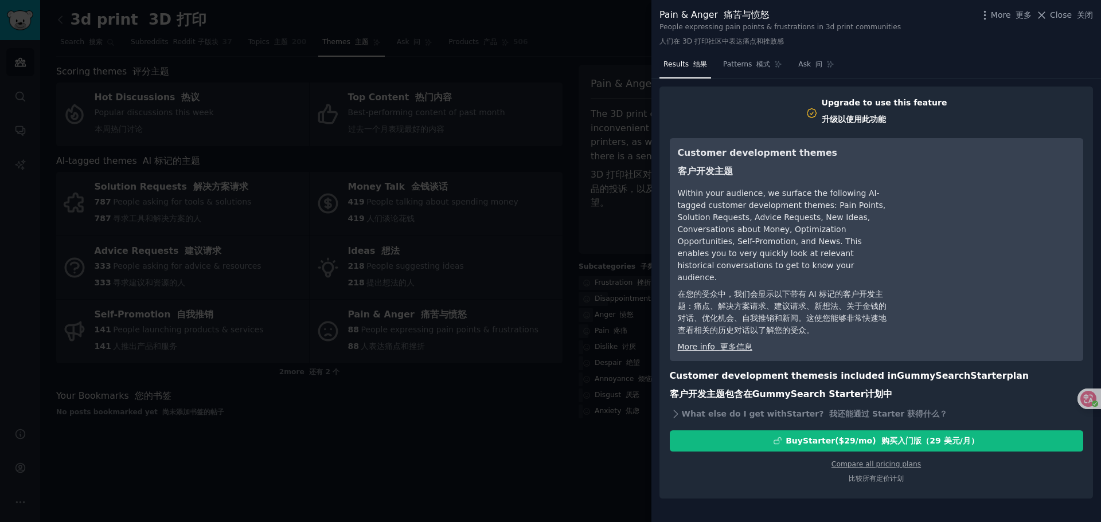
click at [539, 444] on div at bounding box center [550, 261] width 1101 height 522
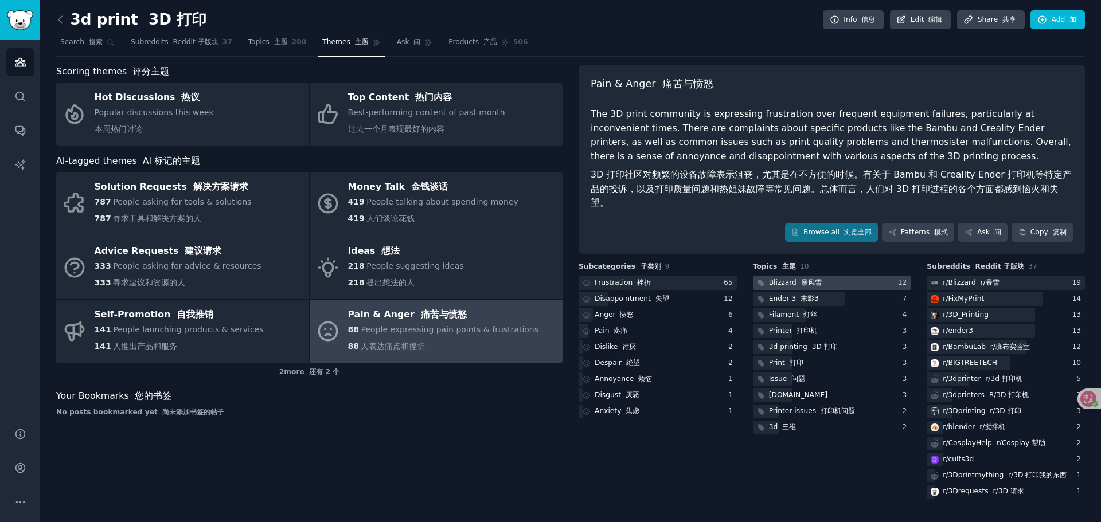
click at [796, 279] on font at bounding box center [798, 283] width 5 height 8
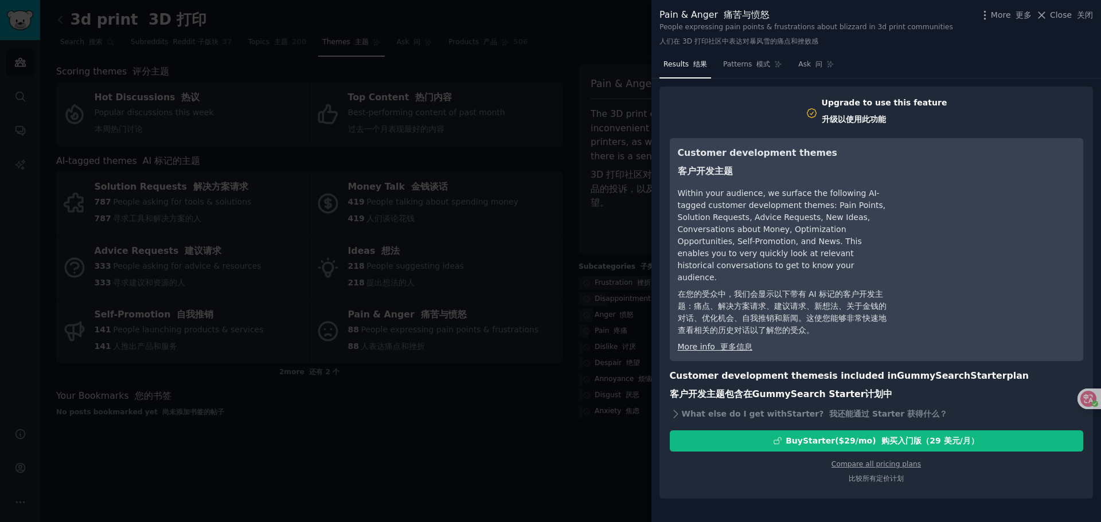
click at [627, 438] on div at bounding box center [550, 261] width 1101 height 522
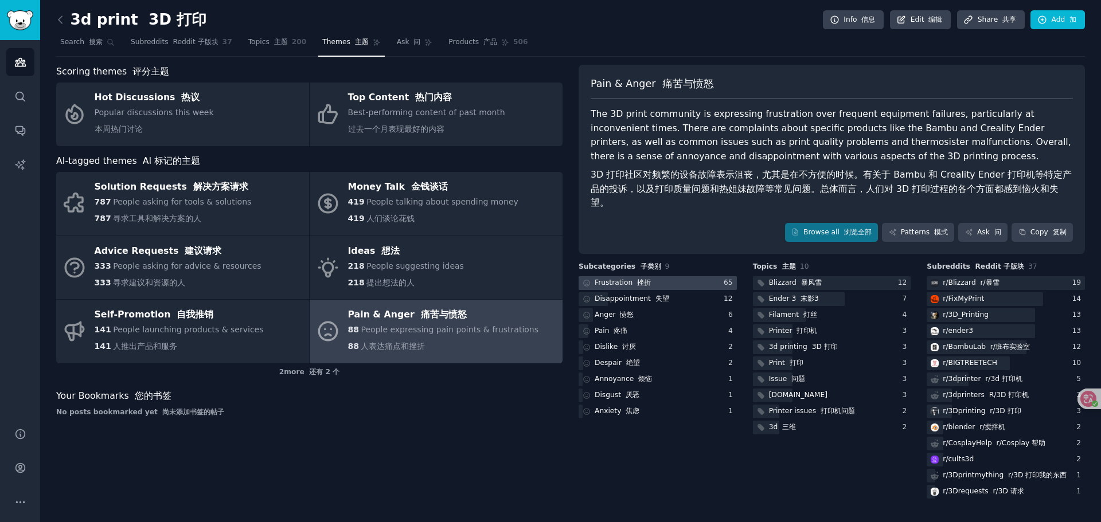
click at [625, 278] on div "Frustration 挫折" at bounding box center [622, 283] width 56 height 10
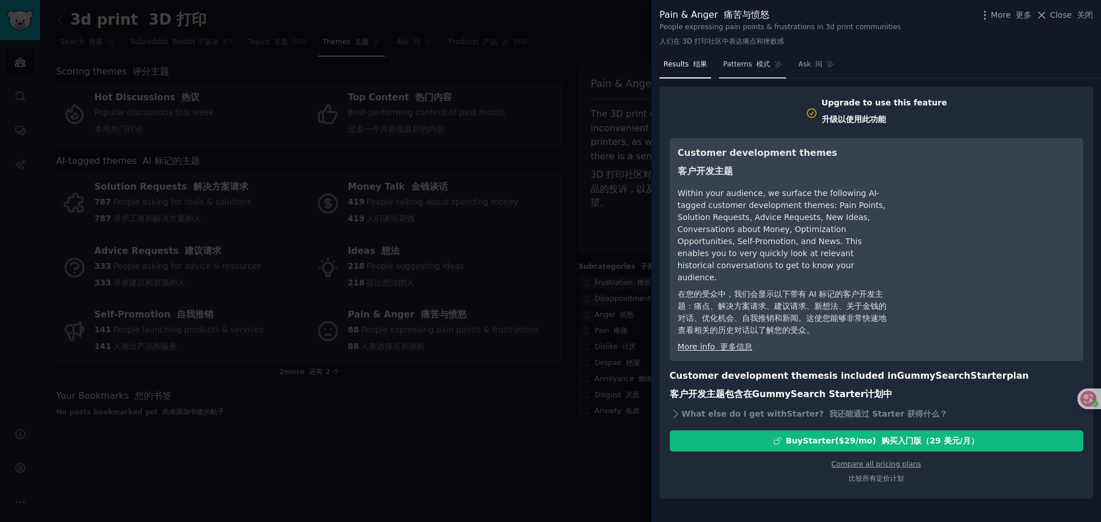
click at [733, 73] on link "Patterns 模式" at bounding box center [752, 68] width 67 height 24
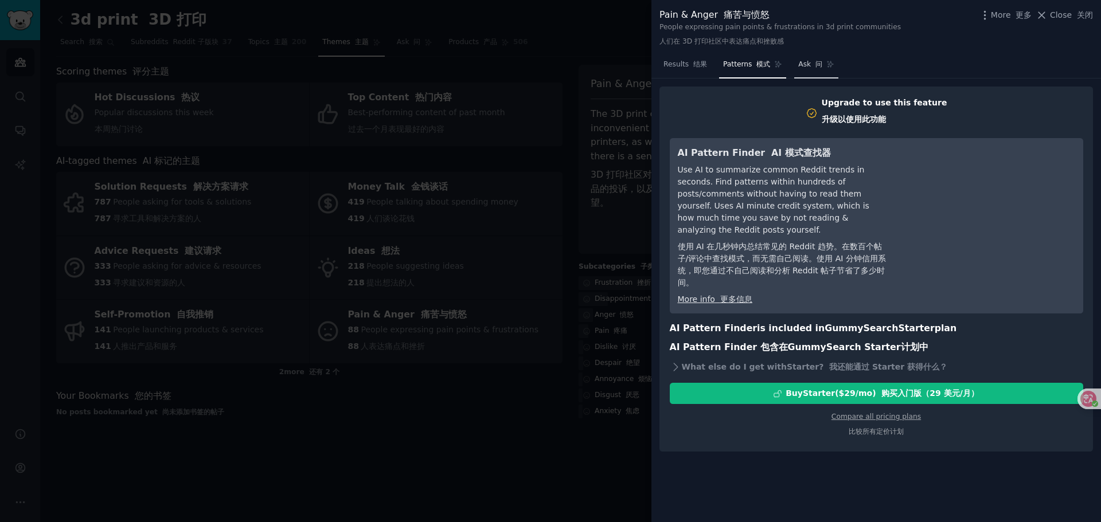
click at [811, 66] on font at bounding box center [813, 64] width 5 height 8
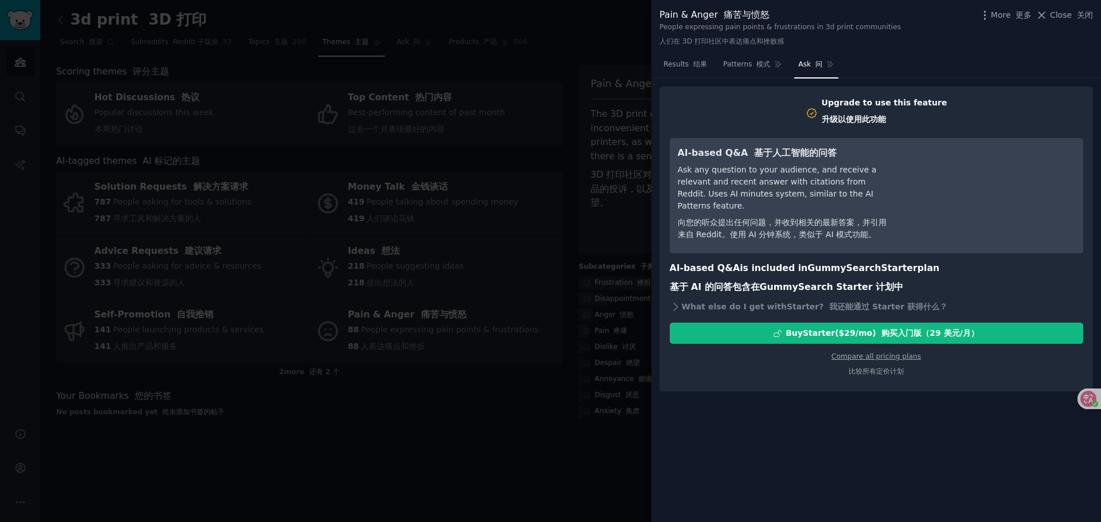
click at [490, 420] on div at bounding box center [550, 261] width 1101 height 522
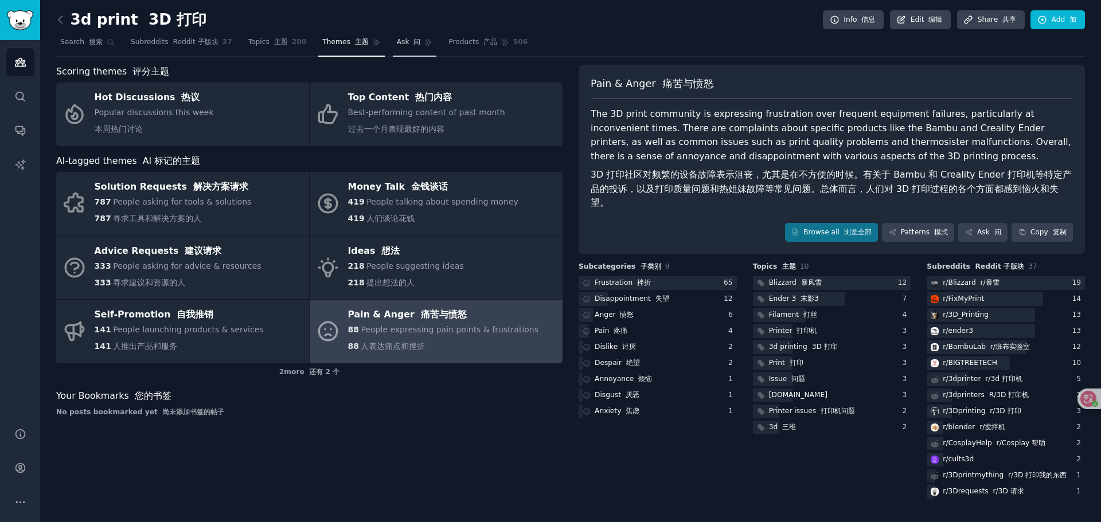
click at [397, 41] on span "Ask 问" at bounding box center [409, 42] width 24 height 10
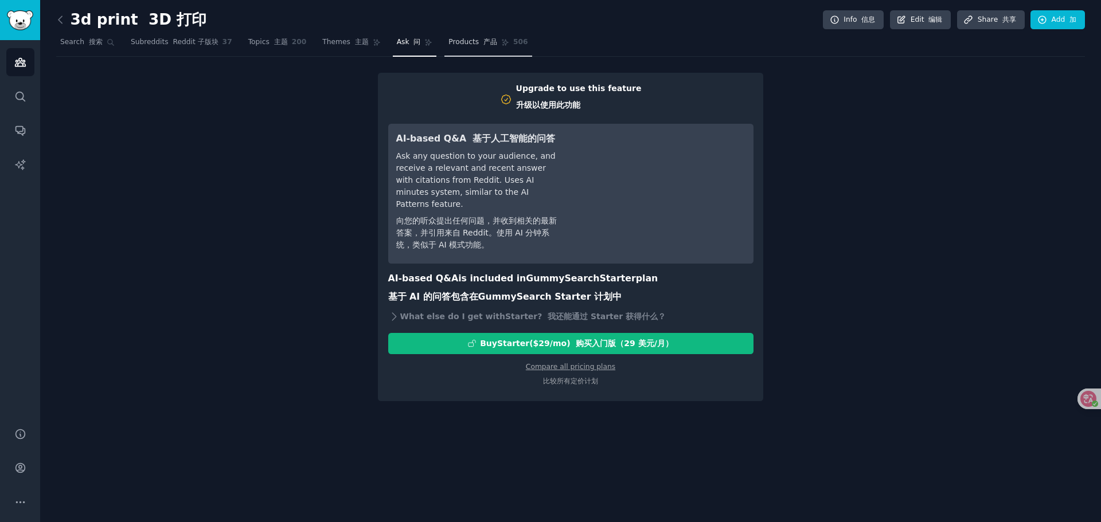
click at [483, 42] on font "产品" at bounding box center [490, 42] width 14 height 8
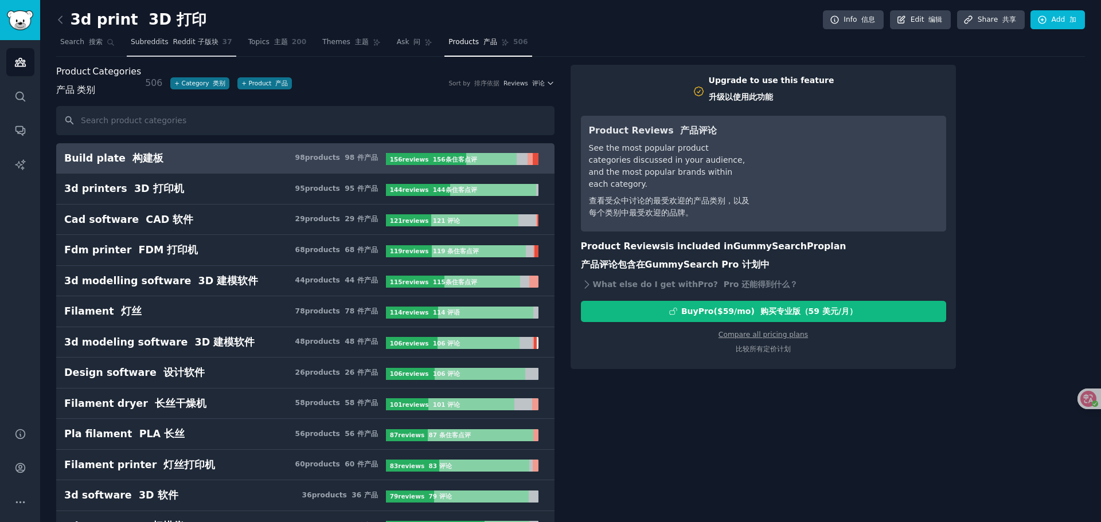
click at [142, 44] on span "Subreddits Reddit 子版块" at bounding box center [175, 42] width 88 height 10
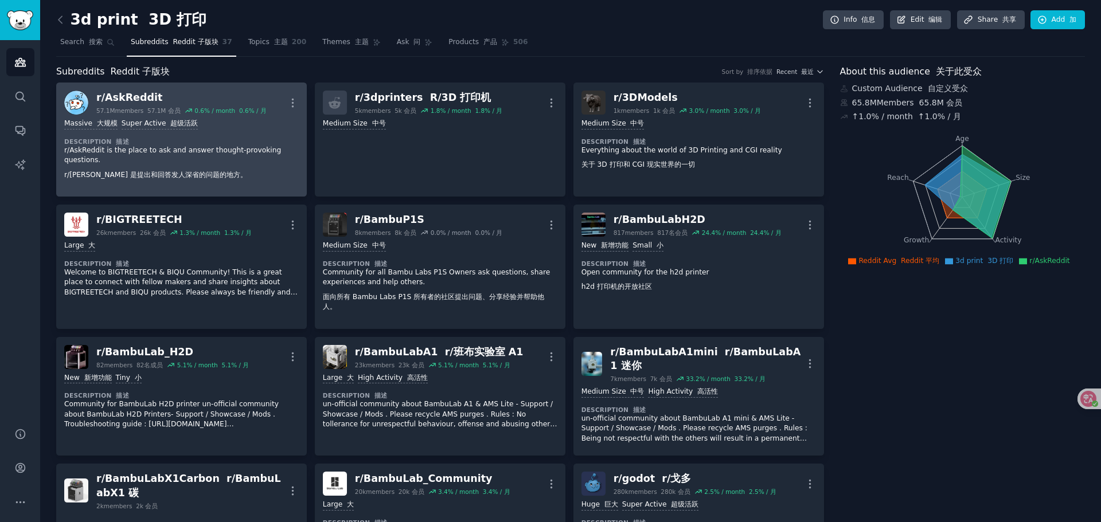
click at [131, 95] on div "r/ AskReddit" at bounding box center [181, 98] width 170 height 14
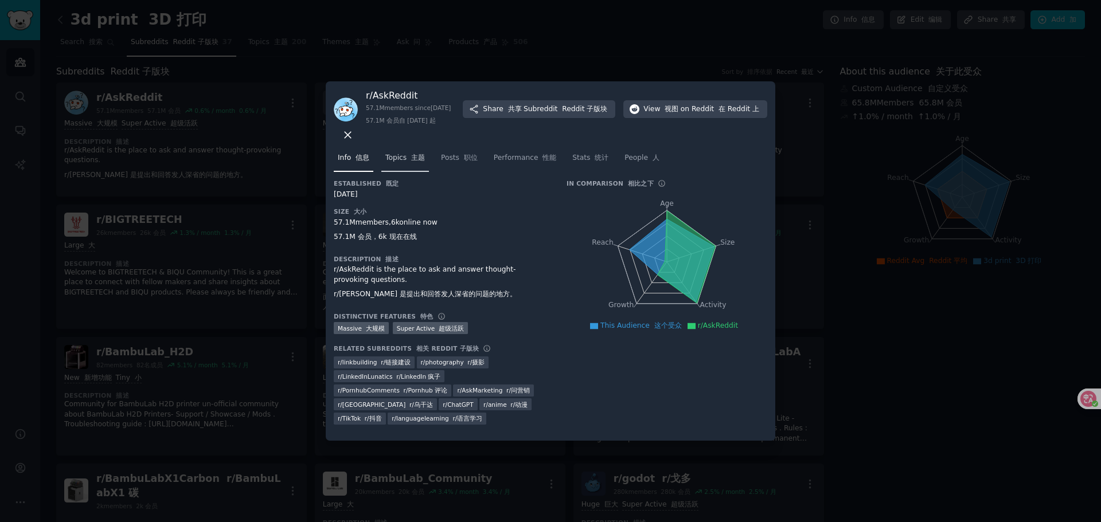
click at [406, 160] on font at bounding box center [408, 158] width 5 height 8
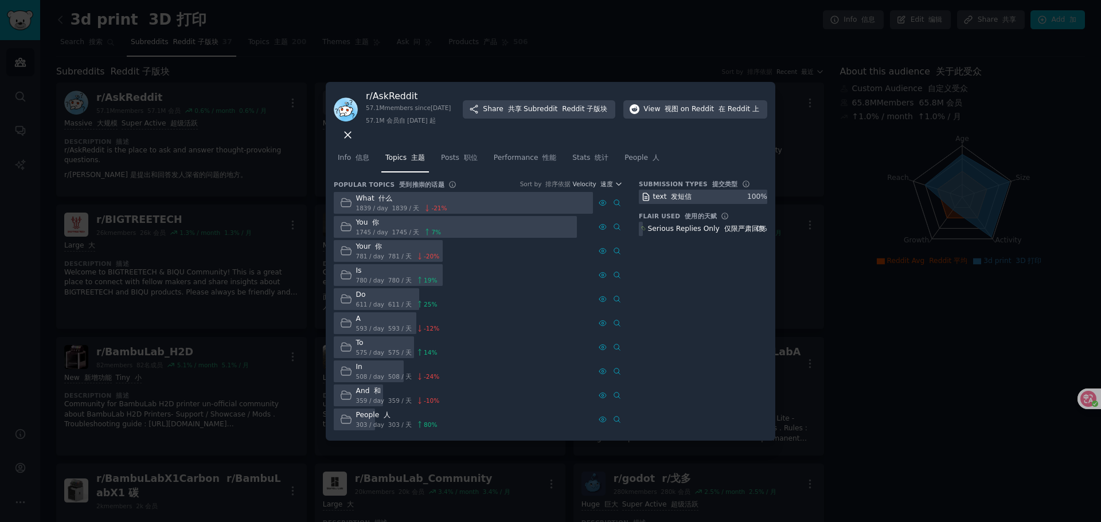
click at [801, 233] on div at bounding box center [550, 261] width 1101 height 522
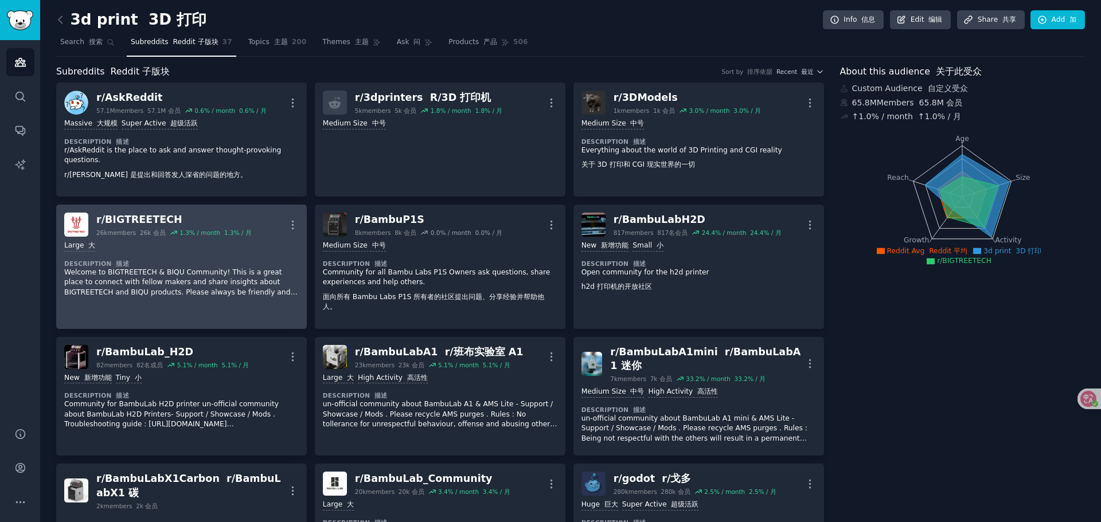
click at [187, 257] on div "Large 大 Description 描述 Welcome to BIGTREETECH & BIQU Community! This is a great…" at bounding box center [181, 269] width 234 height 65
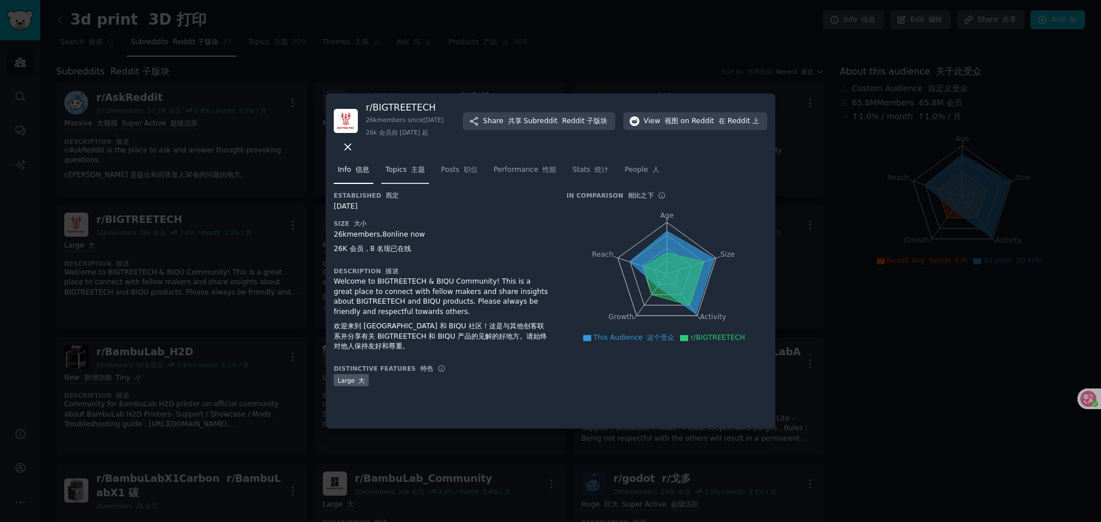
click at [403, 171] on span "Topics 主题" at bounding box center [405, 170] width 40 height 10
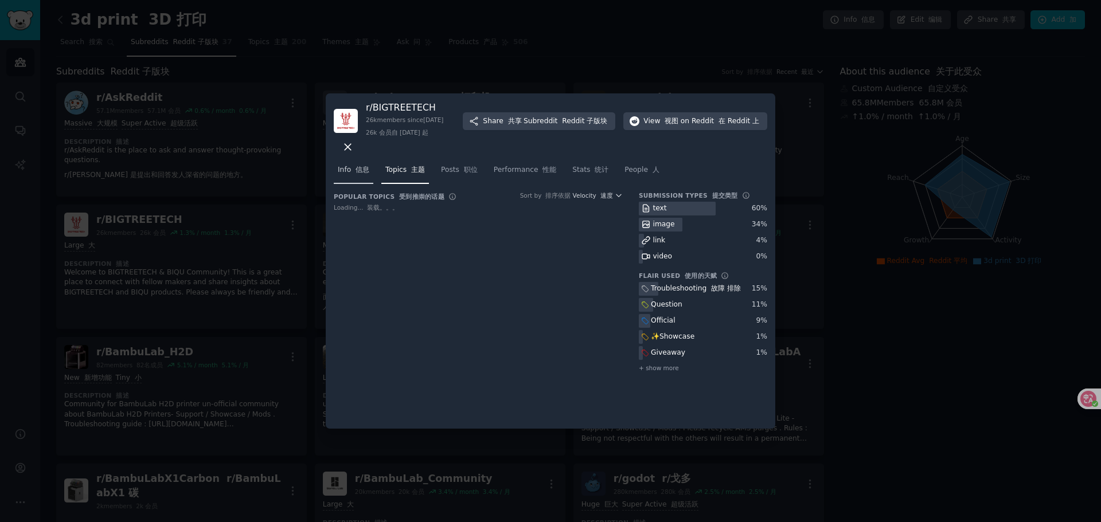
click at [354, 173] on font at bounding box center [353, 170] width 5 height 8
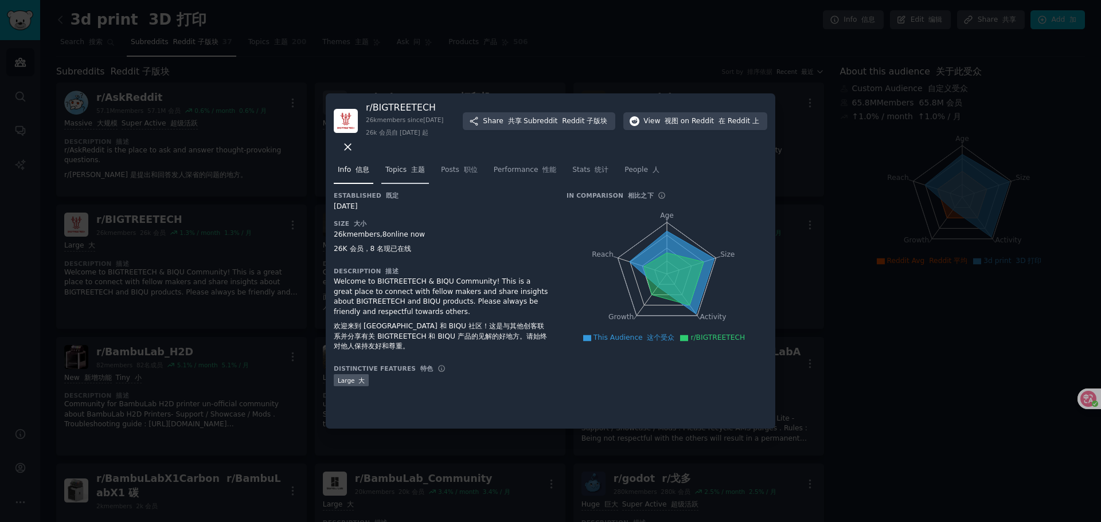
click at [401, 171] on span "Topics 主题" at bounding box center [405, 170] width 40 height 10
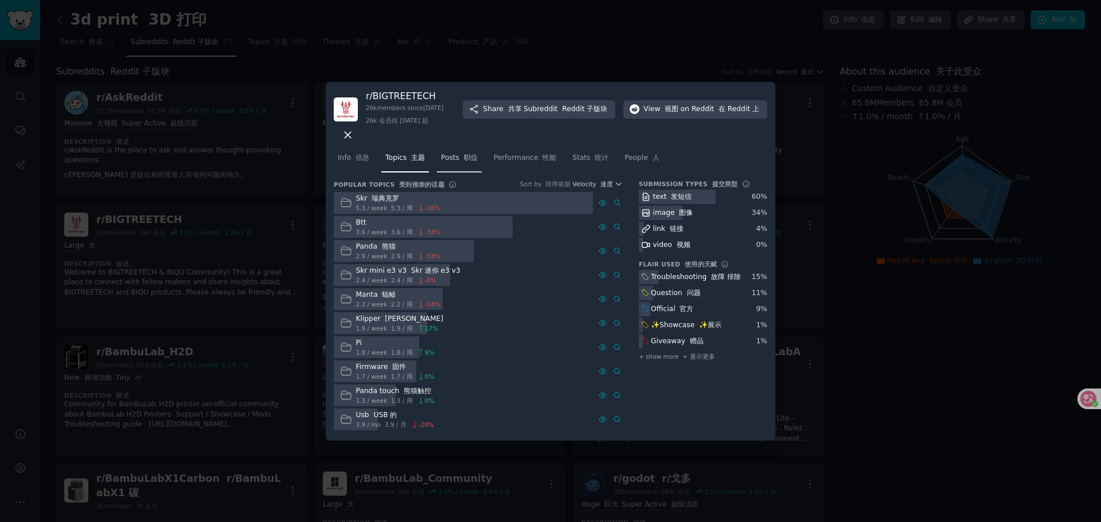
click at [462, 163] on span "Posts 职位" at bounding box center [459, 158] width 37 height 10
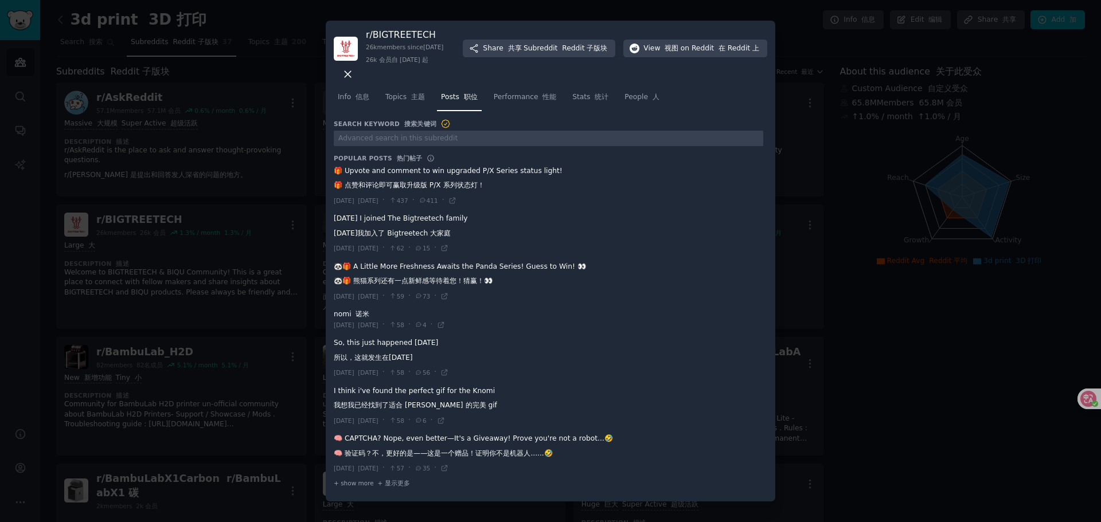
click at [516, 97] on span "Performance 性能" at bounding box center [525, 97] width 62 height 10
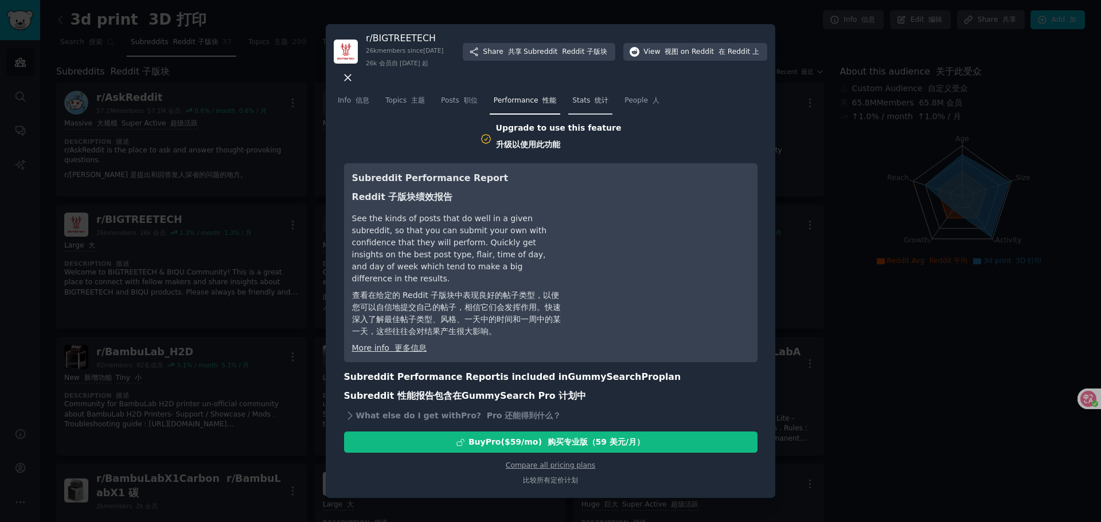
click at [590, 104] on font at bounding box center [592, 100] width 5 height 8
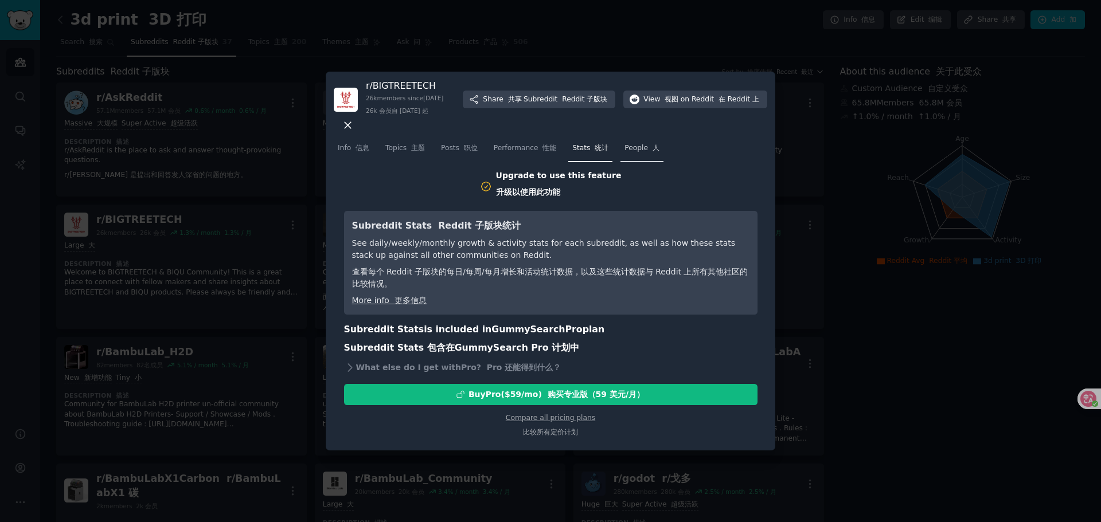
click at [634, 150] on span "People 人" at bounding box center [641, 148] width 35 height 10
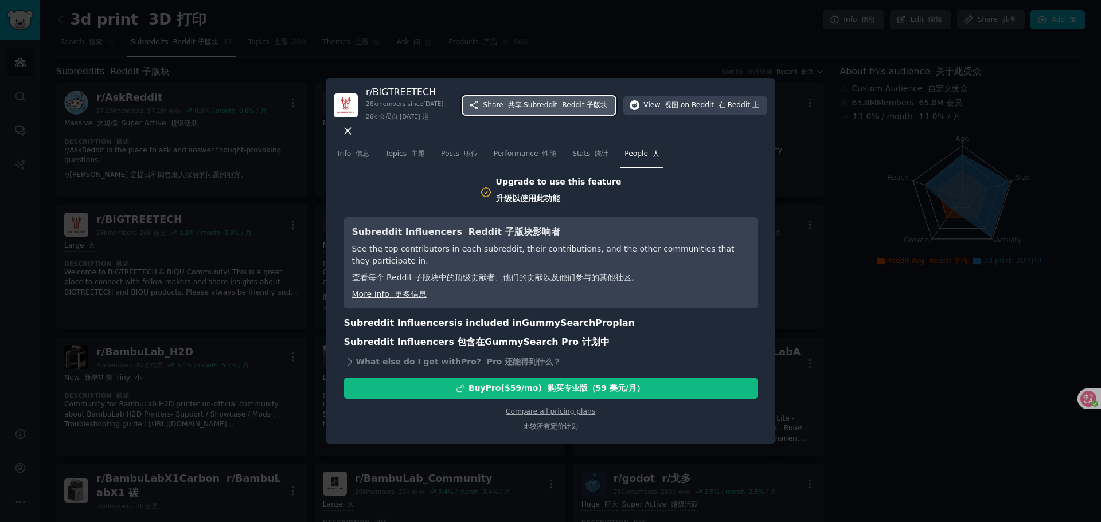
click at [522, 104] on font "共享" at bounding box center [515, 105] width 14 height 8
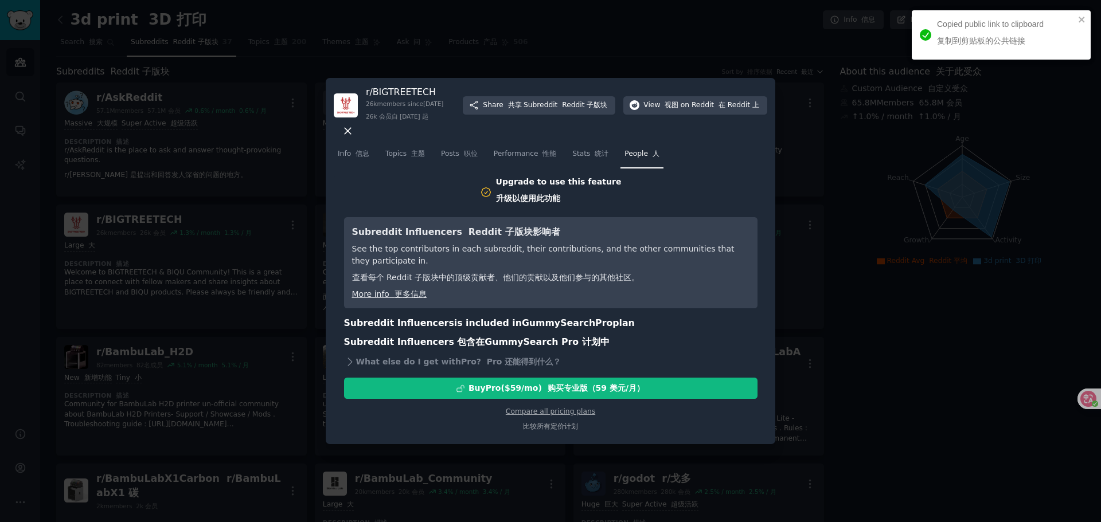
click at [409, 109] on div "26k members since [DATE] 26k 会员自 [DATE] 起" at bounding box center [404, 112] width 77 height 25
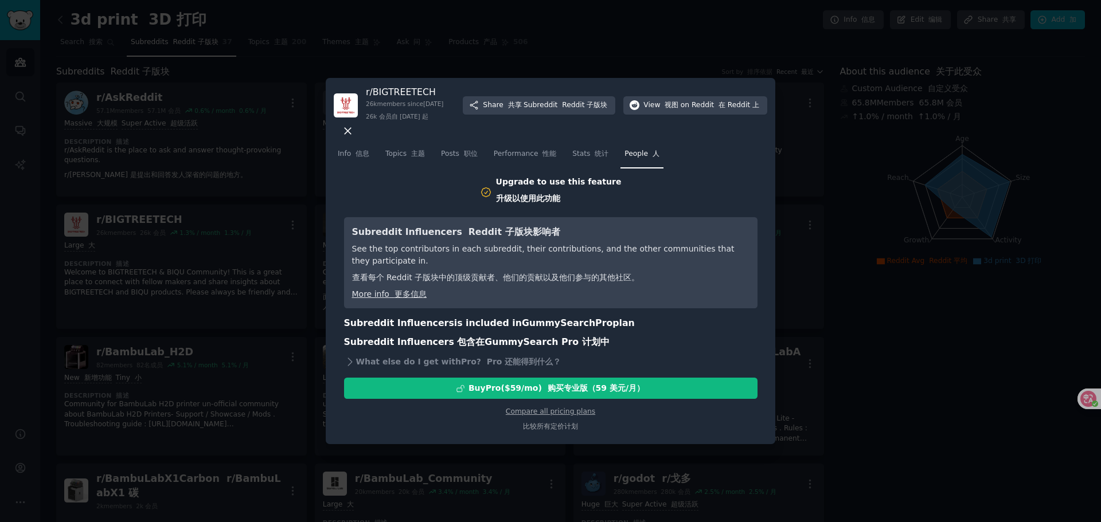
click at [793, 83] on div at bounding box center [550, 261] width 1101 height 522
